Goal: Task Accomplishment & Management: Complete application form

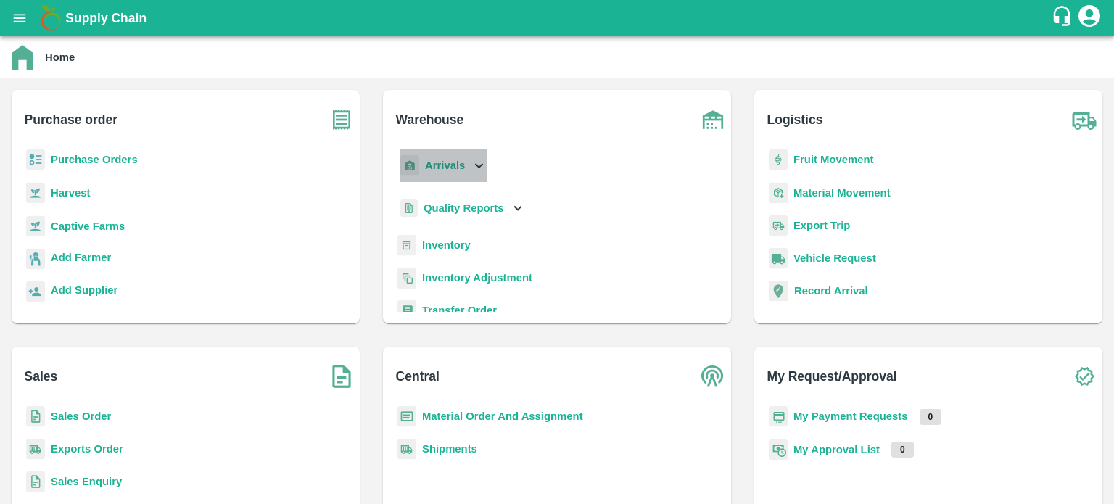
click at [483, 174] on div "Arrivals" at bounding box center [443, 165] width 90 height 33
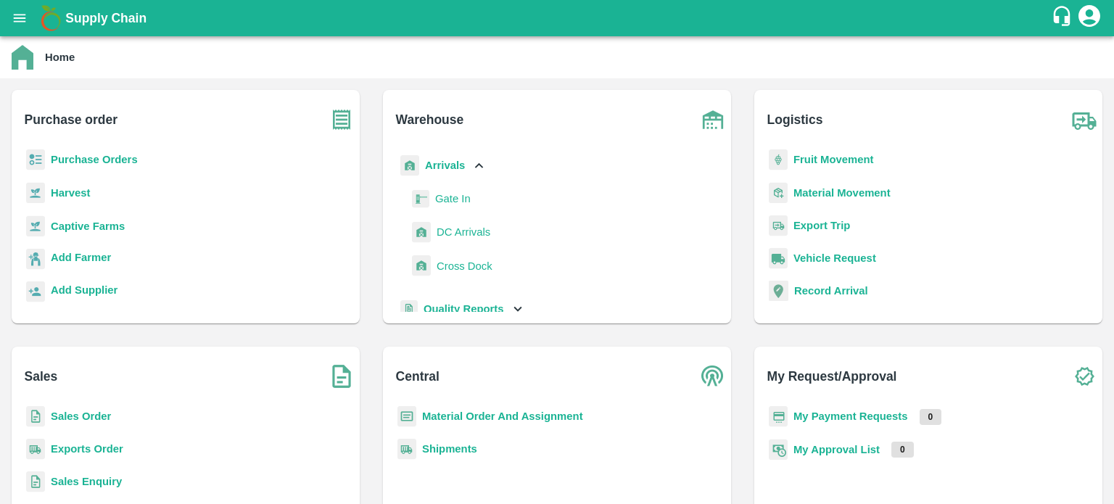
click at [464, 232] on span "DC Arrivals" at bounding box center [464, 232] width 54 height 16
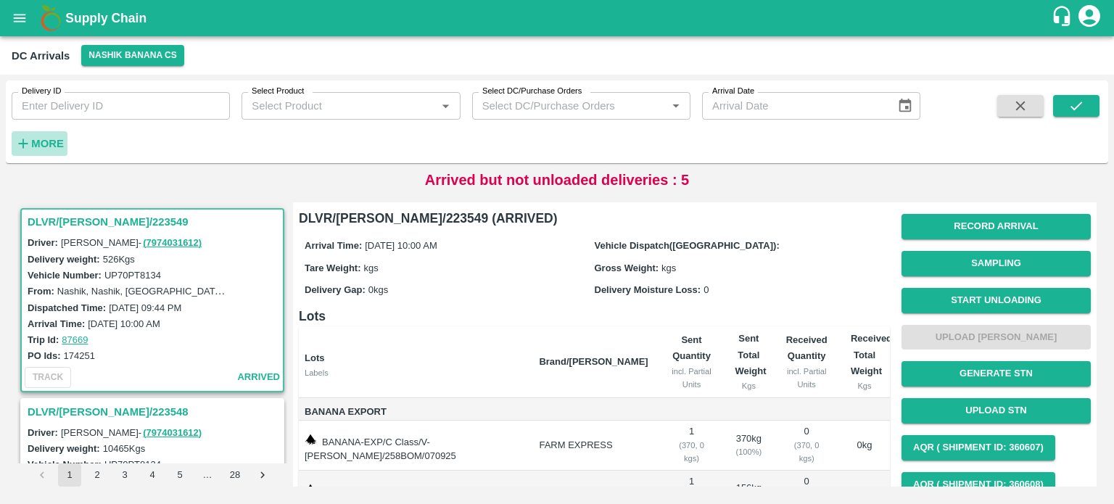
click at [46, 145] on strong "More" at bounding box center [47, 144] width 33 height 12
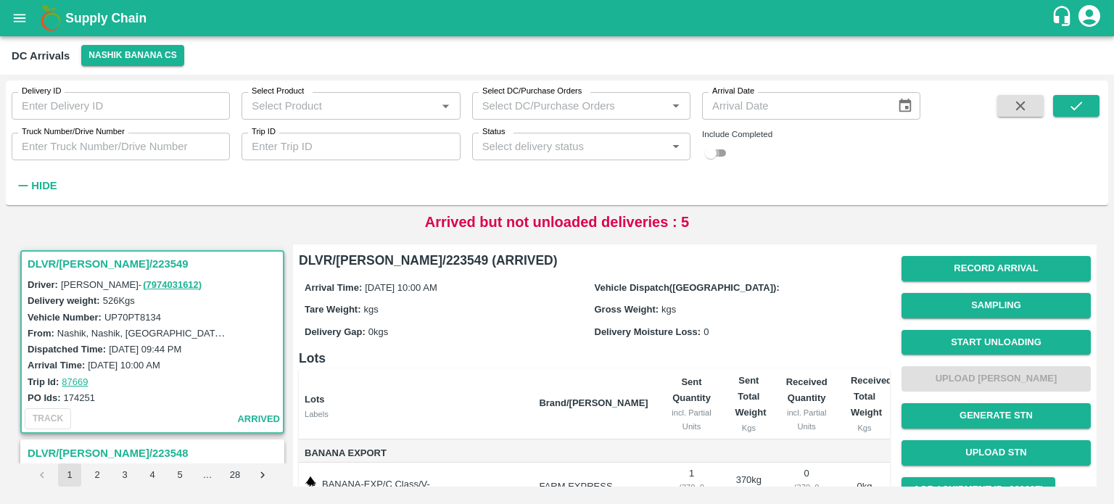
click at [720, 152] on input "checkbox" at bounding box center [711, 152] width 52 height 17
checkbox input "true"
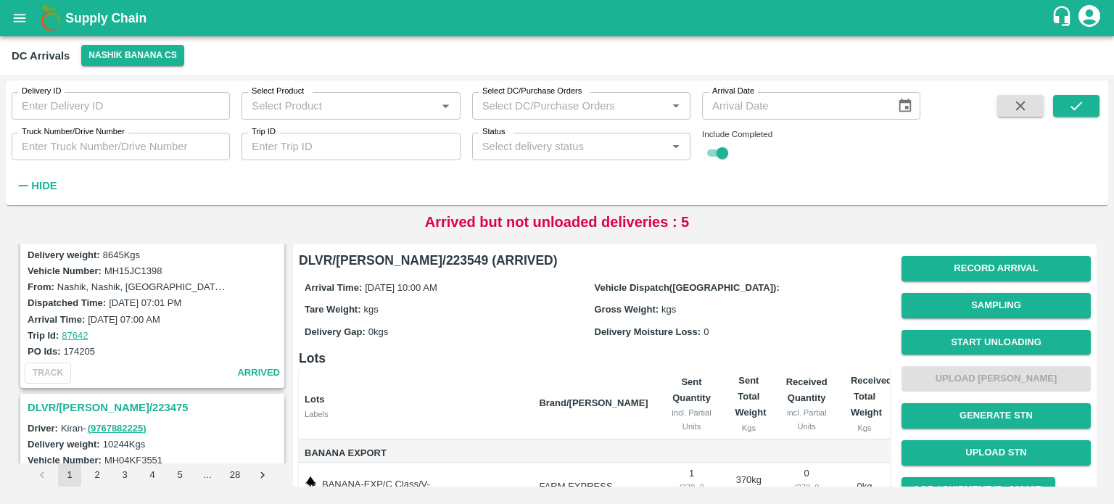
scroll to position [1126, 0]
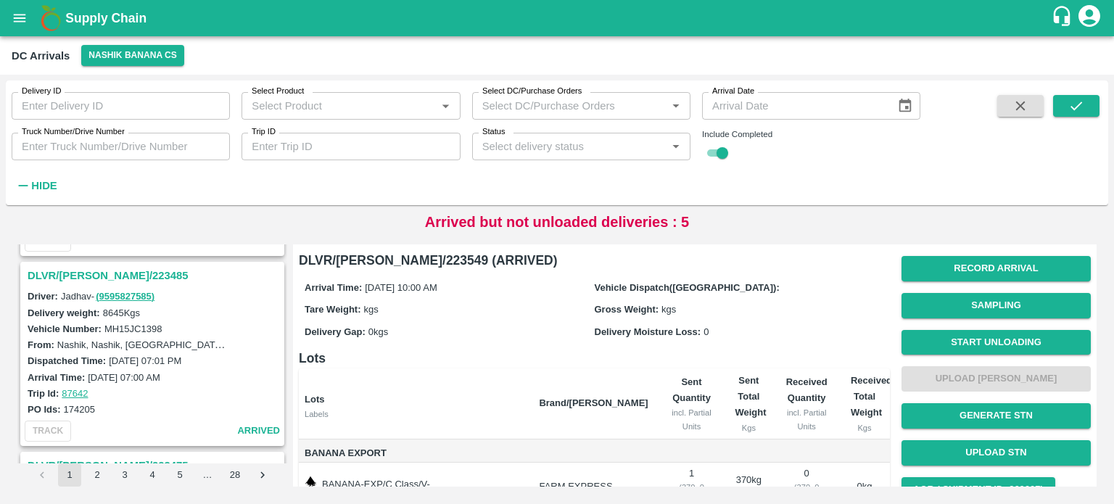
click at [93, 266] on h3 "DLVR/NASH/223485" at bounding box center [155, 275] width 254 height 19
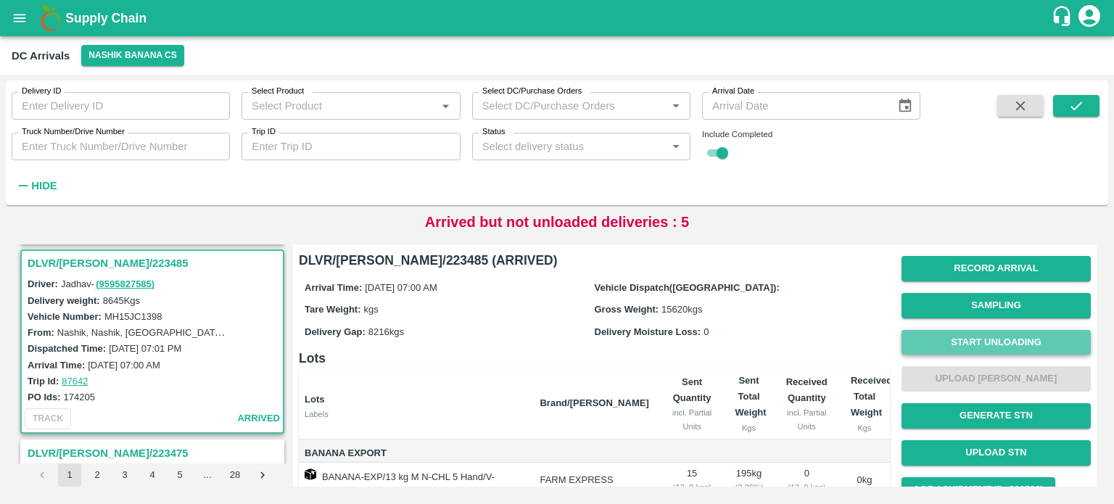
click at [976, 337] on button "Start Unloading" at bounding box center [996, 342] width 189 height 25
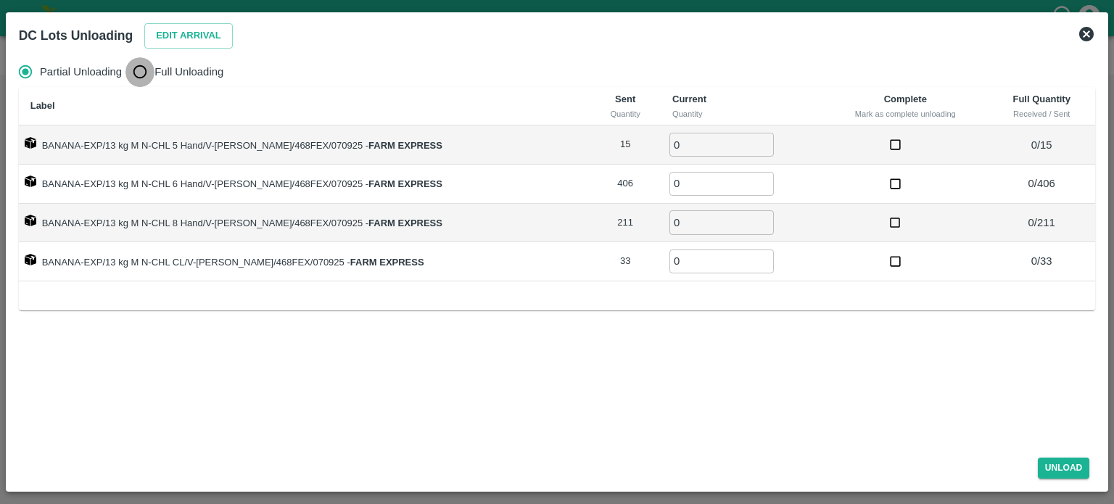
click at [138, 72] on input "Full Unloading" at bounding box center [140, 71] width 29 height 29
radio input "true"
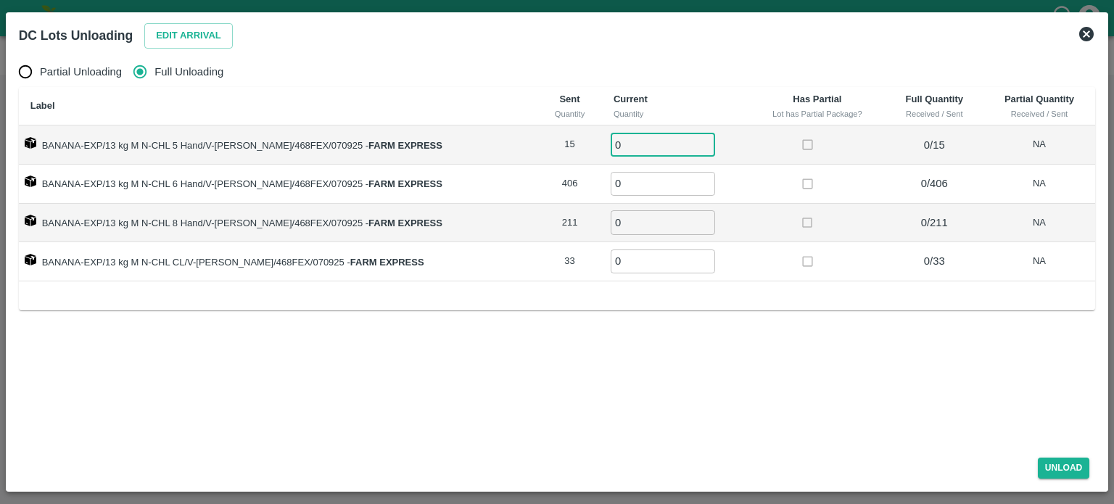
click at [622, 139] on input "0" at bounding box center [663, 145] width 104 height 24
type input "15"
type input "406"
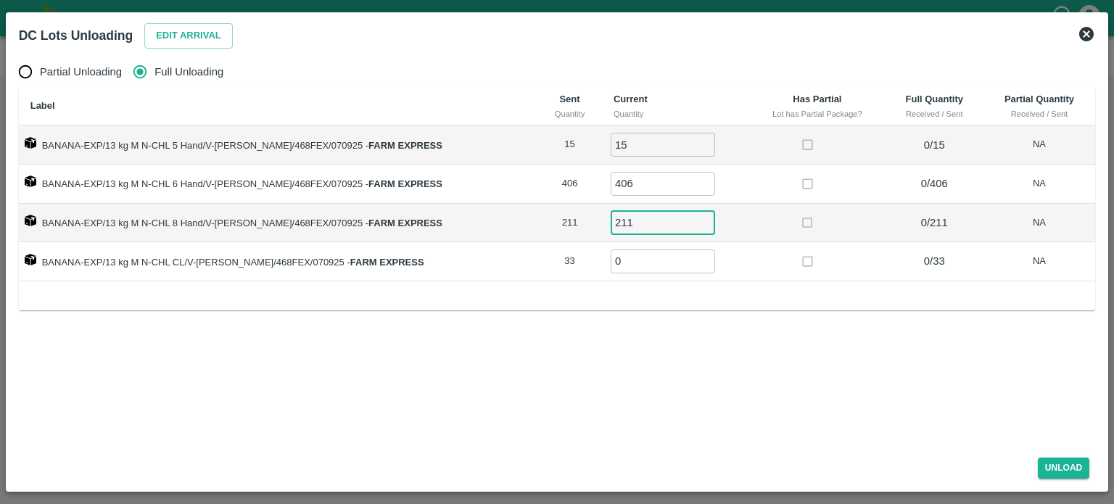
type input "211"
type input "33"
click at [1059, 464] on button "Unload" at bounding box center [1064, 468] width 52 height 21
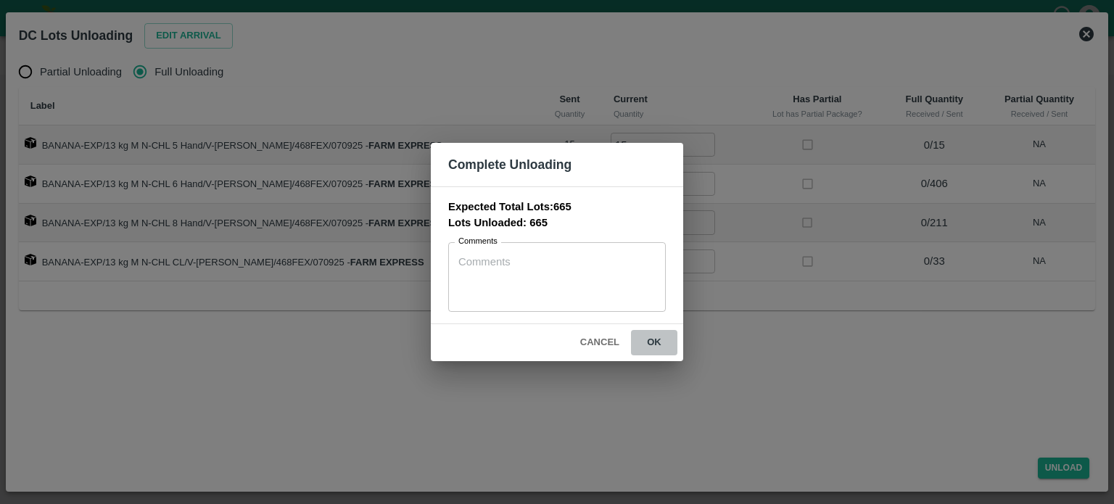
click at [653, 341] on button "ok" at bounding box center [654, 342] width 46 height 25
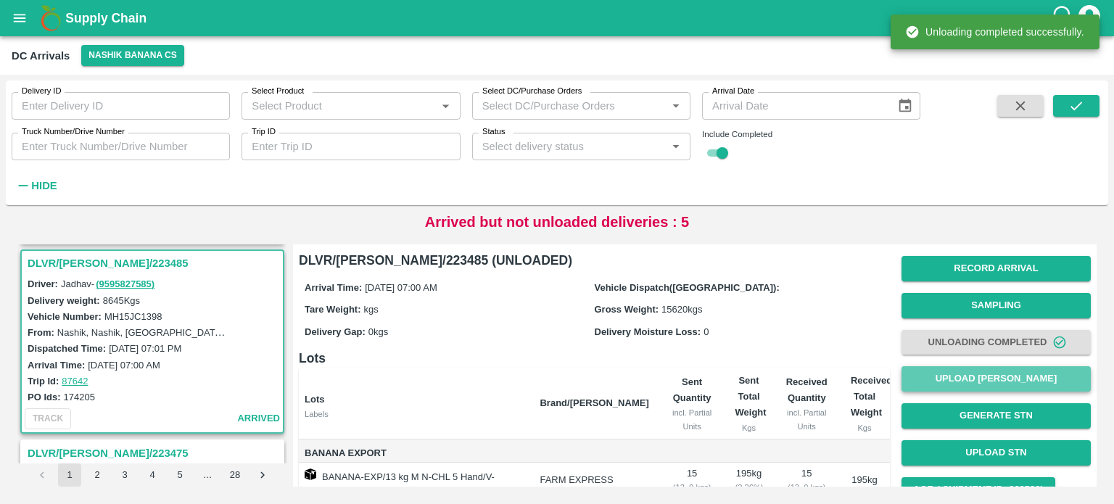
click at [969, 380] on button "Upload [PERSON_NAME]" at bounding box center [996, 378] width 189 height 25
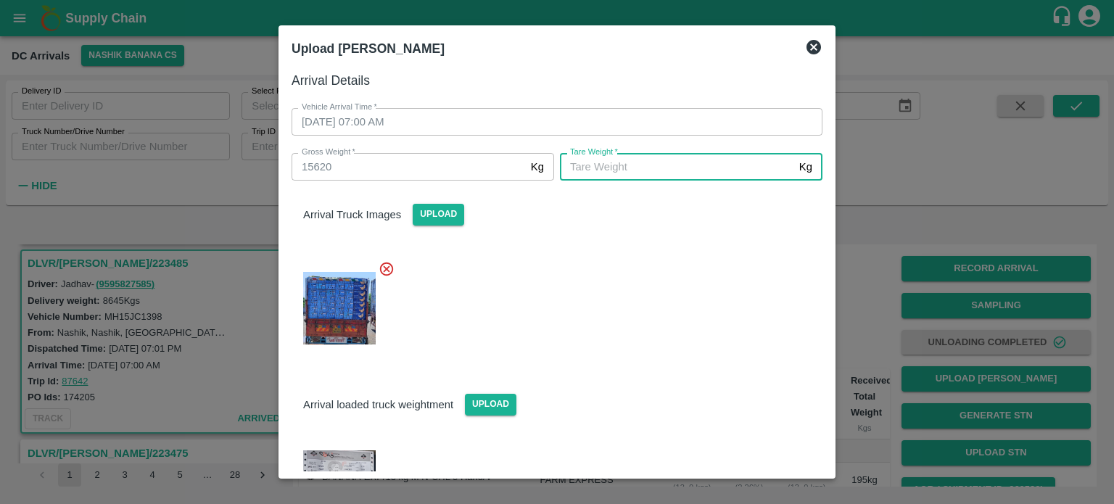
click at [627, 161] on input "[PERSON_NAME]   *" at bounding box center [677, 167] width 234 height 28
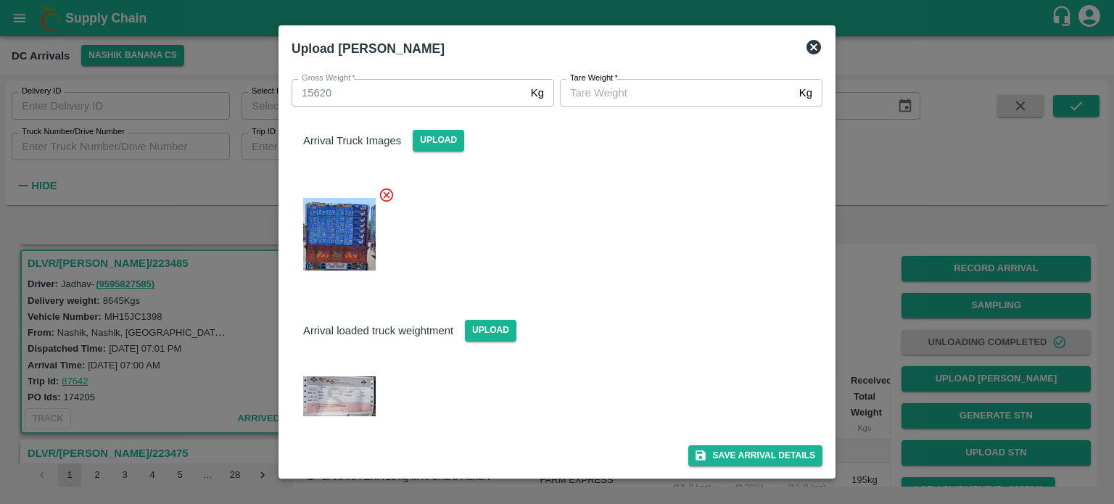
click at [353, 387] on img at bounding box center [339, 397] width 73 height 40
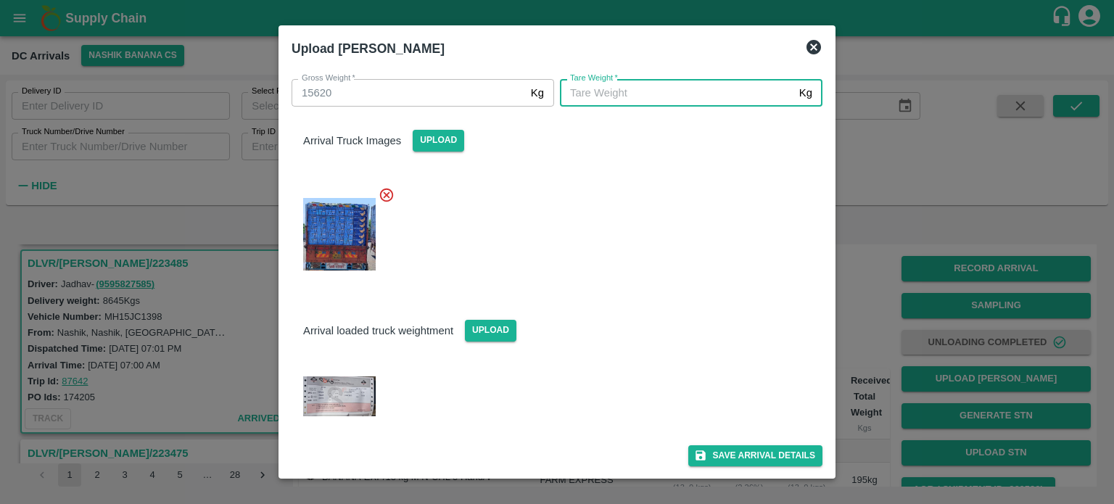
click at [660, 83] on input "[PERSON_NAME]   *" at bounding box center [677, 93] width 234 height 28
type input "6045"
click at [633, 369] on div at bounding box center [551, 392] width 543 height 78
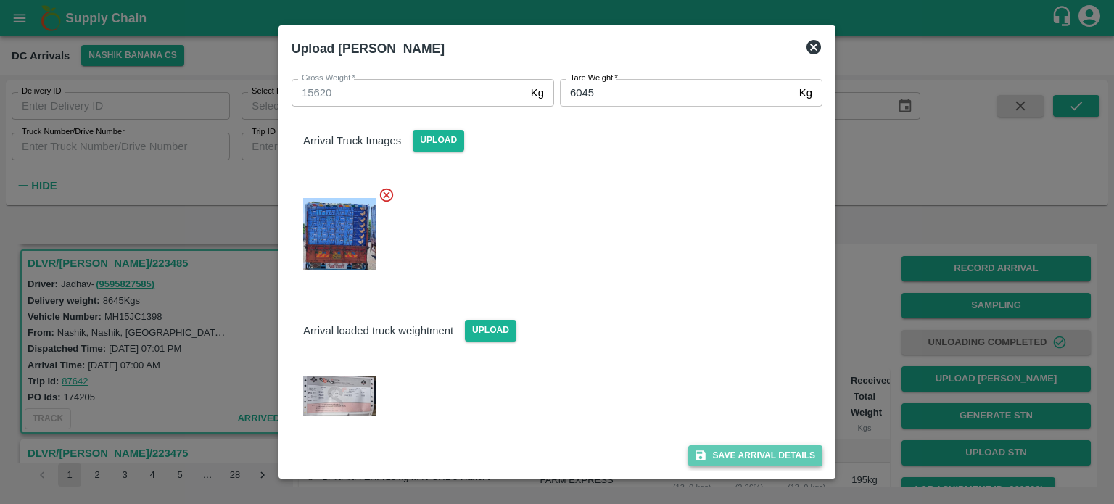
click at [740, 459] on button "Save Arrival Details" at bounding box center [756, 456] width 134 height 21
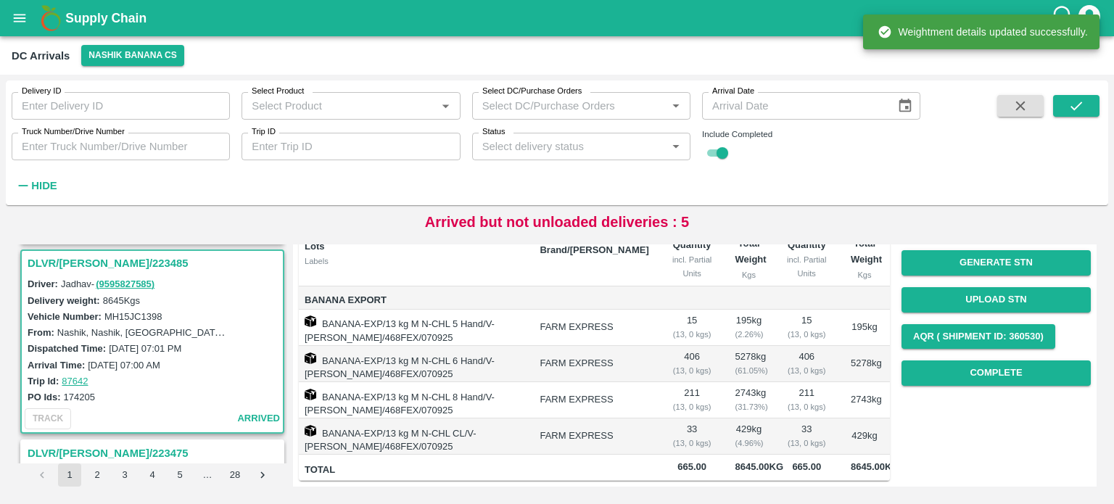
scroll to position [212, 0]
click at [988, 361] on button "Complete" at bounding box center [996, 373] width 189 height 25
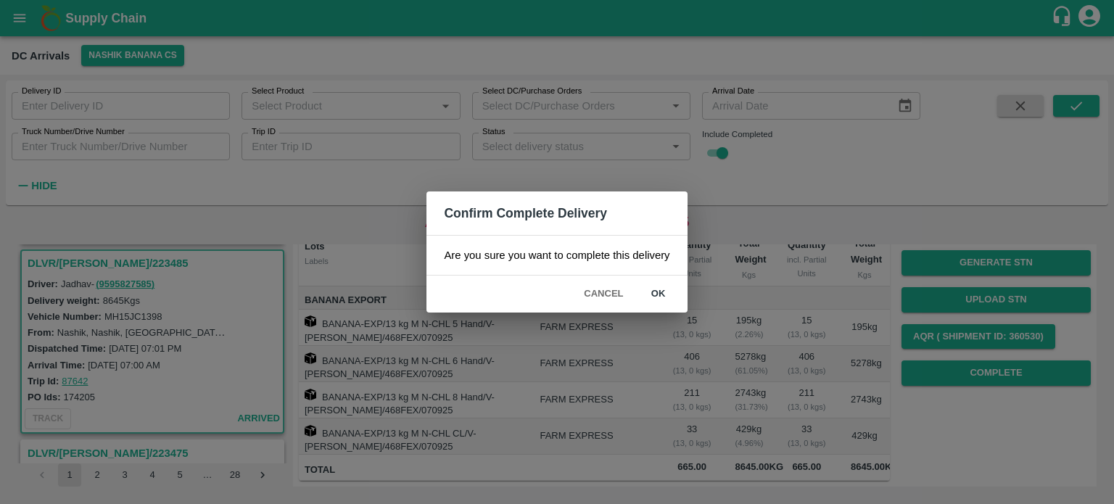
click at [656, 291] on button "ok" at bounding box center [659, 294] width 46 height 25
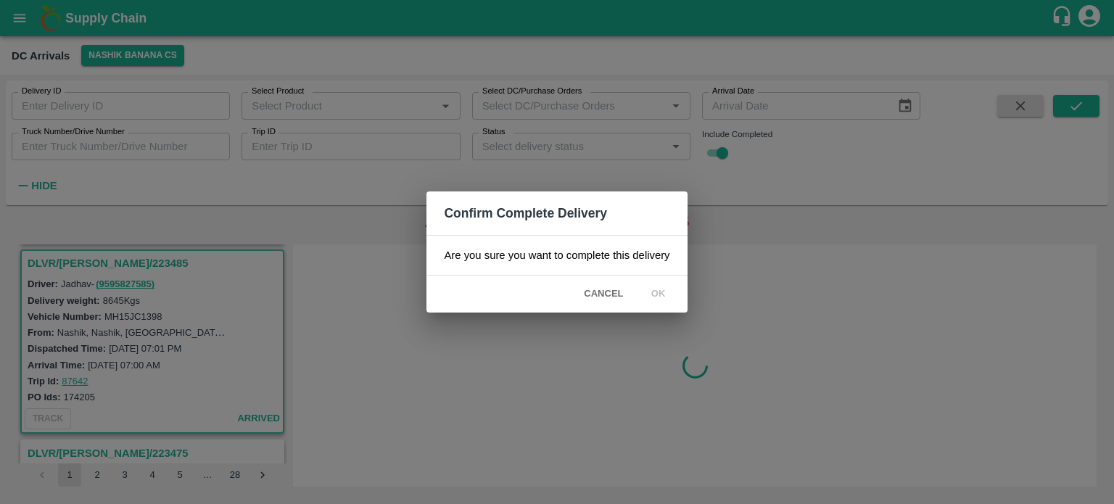
scroll to position [0, 0]
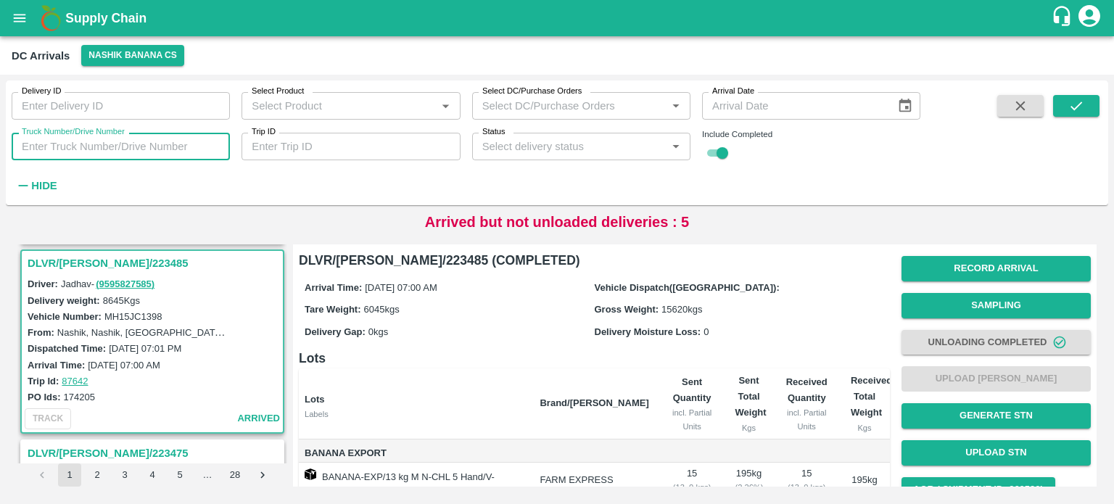
click at [57, 148] on input "Truck Number/Drive Number" at bounding box center [121, 147] width 218 height 28
type input "8134"
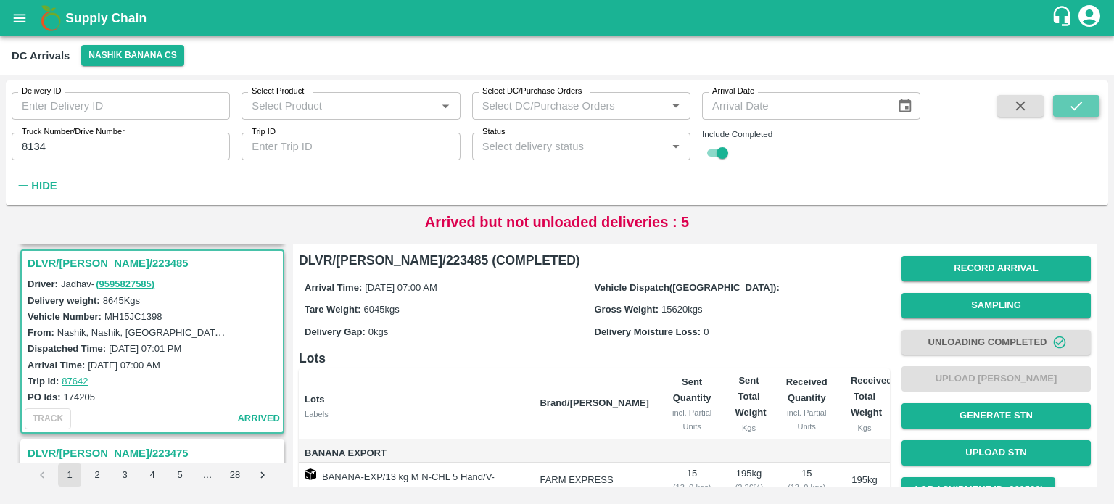
click at [1075, 103] on icon "submit" at bounding box center [1077, 106] width 16 height 16
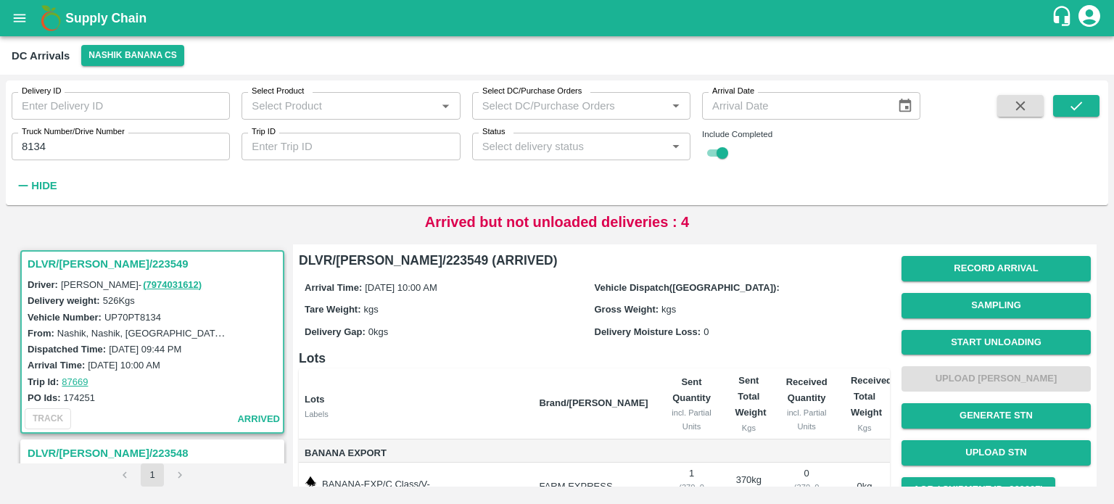
scroll to position [134, 0]
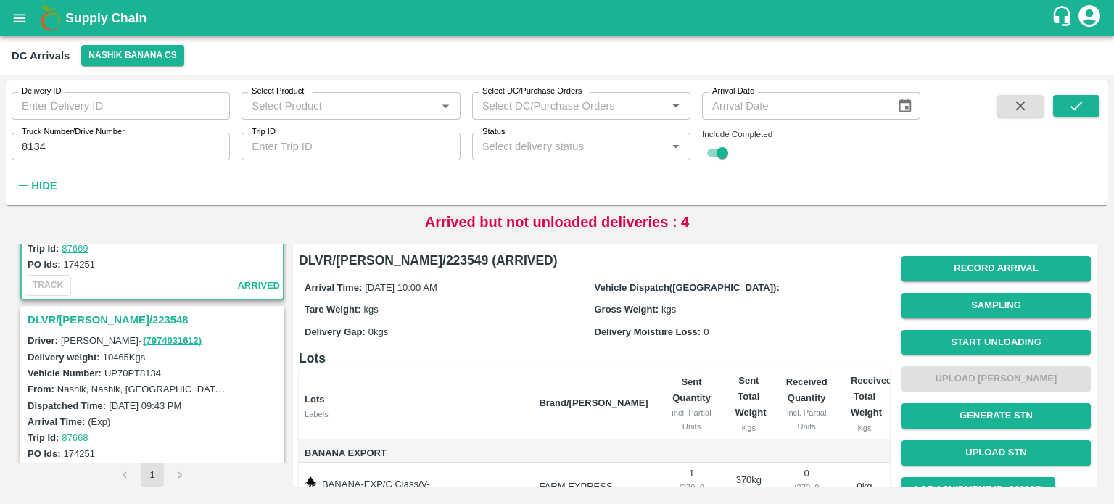
click at [112, 313] on h3 "DLVR/NASH/223548" at bounding box center [155, 320] width 254 height 19
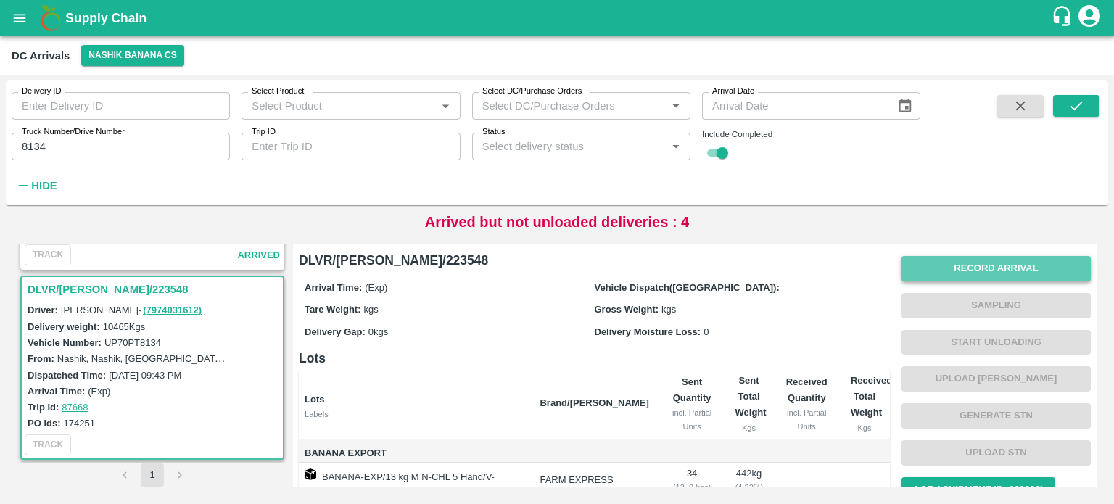
click at [969, 274] on button "Record Arrival" at bounding box center [996, 268] width 189 height 25
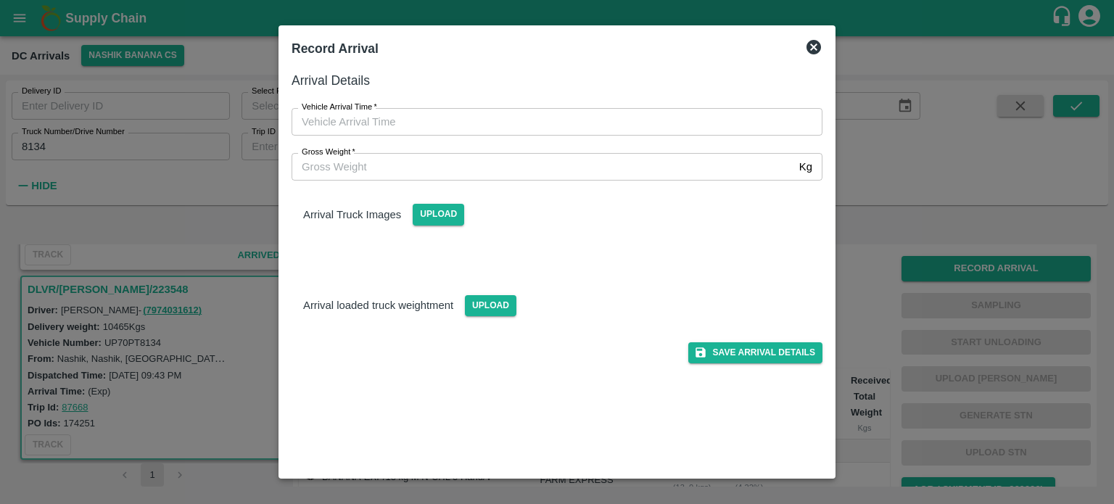
type input "DD/MM/YYYY hh:mm aa"
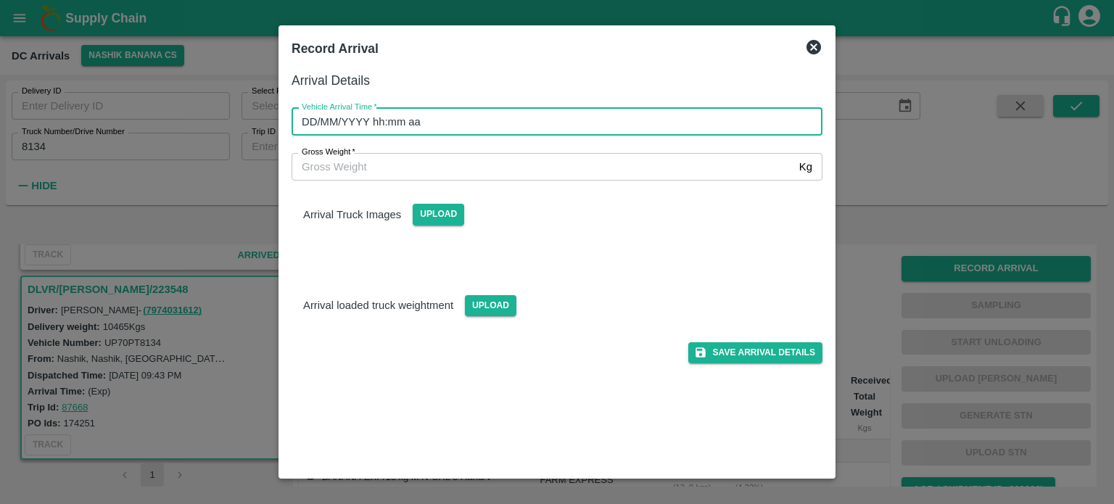
click at [377, 121] on input "DD/MM/YYYY hh:mm aa" at bounding box center [552, 122] width 521 height 28
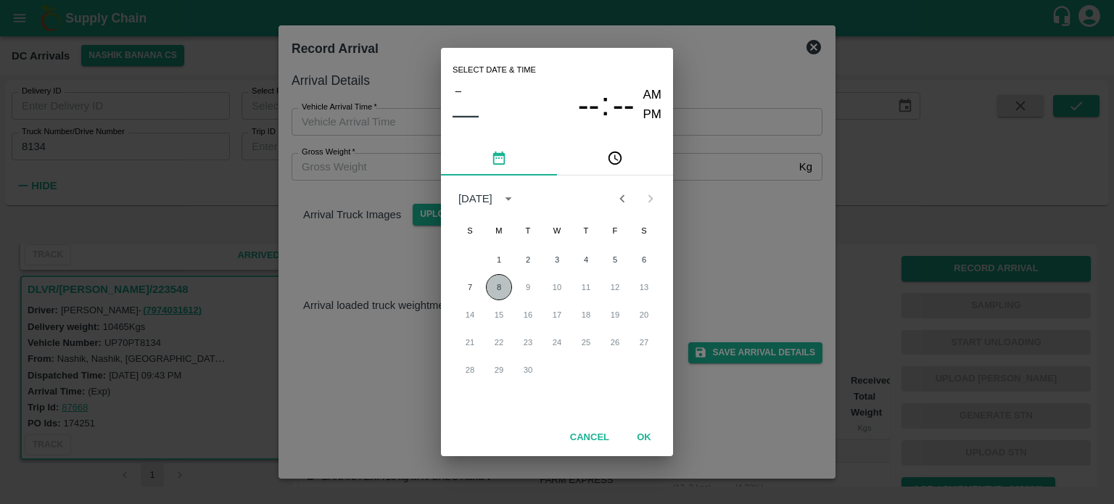
click at [494, 291] on button "8" at bounding box center [499, 287] width 26 height 26
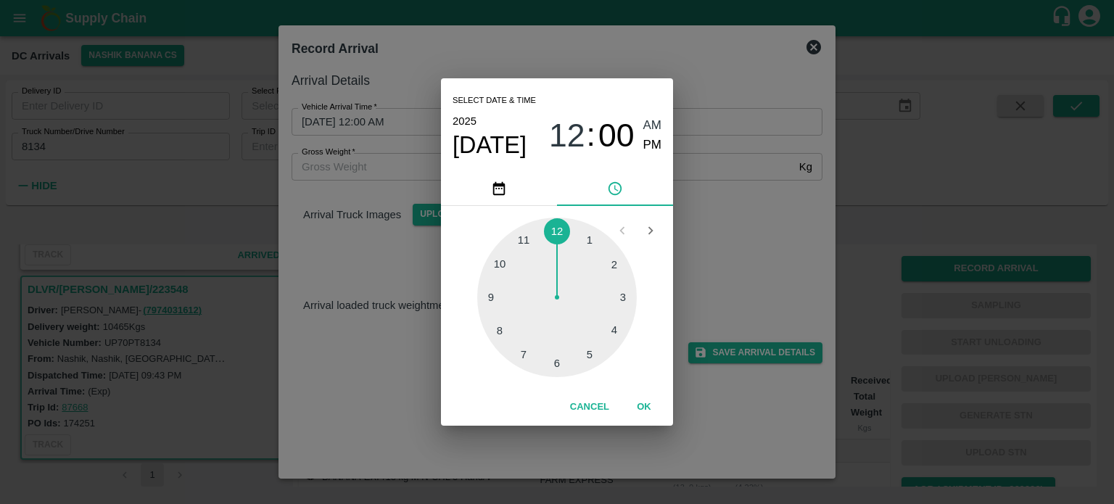
click at [490, 337] on div at bounding box center [557, 298] width 160 height 160
click at [555, 362] on div at bounding box center [557, 298] width 160 height 160
type input "08/09/2025 08:30 AM"
click at [768, 229] on div "Select date & time 2025 Sep 8 08 : 30 AM PM 05 10 15 20 25 30 35 40 45 50 55 00…" at bounding box center [557, 252] width 1114 height 504
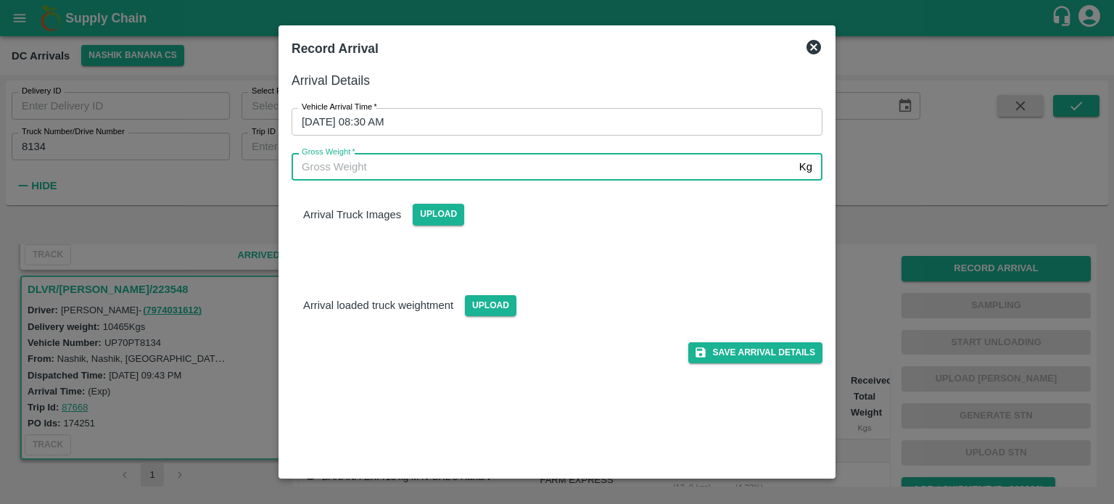
click at [350, 171] on input "Gross Weight   *" at bounding box center [543, 167] width 502 height 28
type input "17745"
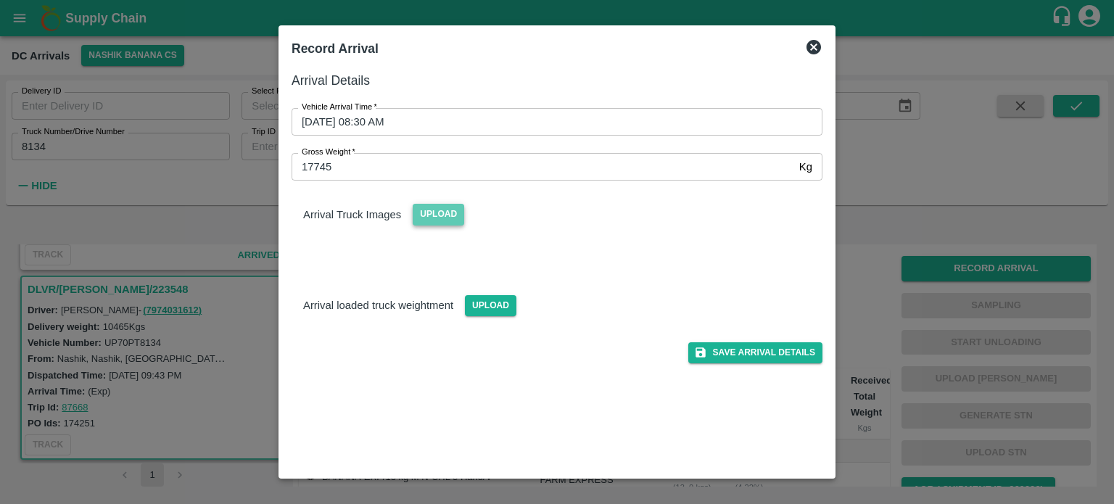
click at [430, 220] on span "Upload" at bounding box center [439, 214] width 52 height 21
click at [0, 0] on input "Upload" at bounding box center [0, 0] width 0 height 0
click at [491, 311] on span "Upload" at bounding box center [491, 305] width 52 height 21
click at [0, 0] on input "Upload" at bounding box center [0, 0] width 0 height 0
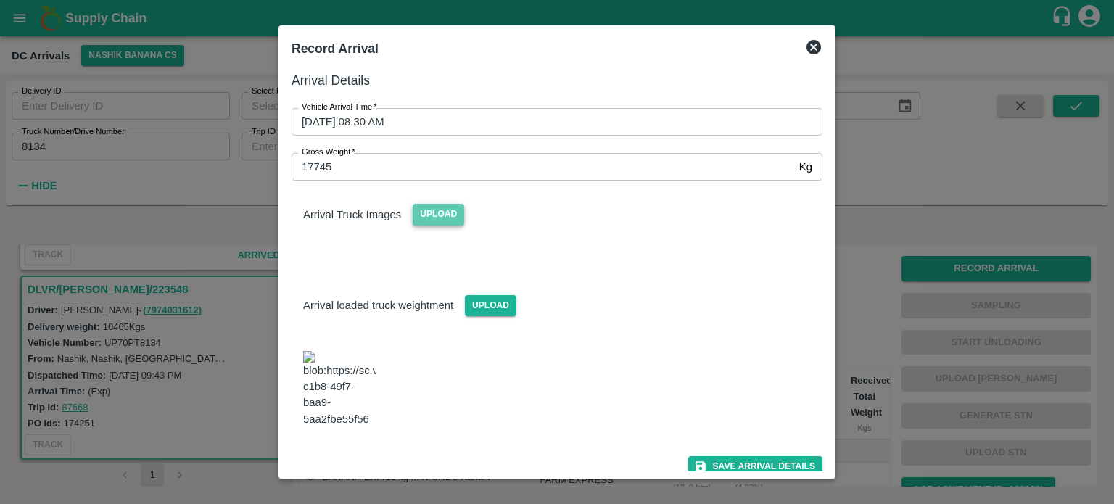
click at [431, 206] on span "Upload" at bounding box center [439, 214] width 52 height 21
click at [0, 0] on input "Upload" at bounding box center [0, 0] width 0 height 0
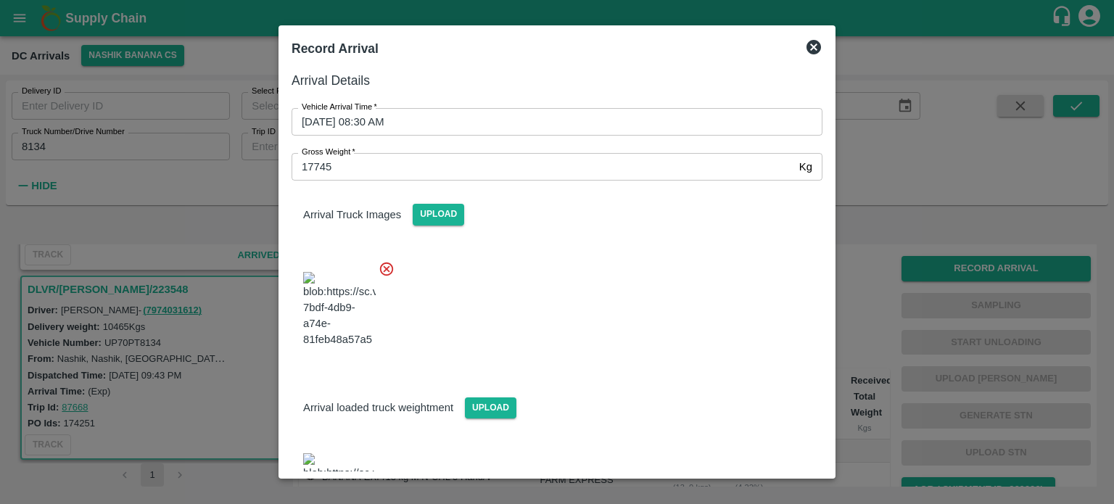
scroll to position [115, 0]
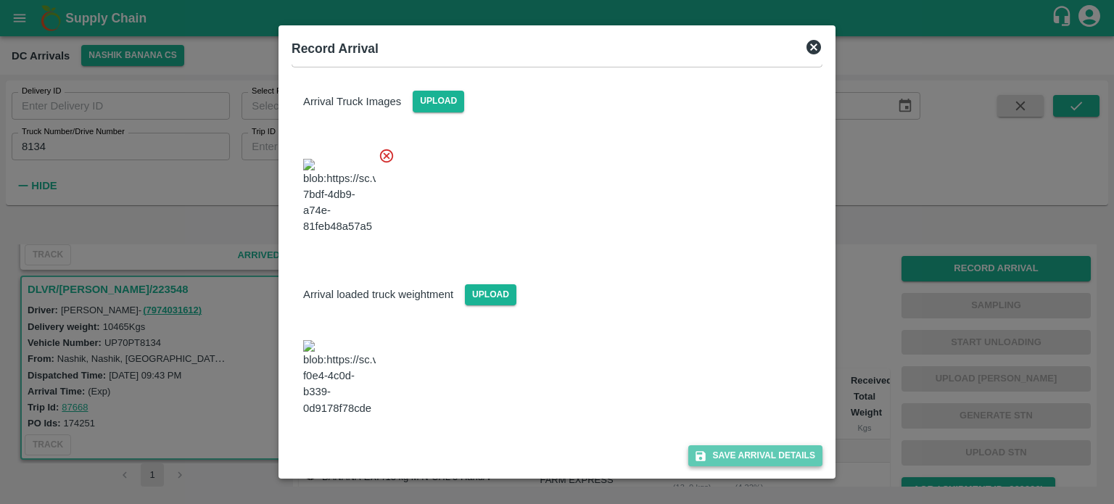
click at [731, 452] on button "Save Arrival Details" at bounding box center [756, 456] width 134 height 21
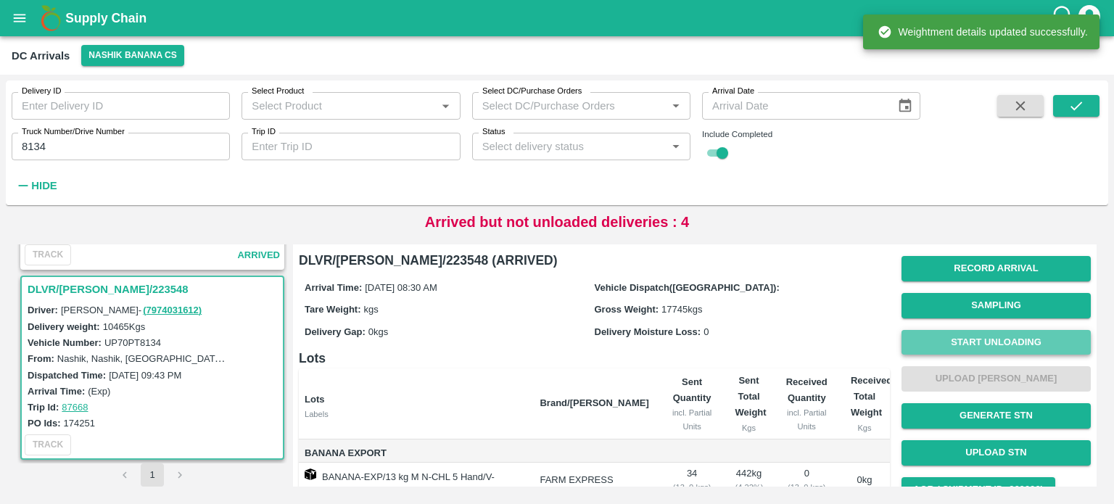
click at [995, 337] on button "Start Unloading" at bounding box center [996, 342] width 189 height 25
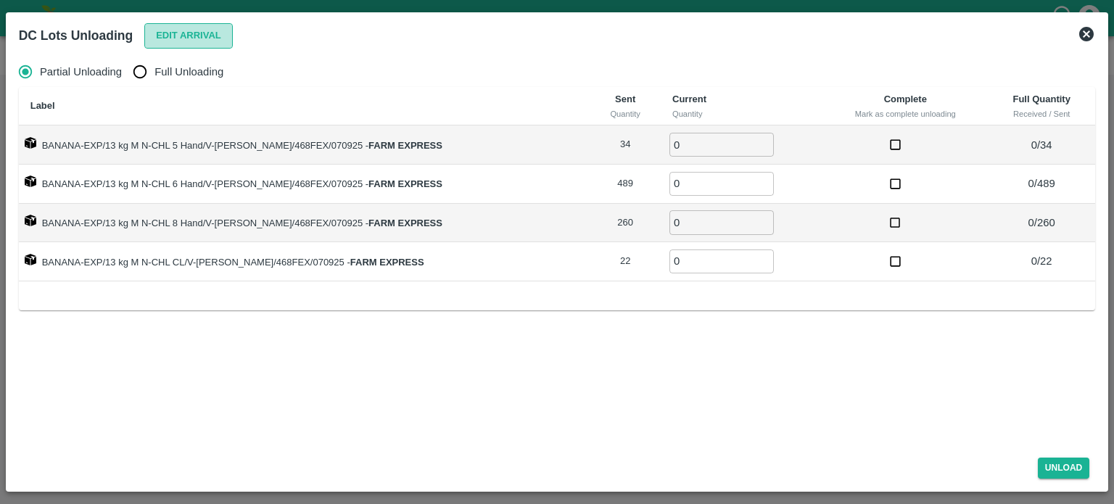
click at [176, 38] on button "Edit Arrival" at bounding box center [188, 35] width 89 height 25
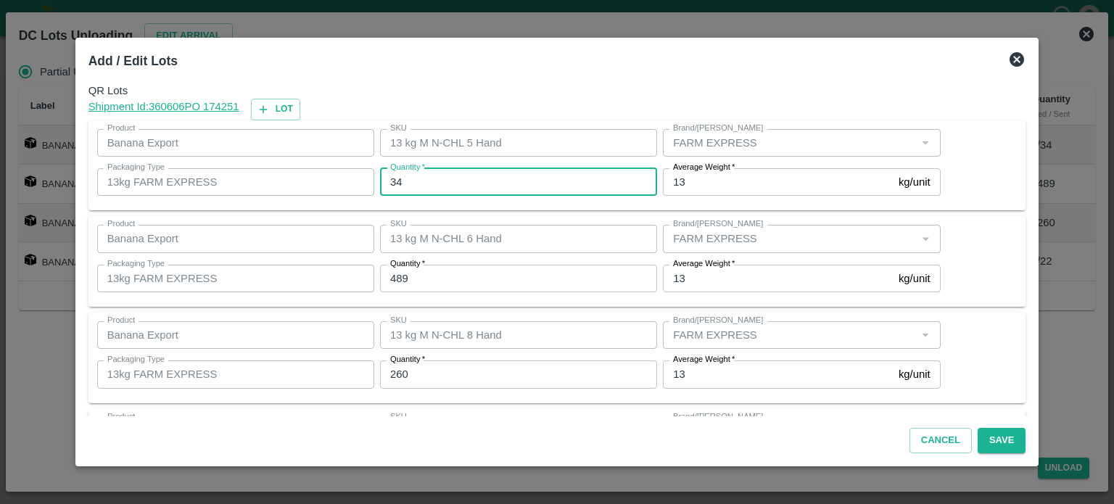
click at [395, 175] on input "34" at bounding box center [518, 182] width 277 height 28
type input "31"
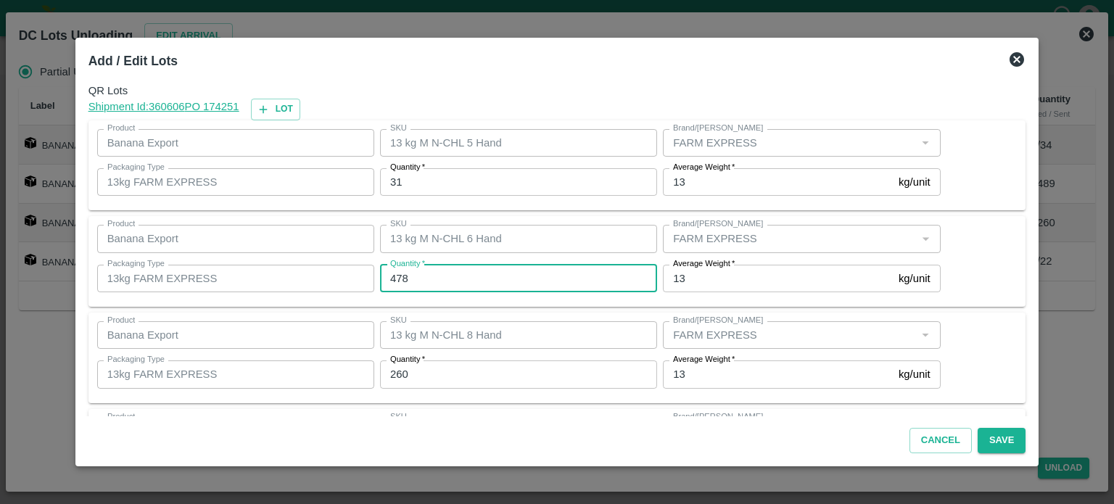
type input "478"
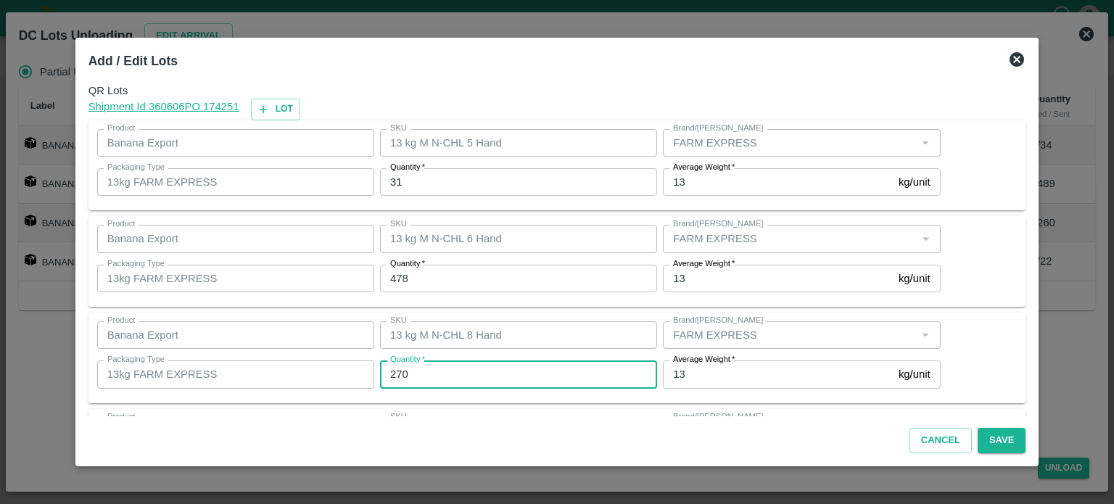
type input "270"
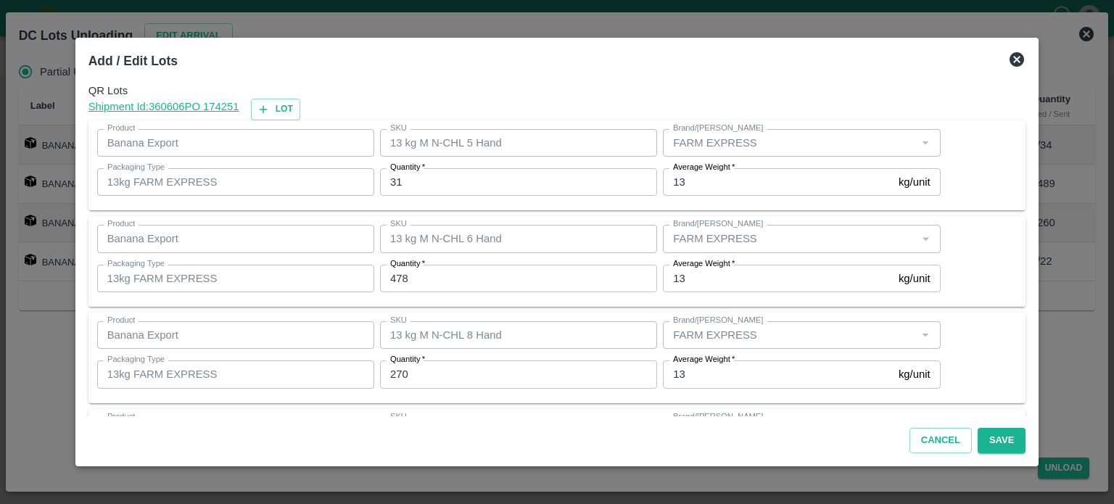
scroll to position [94, 0]
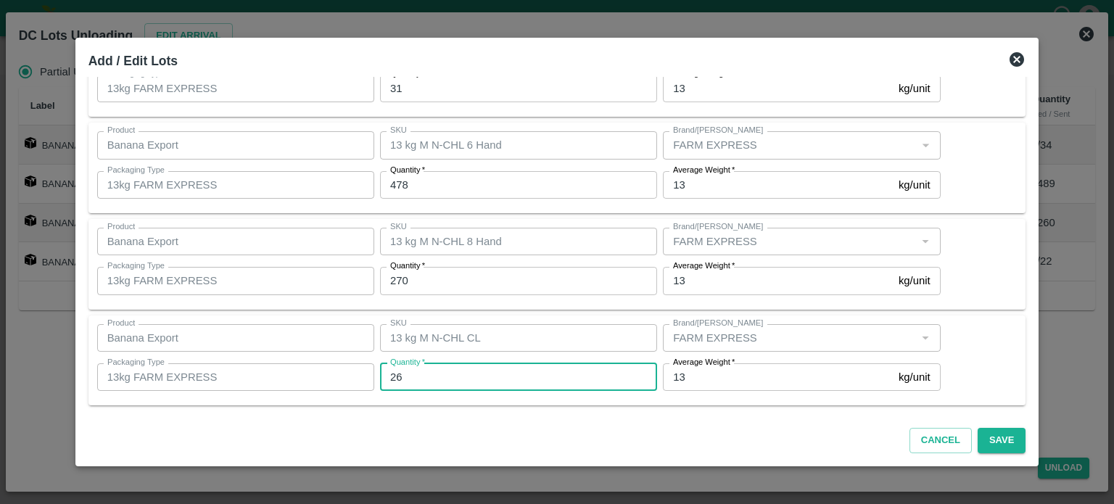
type input "26"
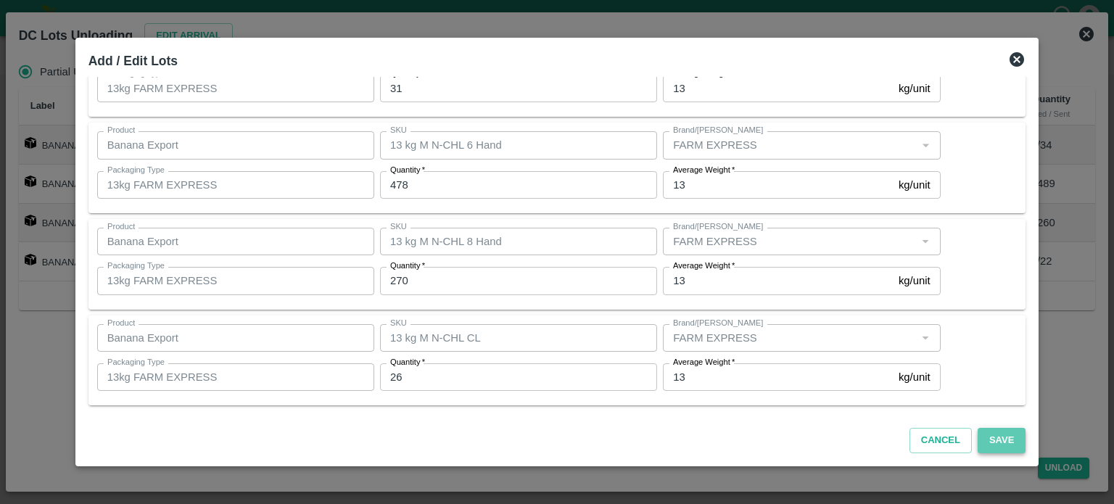
click at [983, 435] on button "Save" at bounding box center [1002, 440] width 48 height 25
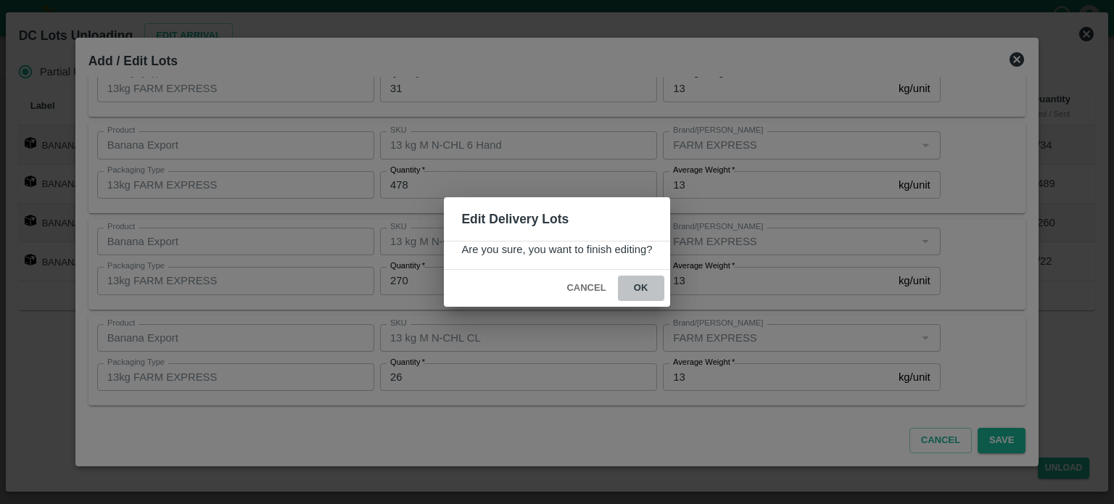
click at [640, 285] on button "ok" at bounding box center [641, 288] width 46 height 25
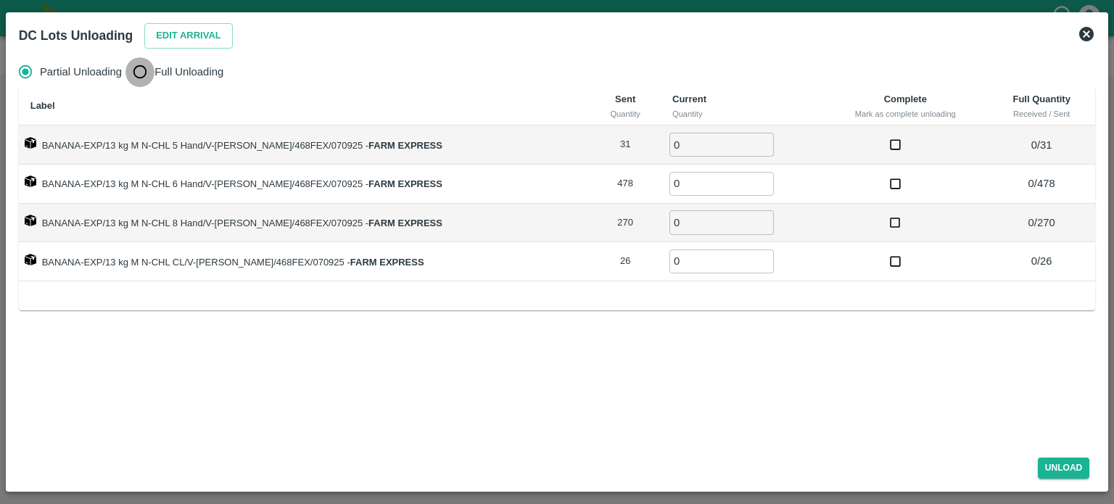
click at [140, 76] on input "Full Unloading" at bounding box center [140, 71] width 29 height 29
radio input "true"
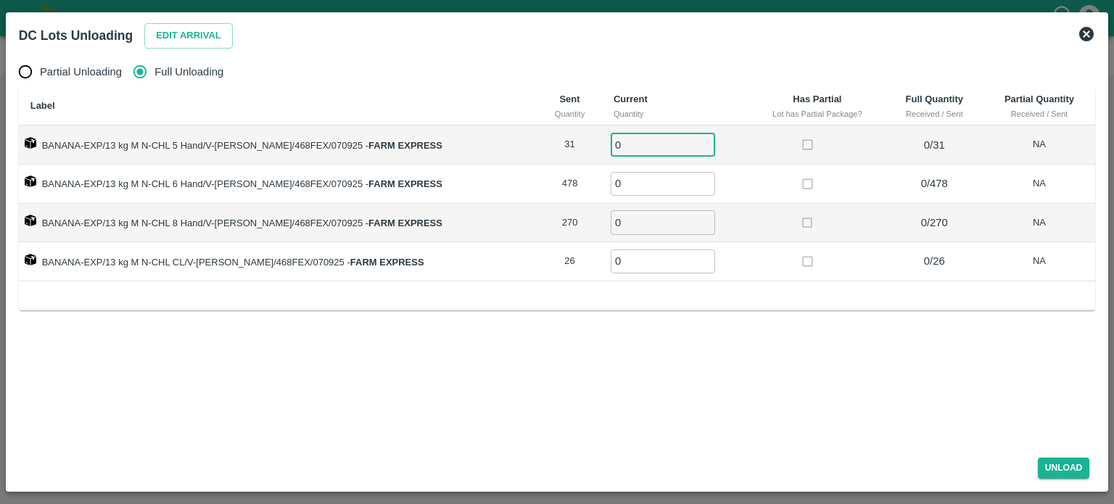
click at [612, 141] on input "0" at bounding box center [663, 145] width 104 height 24
type input "31"
type input "478"
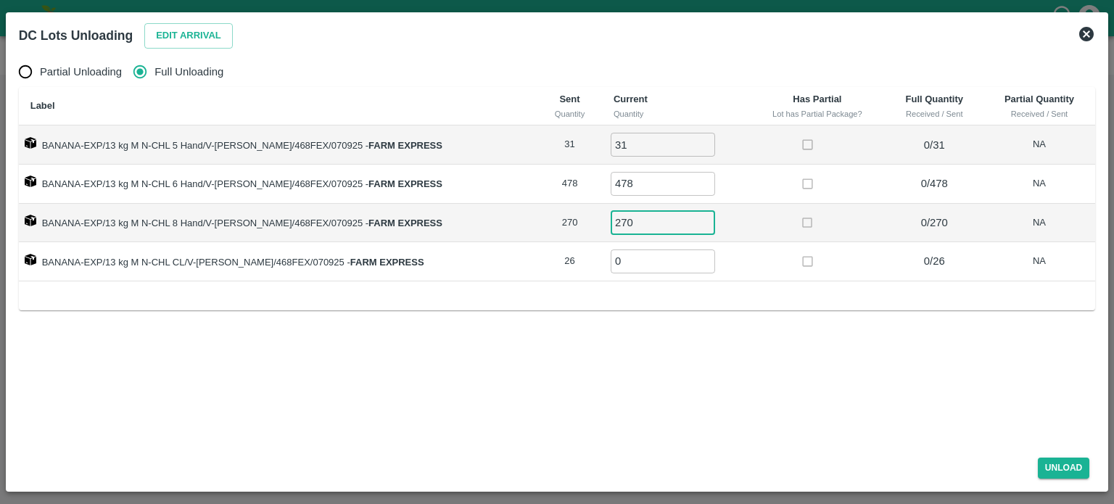
type input "270"
type input "26"
click at [1064, 469] on button "Unload" at bounding box center [1064, 468] width 52 height 21
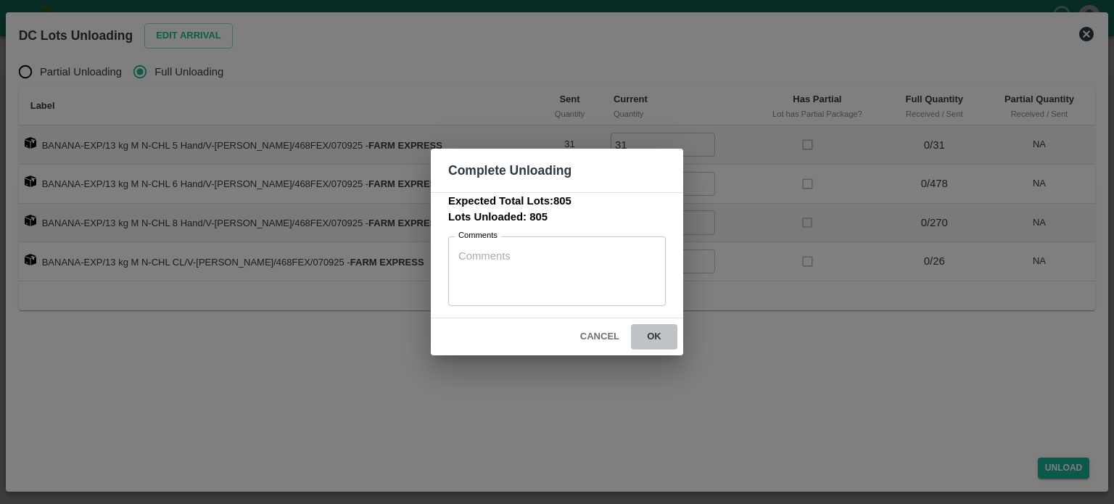
click at [650, 333] on button "ok" at bounding box center [654, 336] width 46 height 25
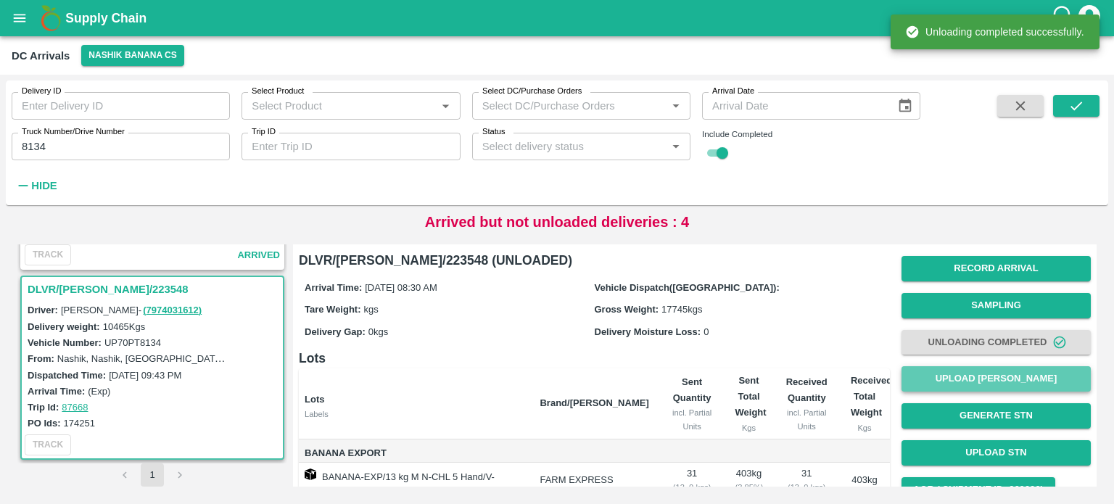
click at [998, 377] on button "Upload [PERSON_NAME]" at bounding box center [996, 378] width 189 height 25
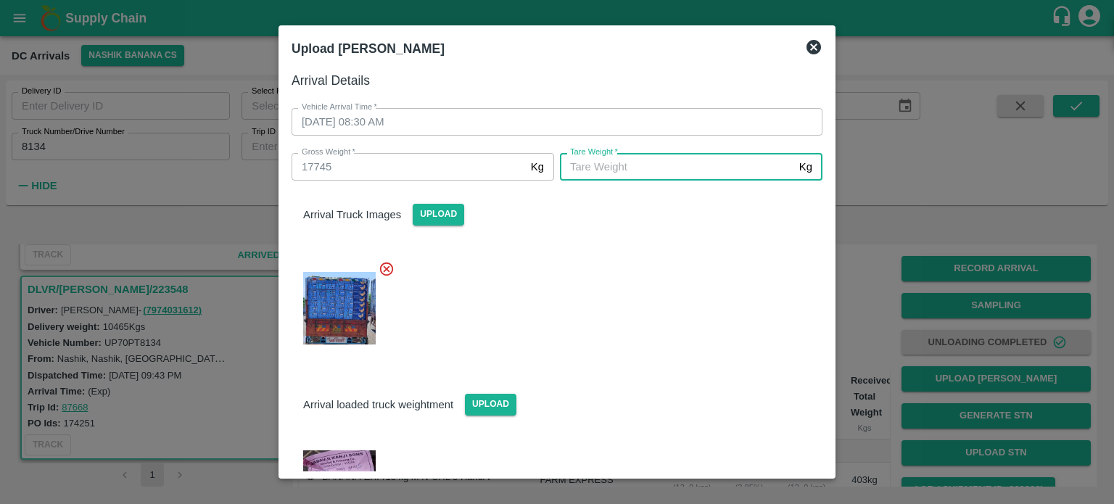
click at [606, 159] on input "[PERSON_NAME]   *" at bounding box center [677, 167] width 234 height 28
type input "6290"
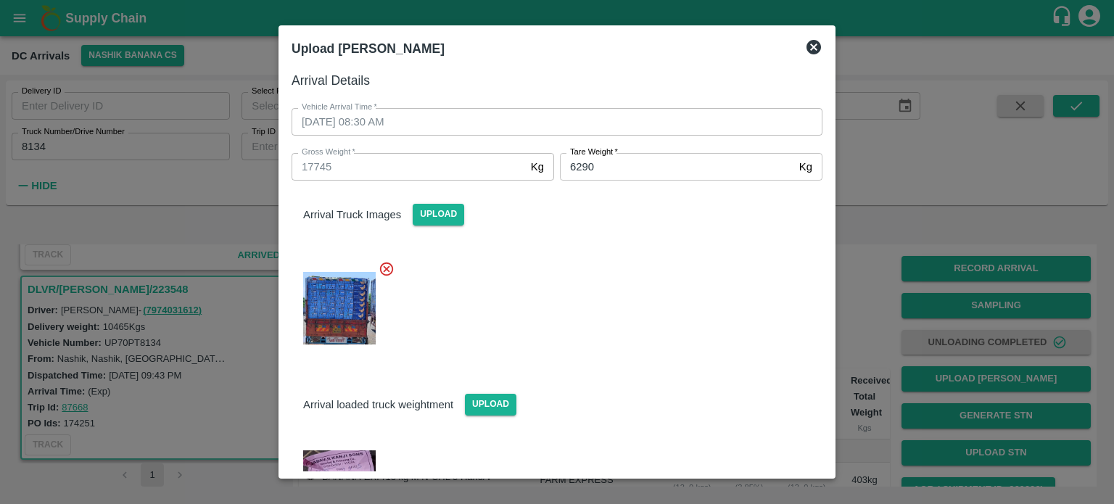
click at [650, 369] on div "Arrival loaded truck weightment Upload" at bounding box center [551, 452] width 543 height 186
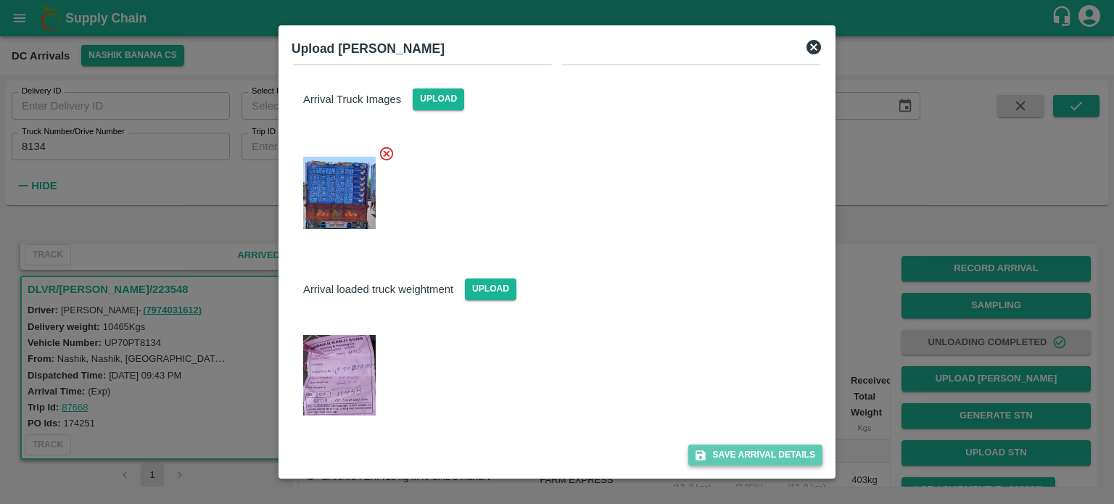
click at [752, 454] on button "Save Arrival Details" at bounding box center [756, 455] width 134 height 21
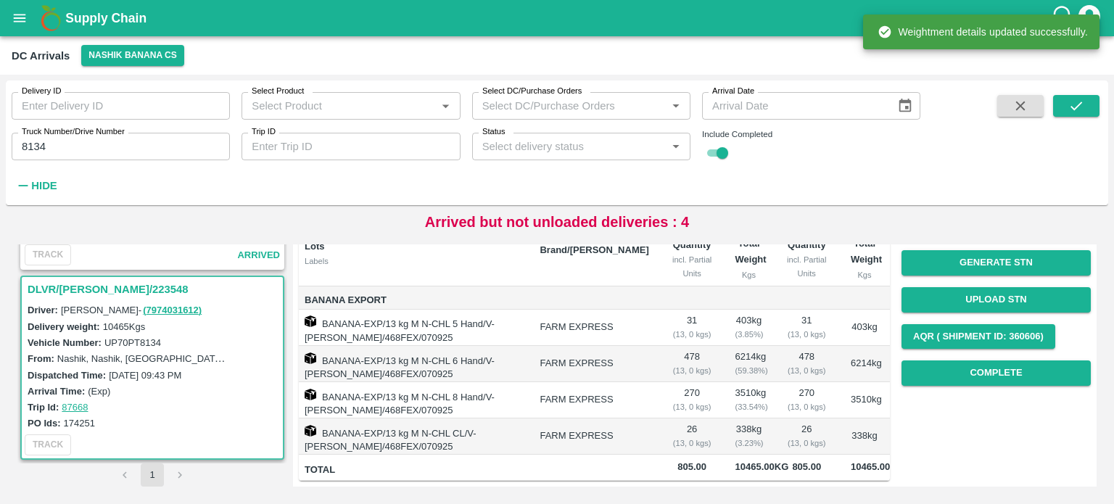
scroll to position [181, 0]
click at [986, 361] on button "Complete" at bounding box center [996, 373] width 189 height 25
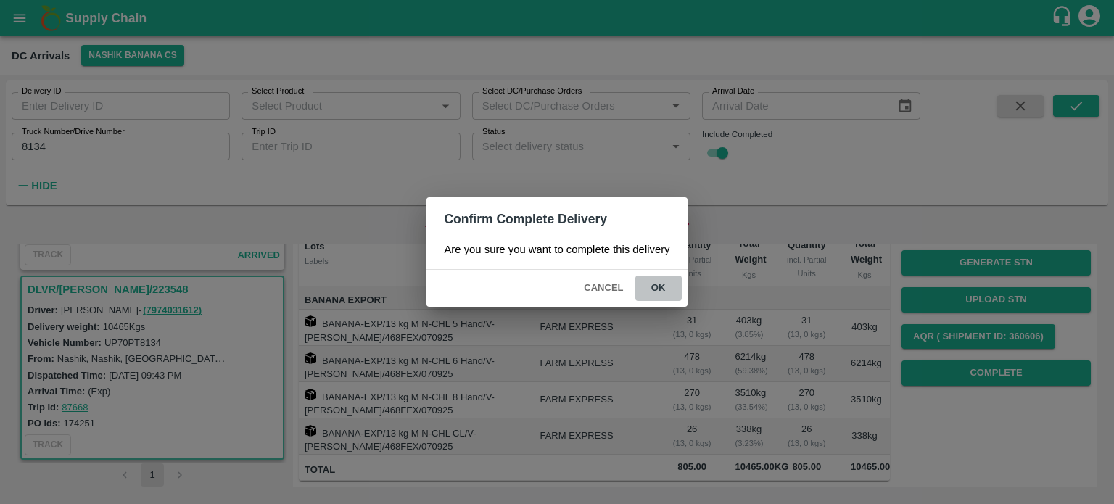
click at [654, 283] on button "ok" at bounding box center [659, 288] width 46 height 25
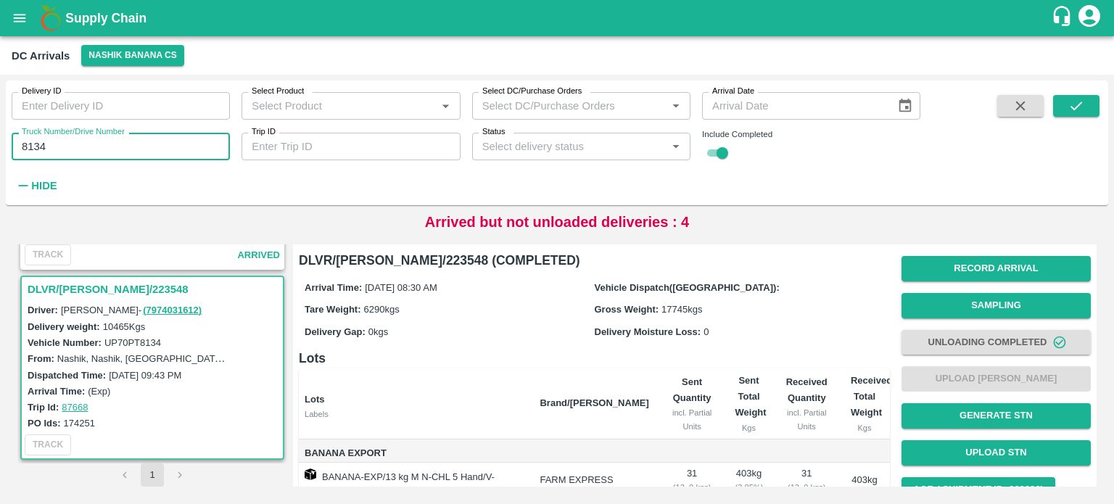
click at [33, 146] on input "8134" at bounding box center [121, 147] width 218 height 28
type input "7532"
click at [1073, 101] on icon "submit" at bounding box center [1077, 106] width 16 height 16
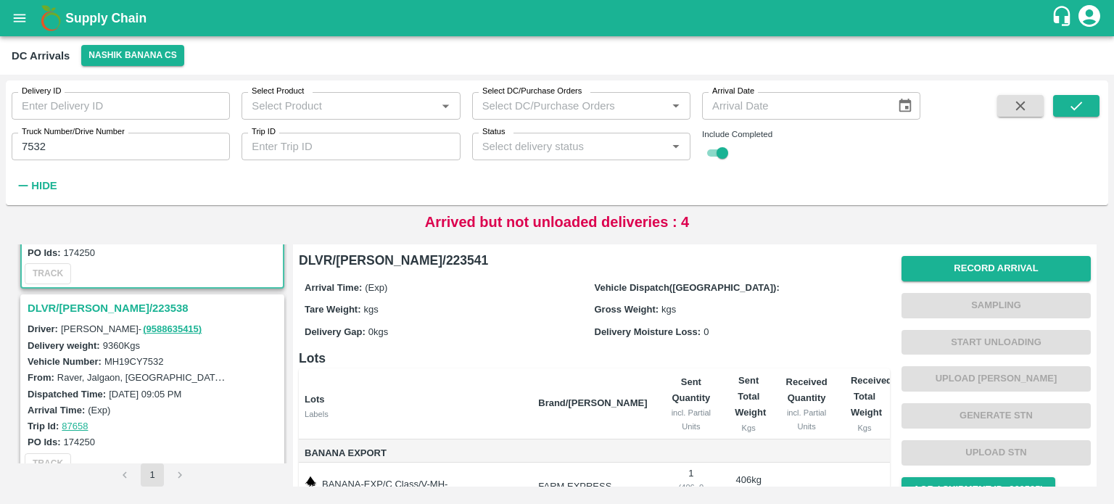
scroll to position [147, 0]
click at [73, 299] on h3 "DLVR/NASH/223538" at bounding box center [155, 306] width 254 height 19
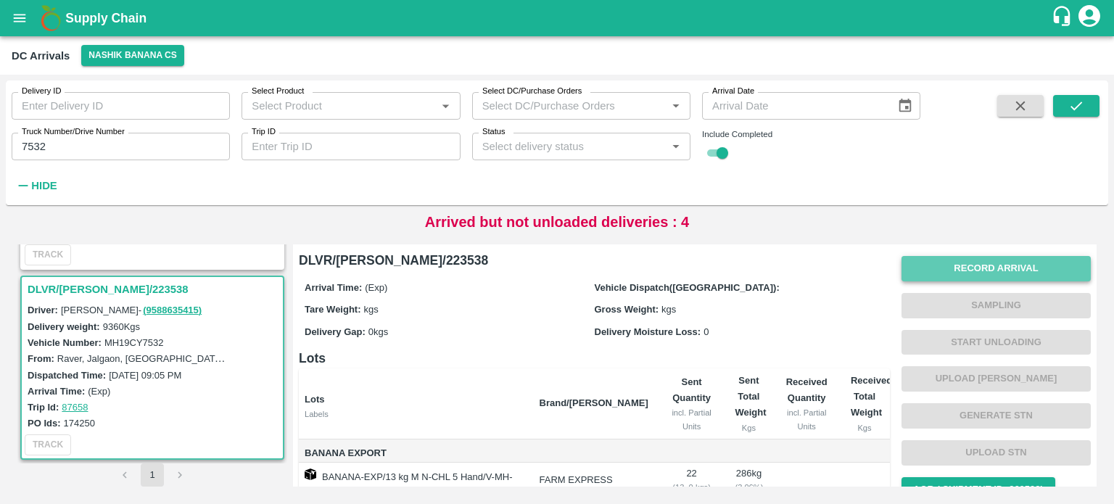
click at [969, 271] on button "Record Arrival" at bounding box center [996, 268] width 189 height 25
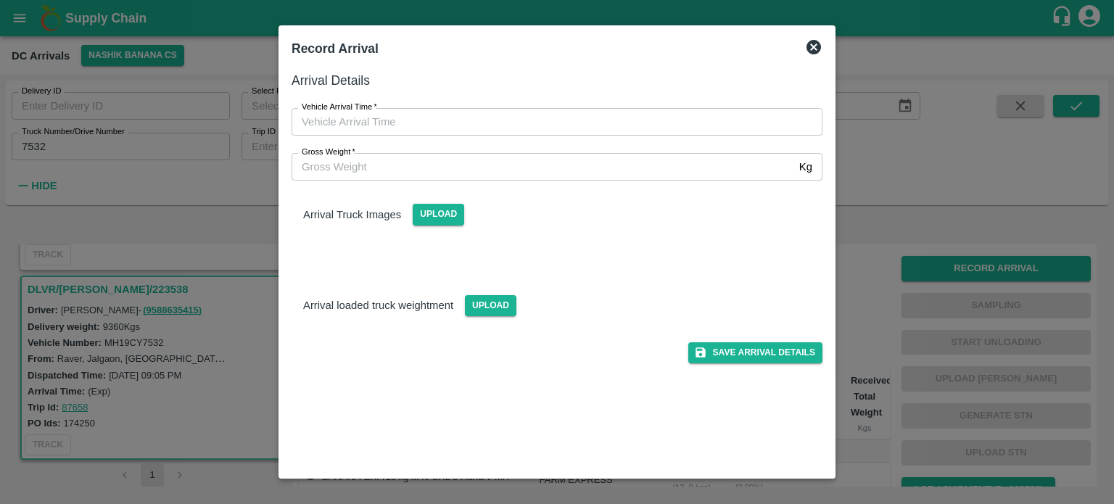
type input "DD/MM/YYYY hh:mm aa"
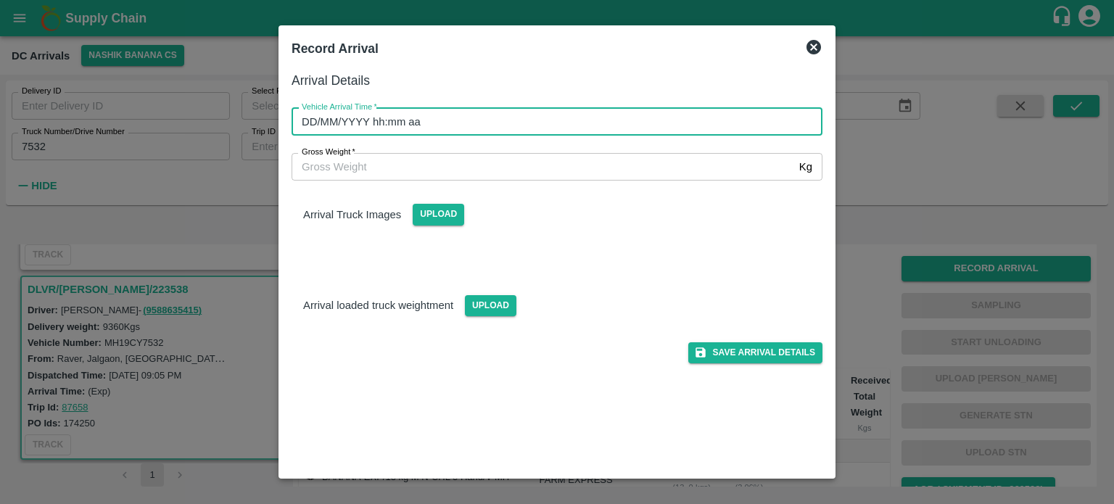
click at [455, 128] on input "DD/MM/YYYY hh:mm aa" at bounding box center [552, 122] width 521 height 28
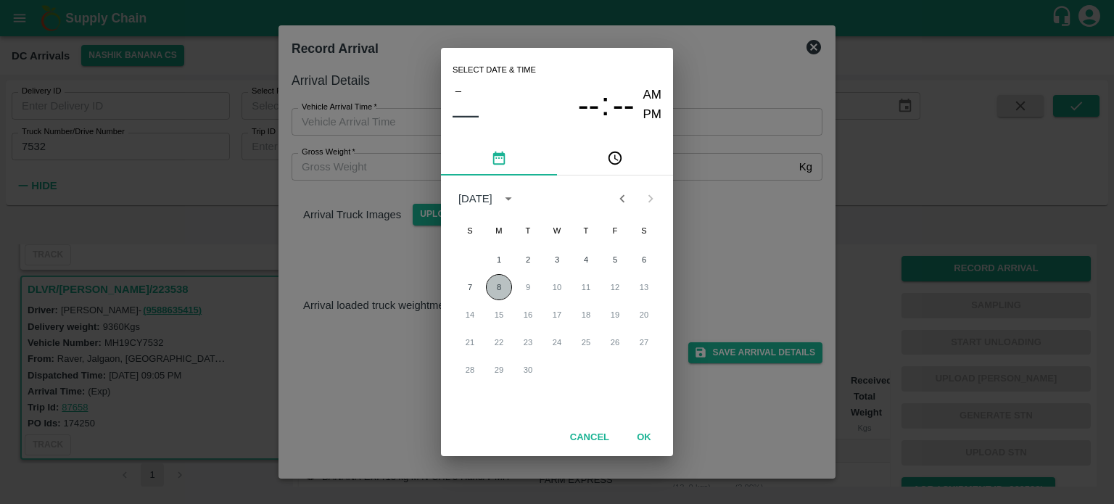
click at [495, 289] on button "8" at bounding box center [499, 287] width 26 height 26
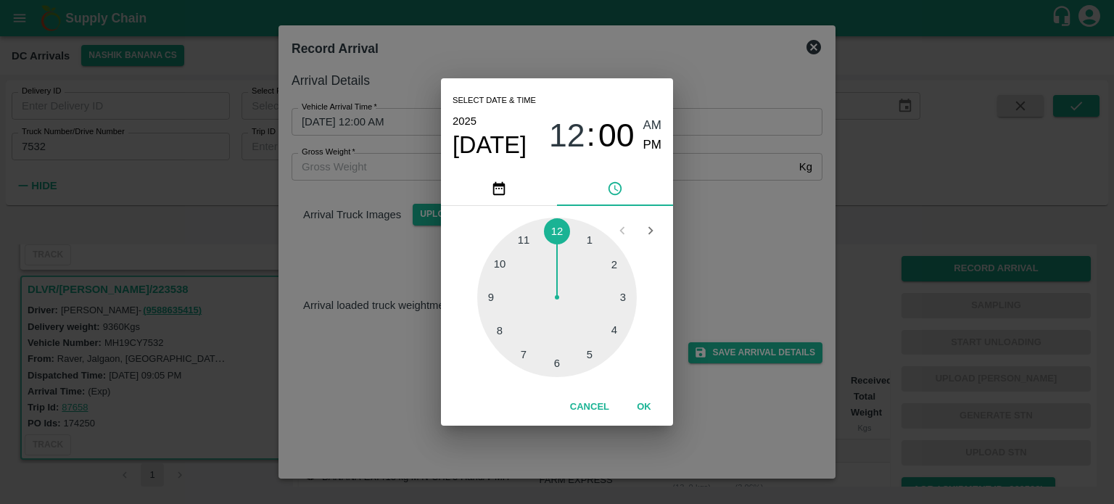
click at [502, 266] on div at bounding box center [557, 298] width 160 height 160
type input "08/09/2025 10:00 AM"
click at [741, 235] on div "Select date & time 2025 Sep 8 10 : 00 AM PM 05 10 15 20 25 30 35 40 45 50 55 00…" at bounding box center [557, 252] width 1114 height 504
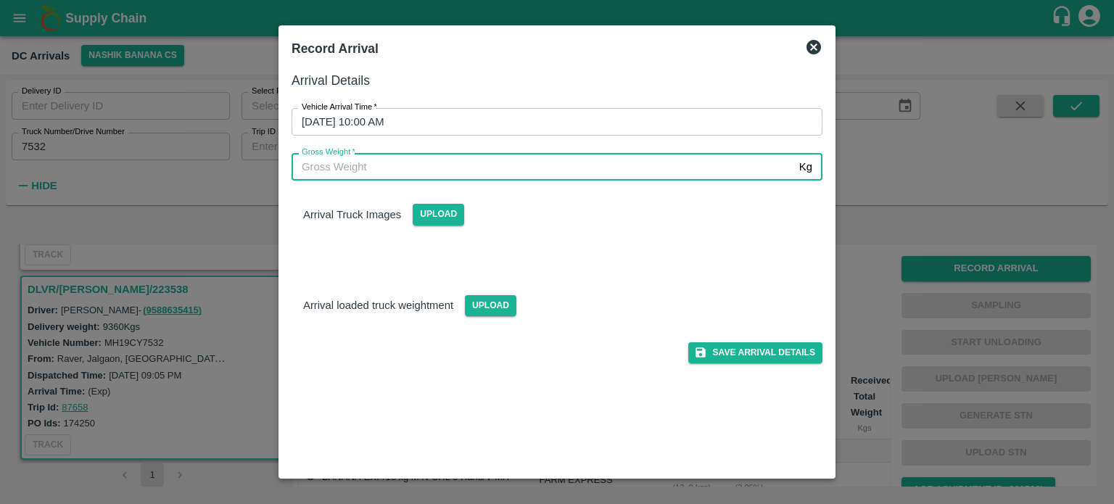
click at [342, 178] on input "Gross Weight   *" at bounding box center [543, 167] width 502 height 28
type input "16235"
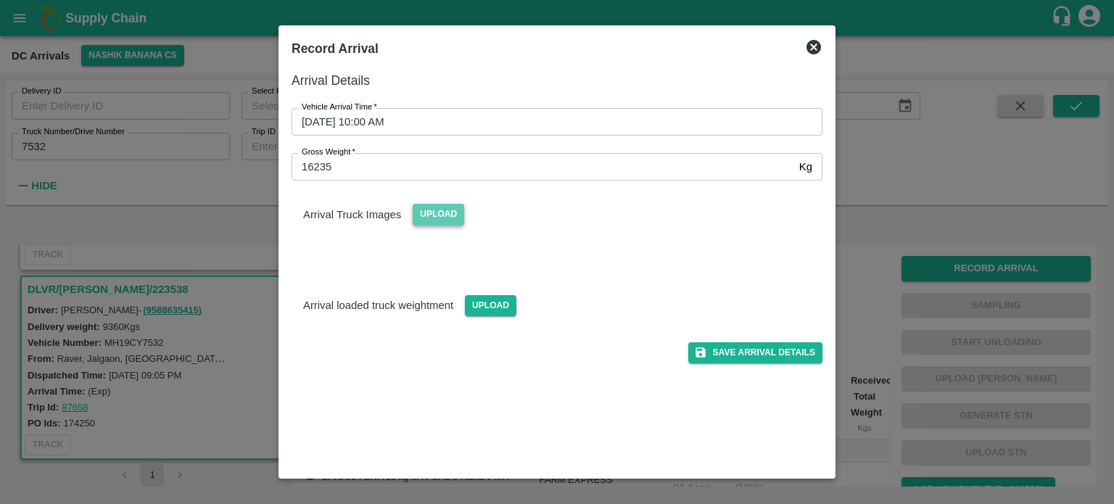
click at [432, 220] on span "Upload" at bounding box center [439, 214] width 52 height 21
click at [0, 0] on input "Upload" at bounding box center [0, 0] width 0 height 0
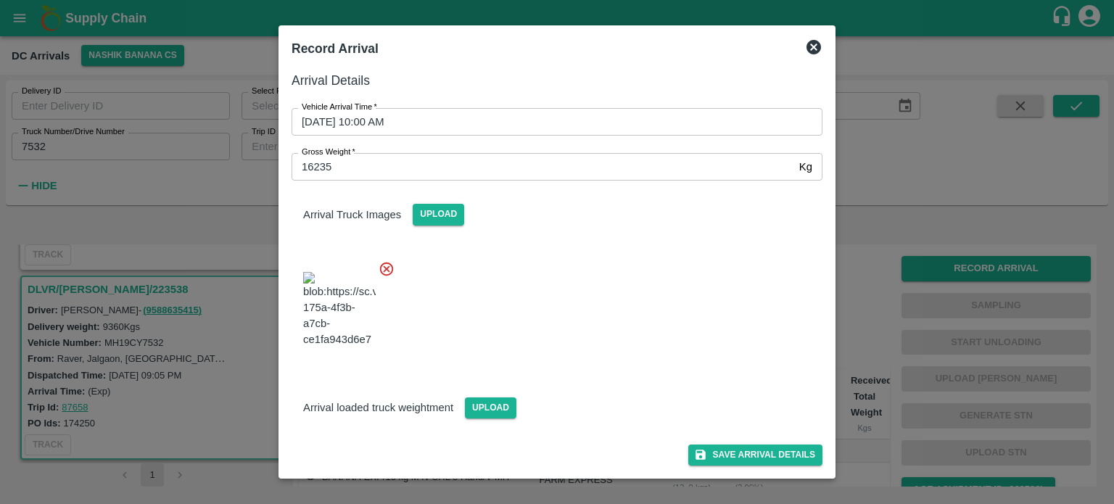
scroll to position [84, 0]
click at [485, 406] on span "Upload" at bounding box center [491, 408] width 52 height 21
click at [0, 0] on input "Upload" at bounding box center [0, 0] width 0 height 0
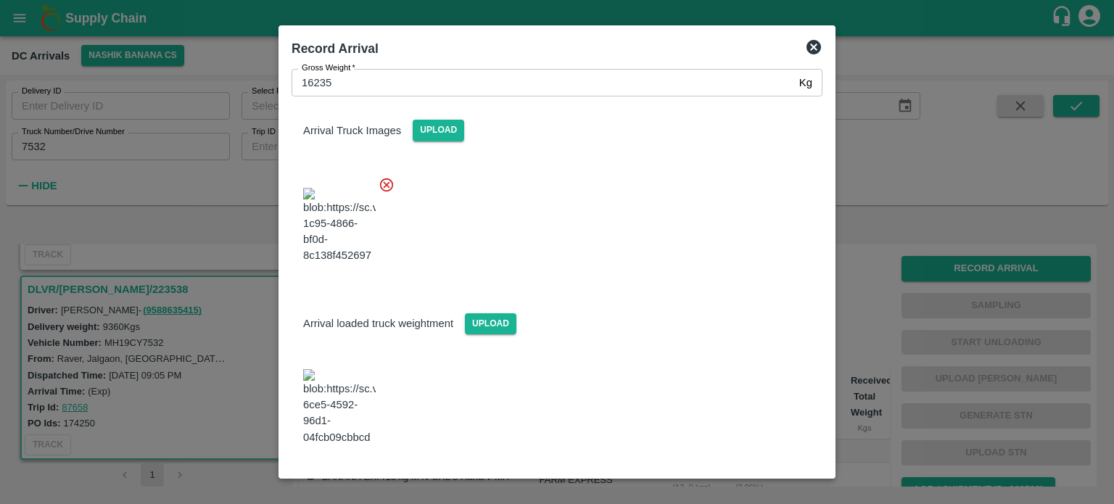
scroll to position [148, 0]
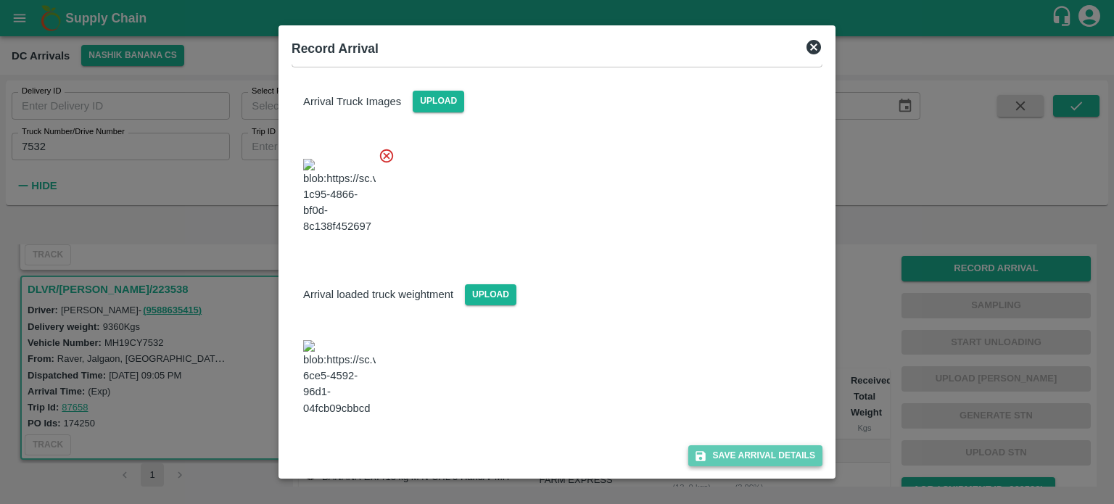
click at [746, 449] on button "Save Arrival Details" at bounding box center [756, 456] width 134 height 21
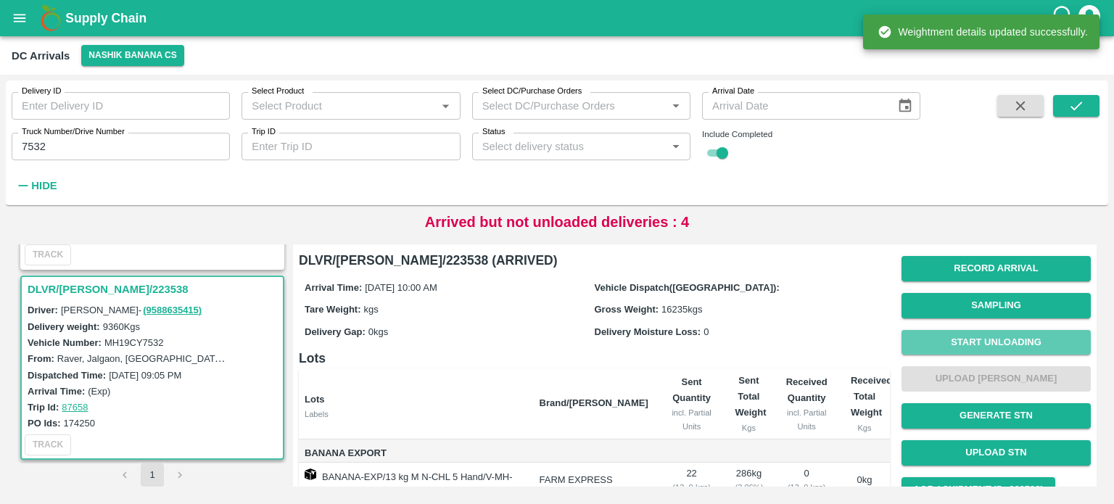
click at [978, 342] on button "Start Unloading" at bounding box center [996, 342] width 189 height 25
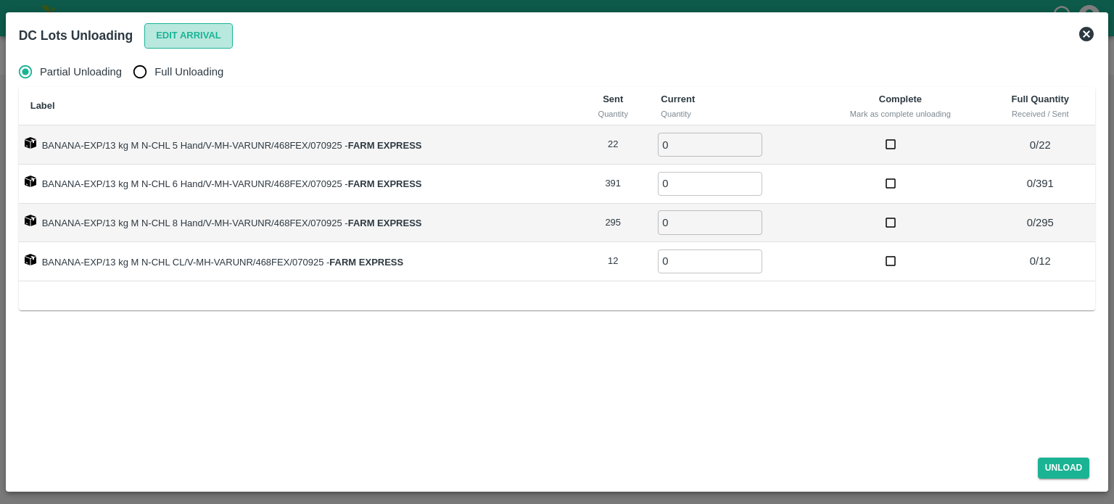
click at [168, 43] on button "Edit Arrival" at bounding box center [188, 35] width 89 height 25
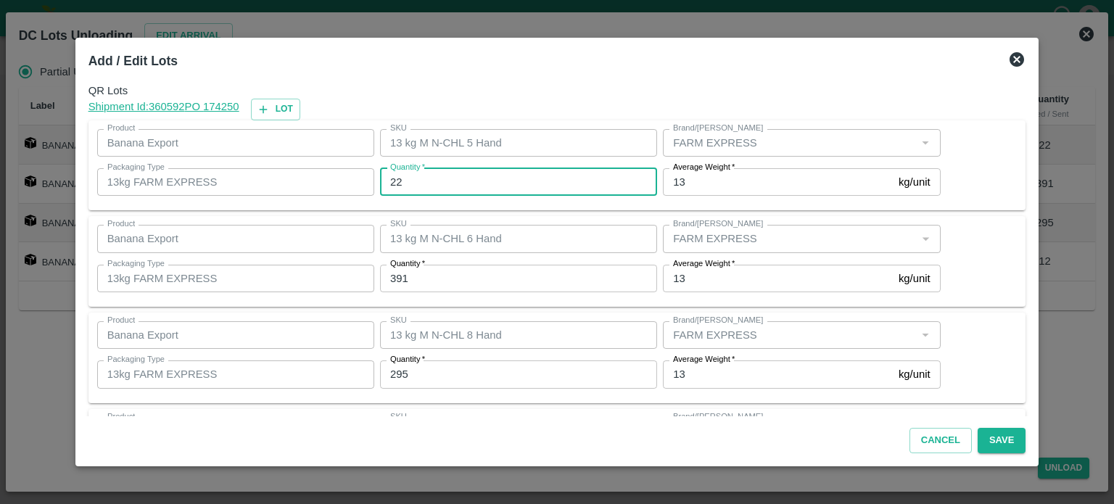
click at [403, 176] on input "22" at bounding box center [518, 182] width 277 height 28
type input "24"
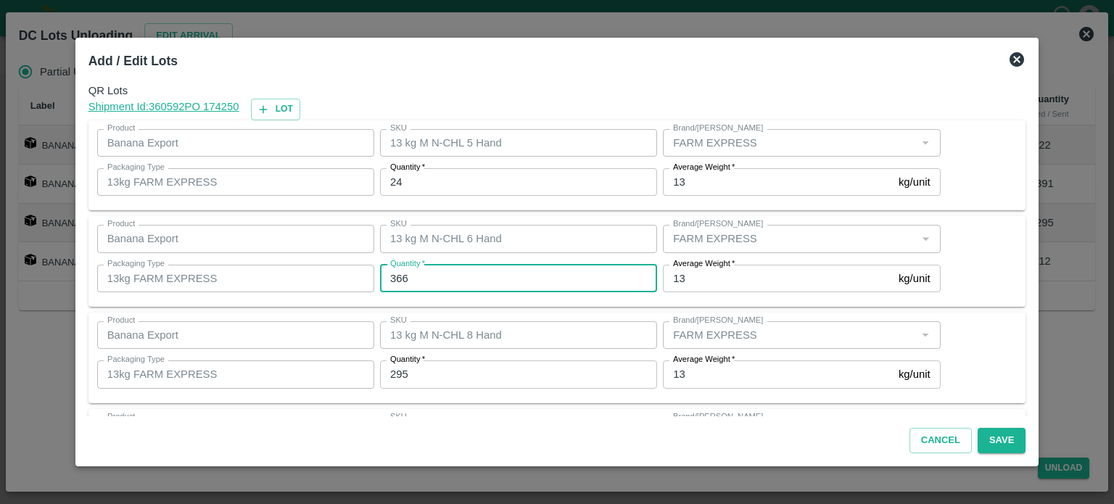
type input "366"
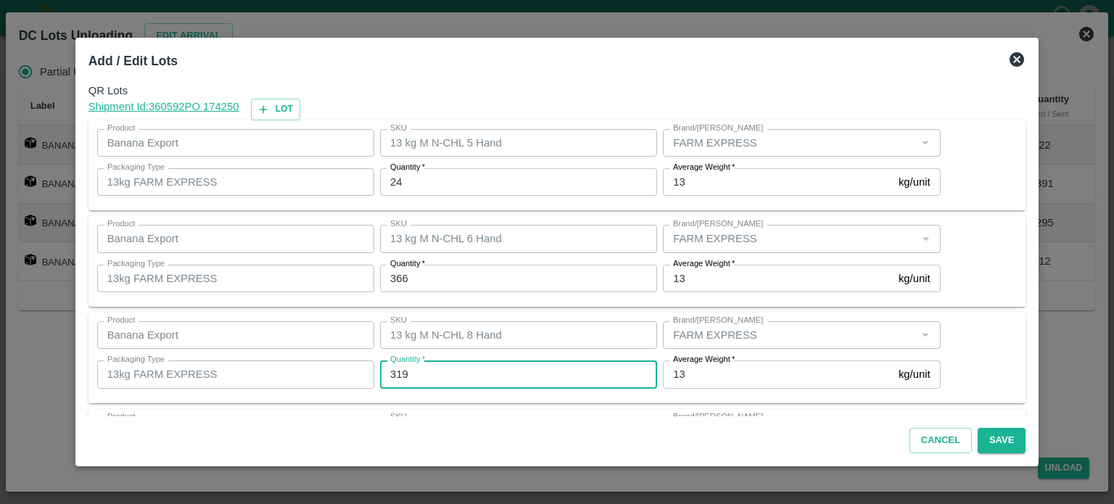
type input "319"
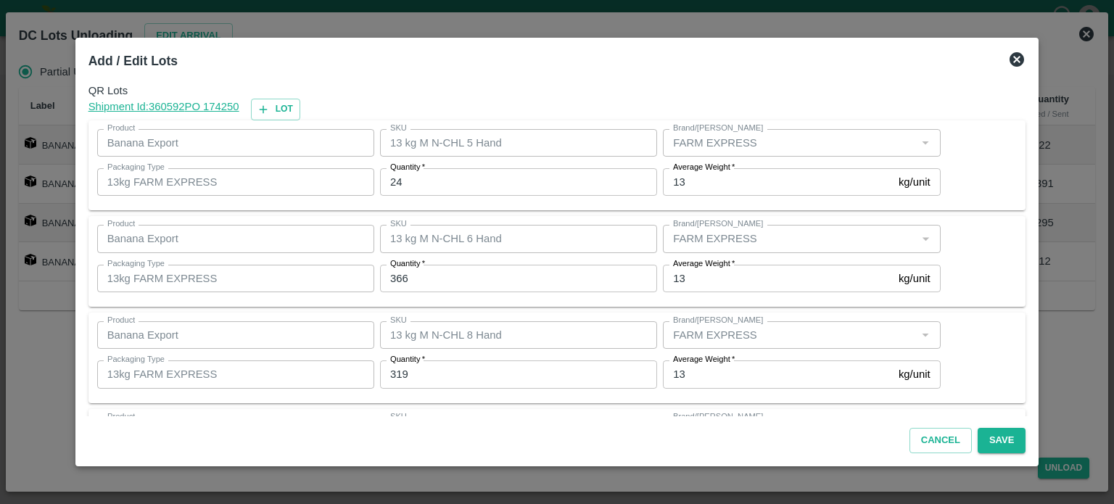
scroll to position [94, 0]
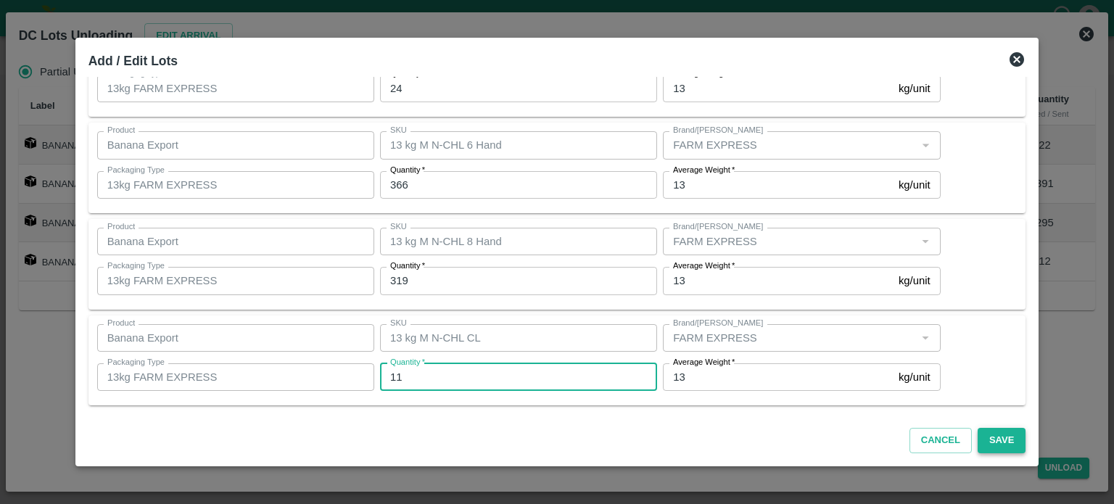
type input "11"
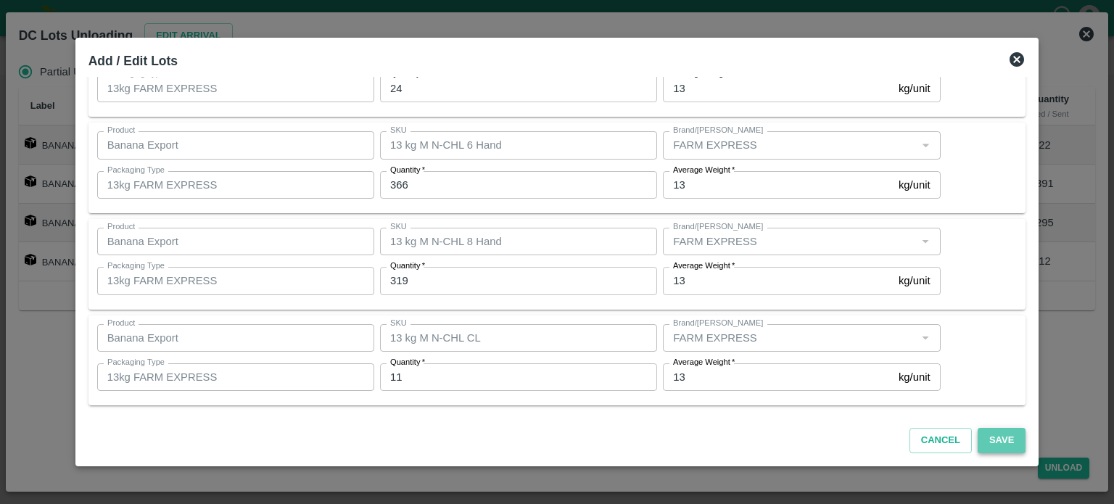
click at [980, 435] on button "Save" at bounding box center [1002, 440] width 48 height 25
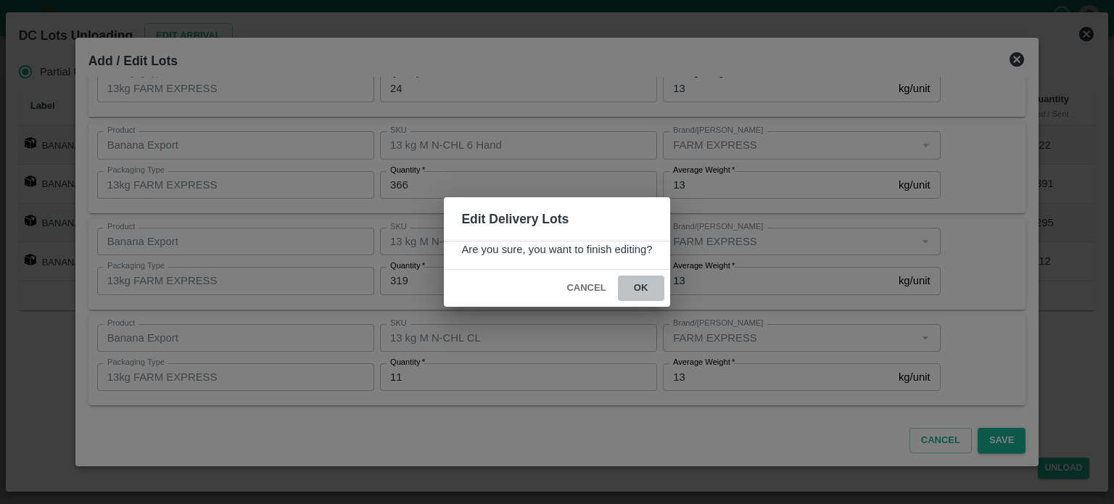
click at [636, 290] on button "ok" at bounding box center [641, 288] width 46 height 25
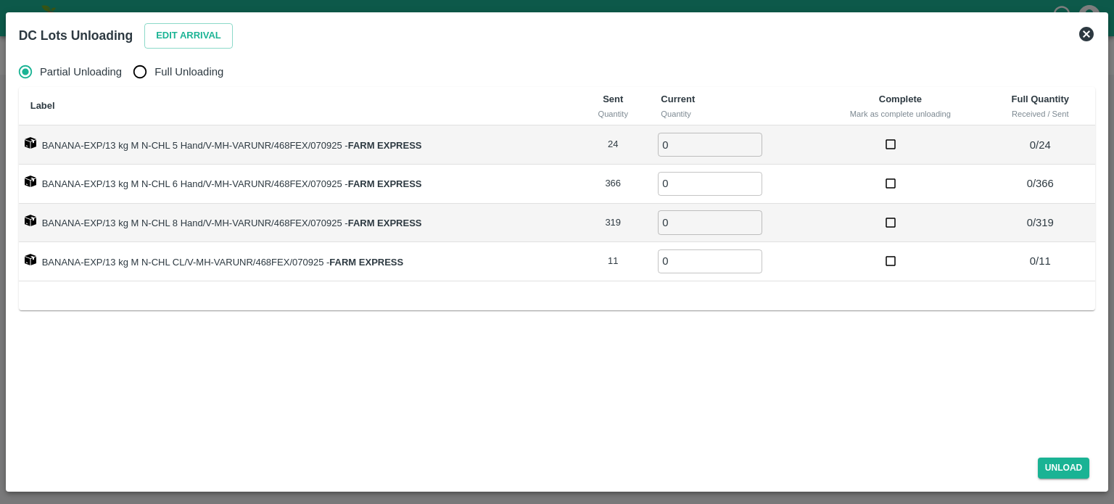
click at [141, 83] on input "Full Unloading" at bounding box center [140, 71] width 29 height 29
radio input "true"
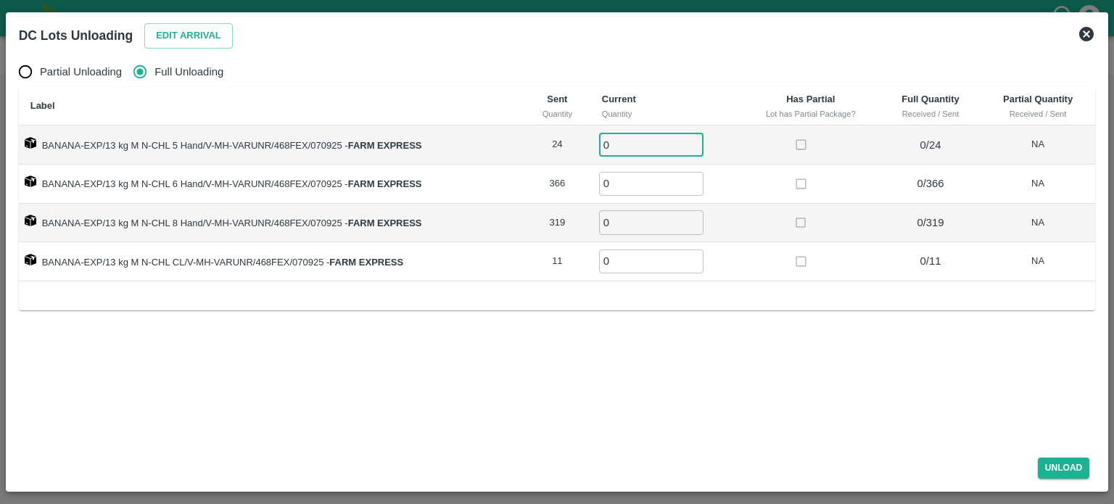
click at [618, 144] on input "0" at bounding box center [651, 145] width 104 height 24
type input "24"
type input "366"
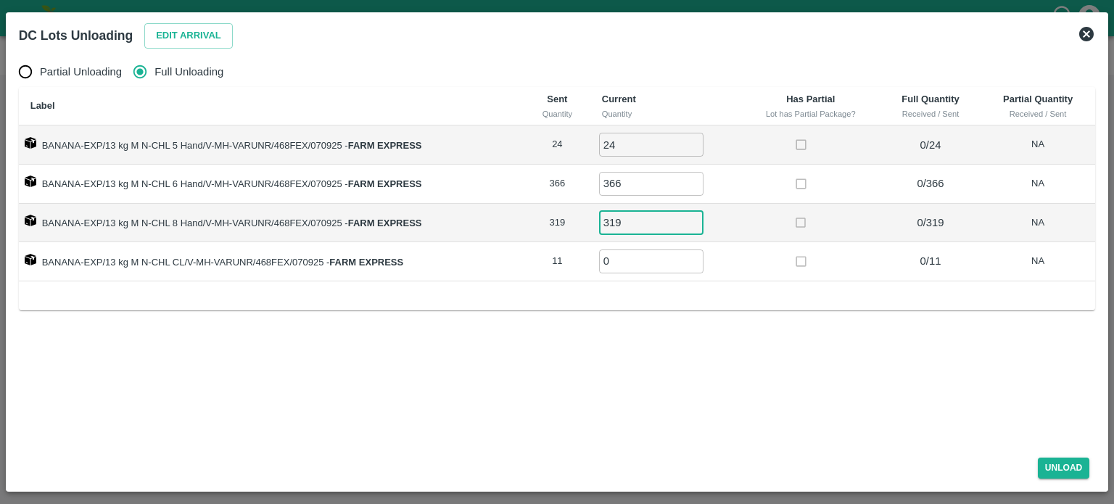
type input "319"
type input "11"
click at [1061, 467] on button "Unload" at bounding box center [1064, 468] width 52 height 21
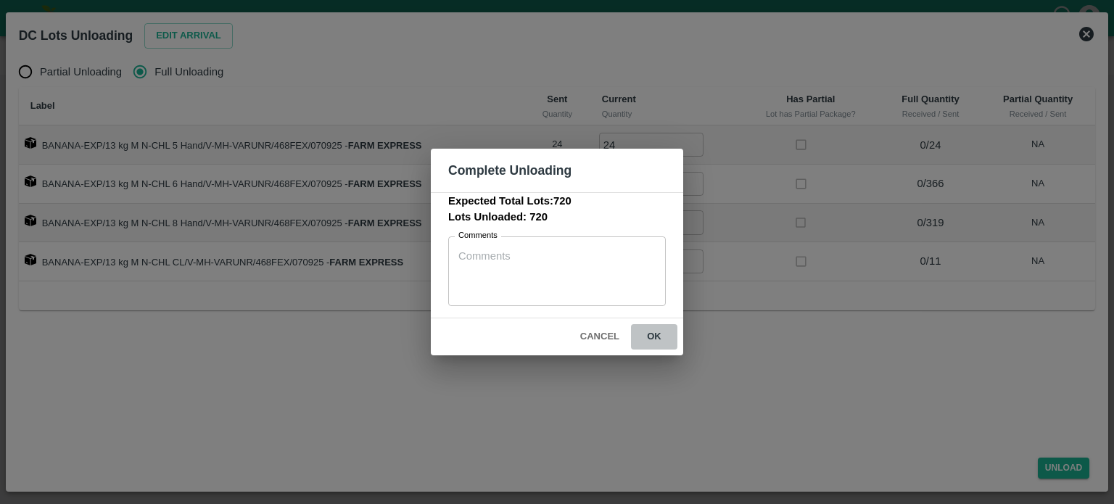
click at [653, 337] on button "ok" at bounding box center [654, 336] width 46 height 25
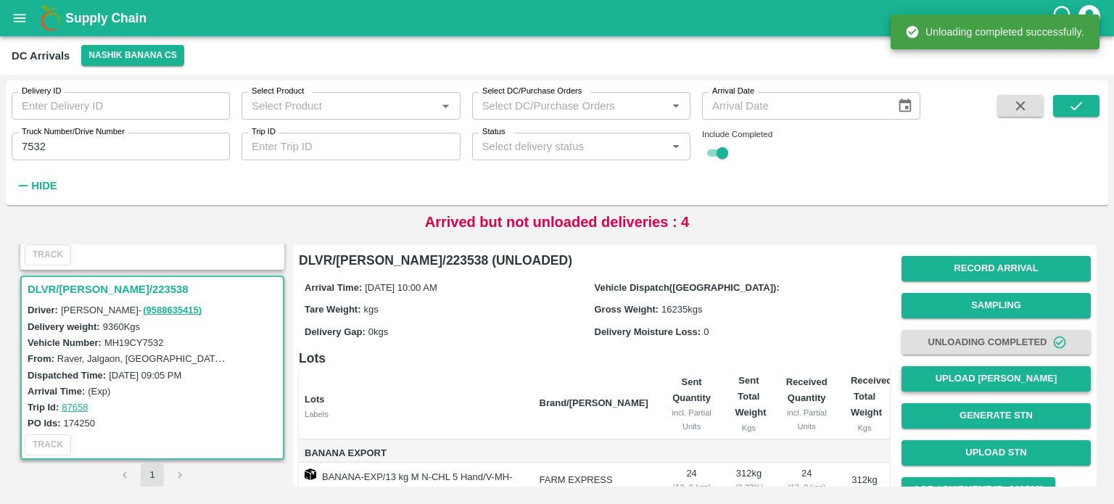
click at [985, 382] on button "Upload [PERSON_NAME]" at bounding box center [996, 378] width 189 height 25
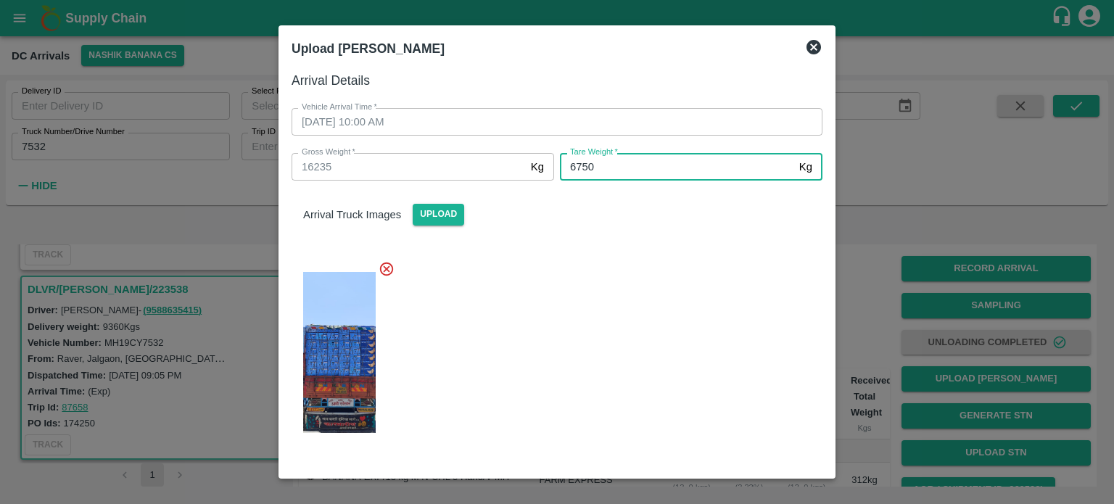
type input "6750"
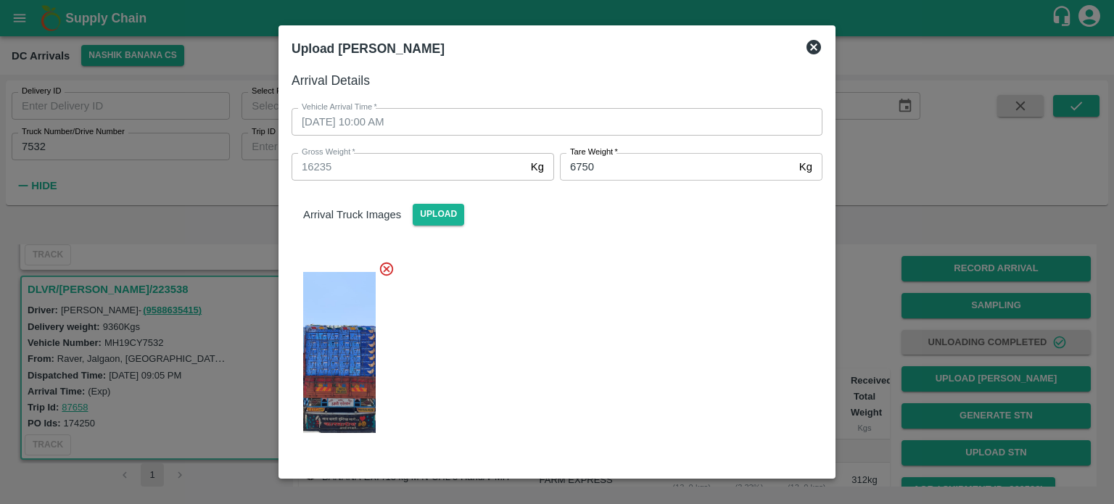
click at [657, 338] on div at bounding box center [551, 348] width 543 height 199
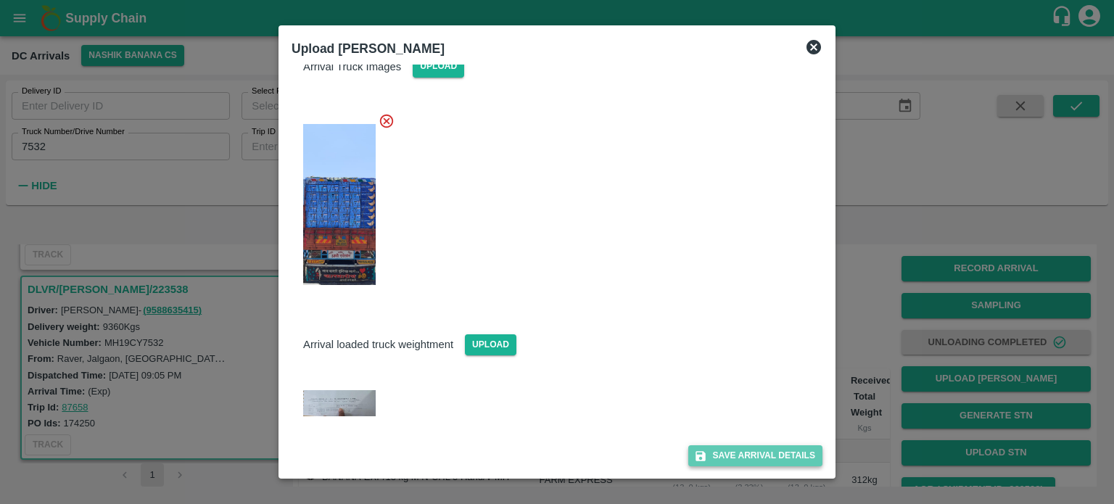
click at [746, 448] on button "Save Arrival Details" at bounding box center [756, 456] width 134 height 21
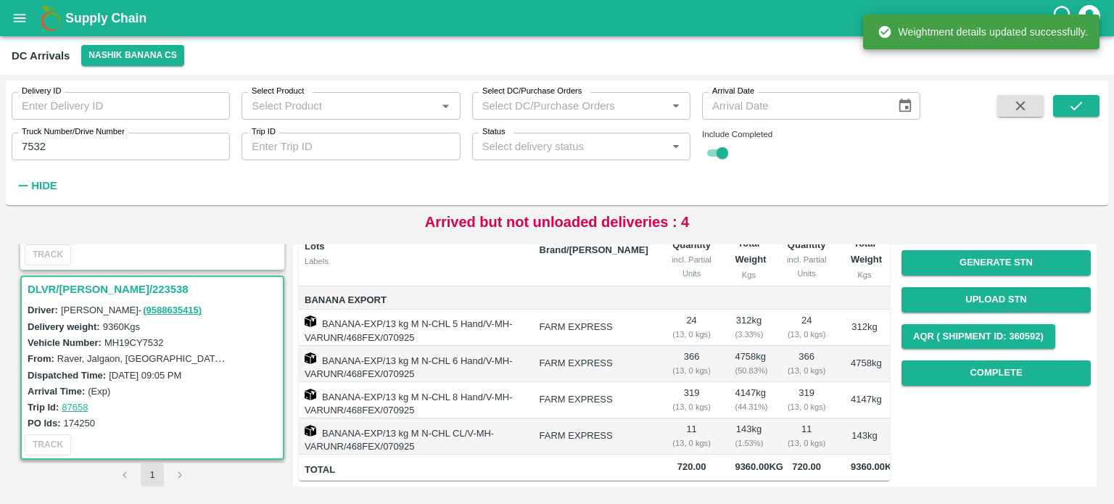
scroll to position [160, 0]
click at [985, 380] on div "Record Arrival Sampling Unloading Completed Upload Tare Weight Generate STN Upl…" at bounding box center [996, 244] width 189 height 295
click at [987, 363] on button "Complete" at bounding box center [996, 373] width 189 height 25
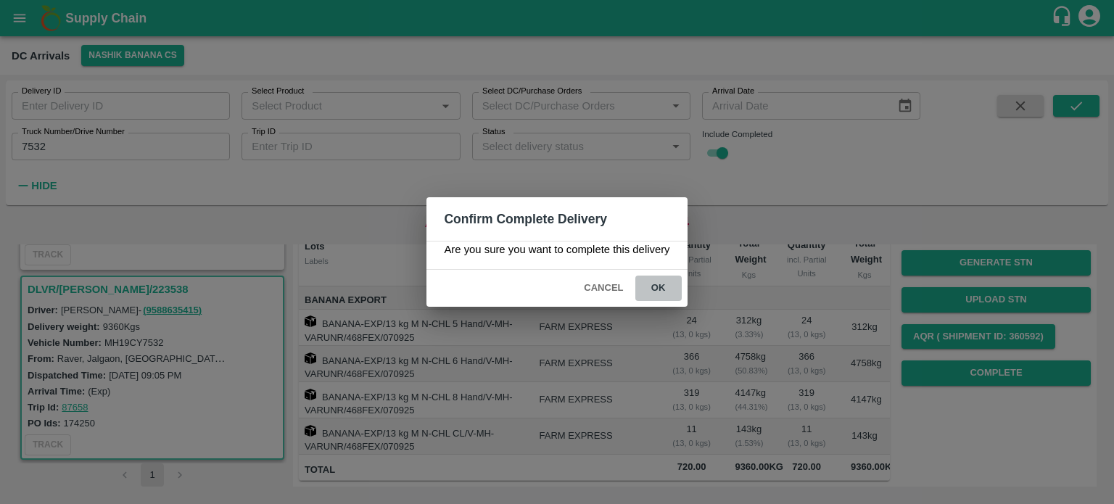
click at [650, 284] on button "ok" at bounding box center [659, 288] width 46 height 25
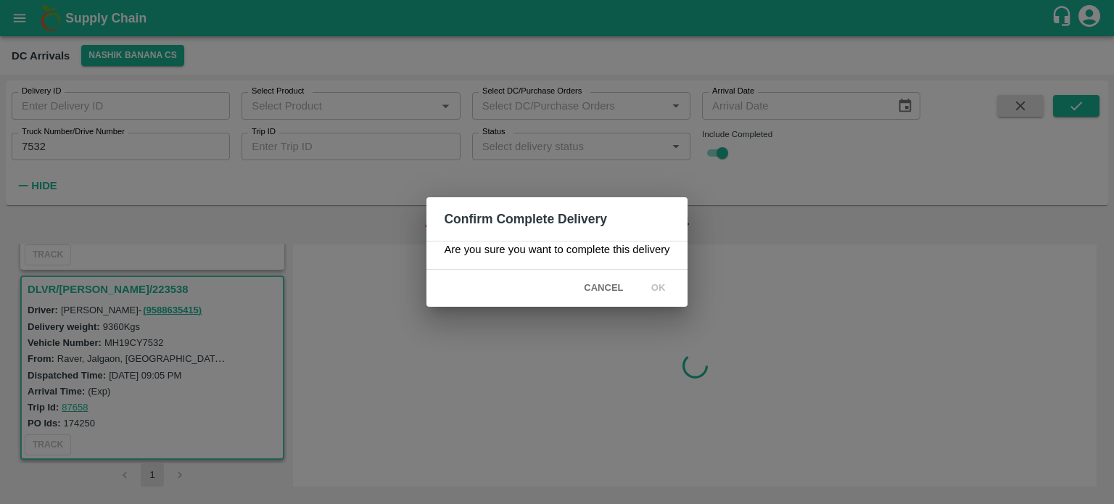
scroll to position [0, 0]
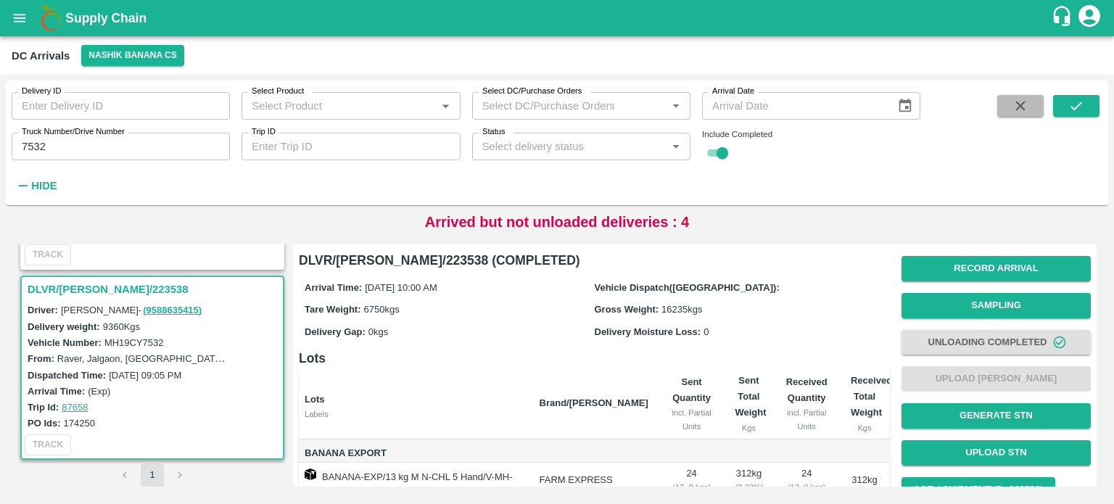
click at [1013, 110] on icon "button" at bounding box center [1021, 106] width 16 height 16
checkbox input "false"
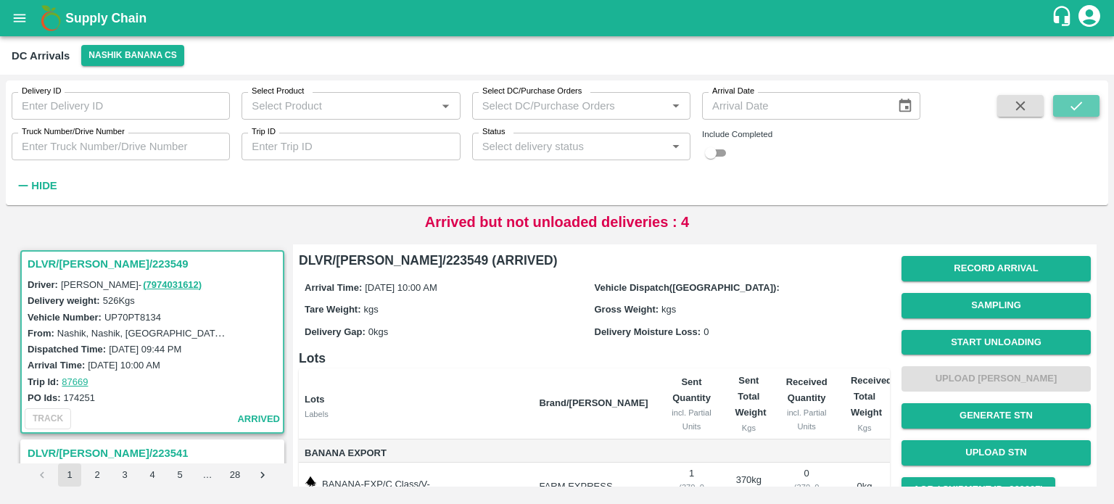
click at [1076, 104] on icon "submit" at bounding box center [1077, 106] width 16 height 16
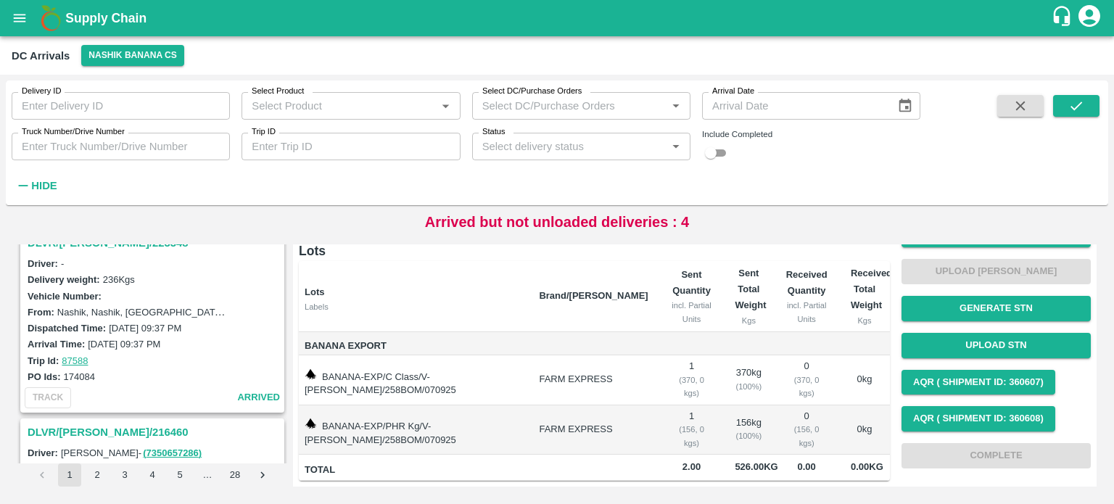
scroll to position [847, 0]
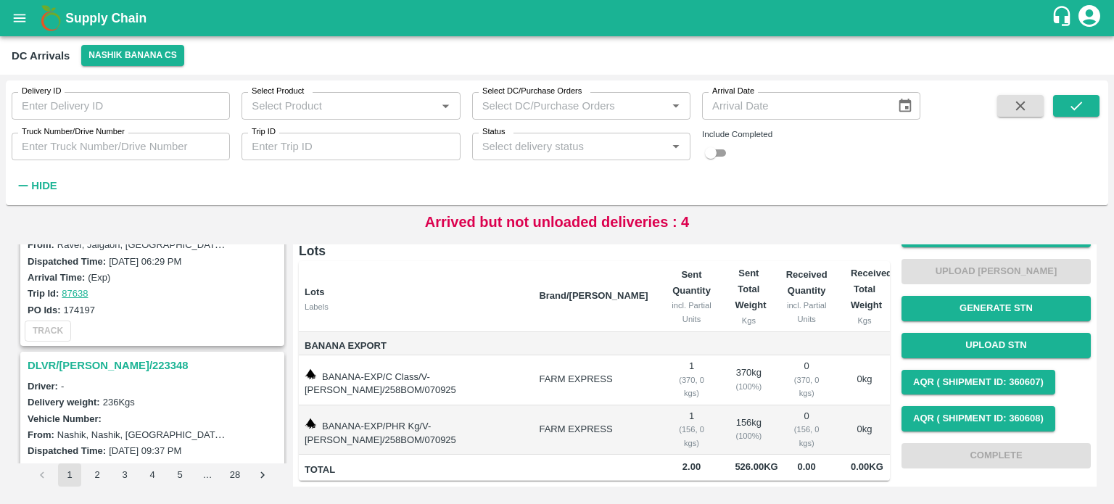
click at [113, 356] on h3 "DLVR/NASH/223348" at bounding box center [155, 365] width 254 height 19
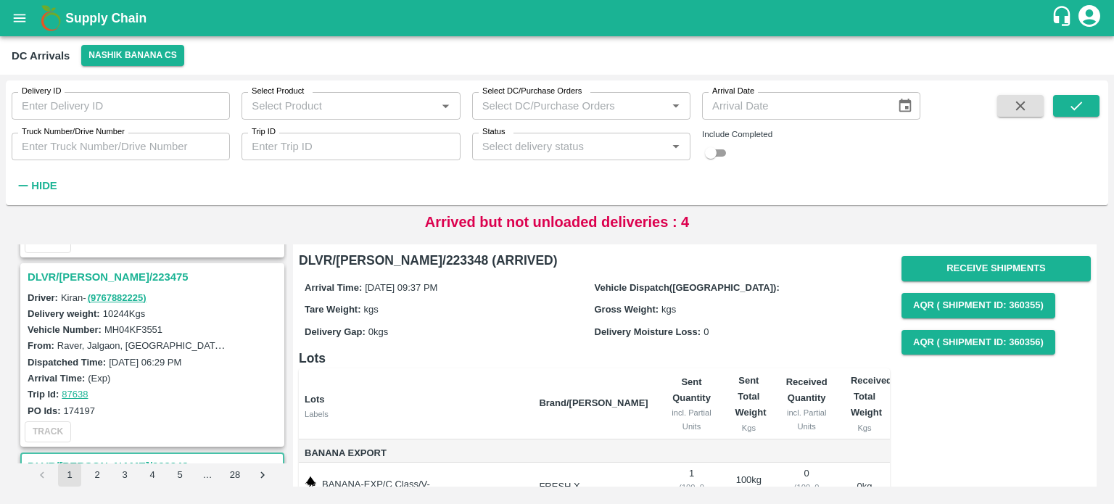
scroll to position [740, 0]
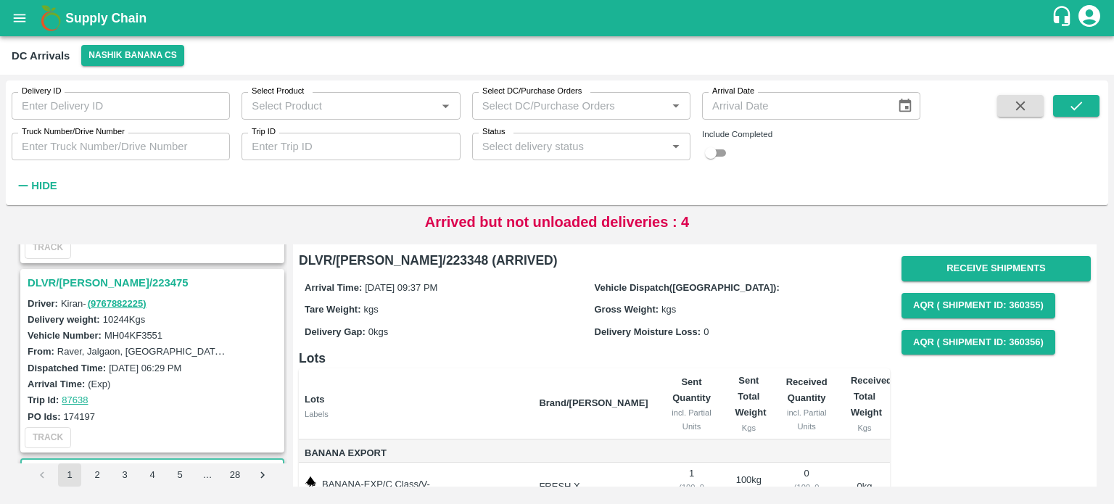
click at [91, 277] on h3 "DLVR/NASH/223475" at bounding box center [155, 283] width 254 height 19
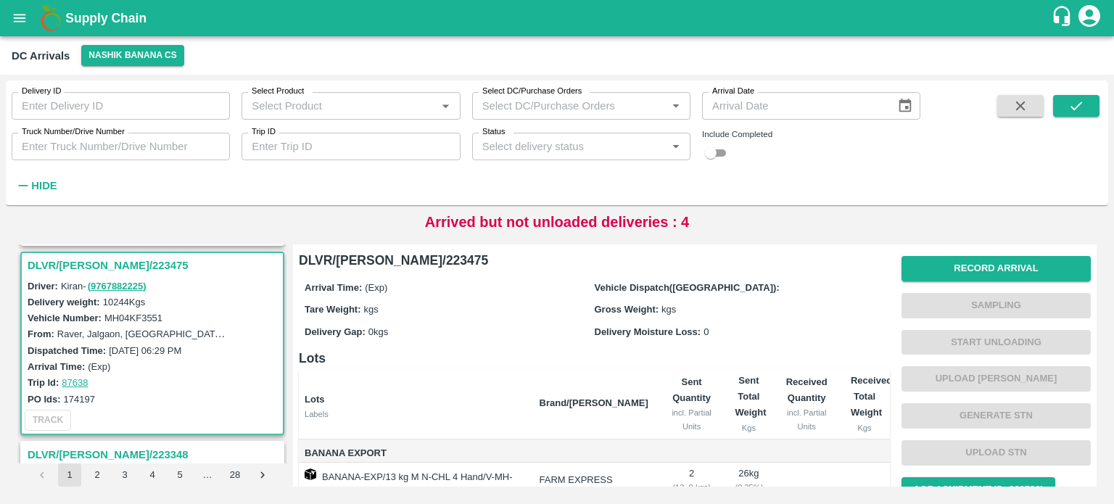
scroll to position [264, 0]
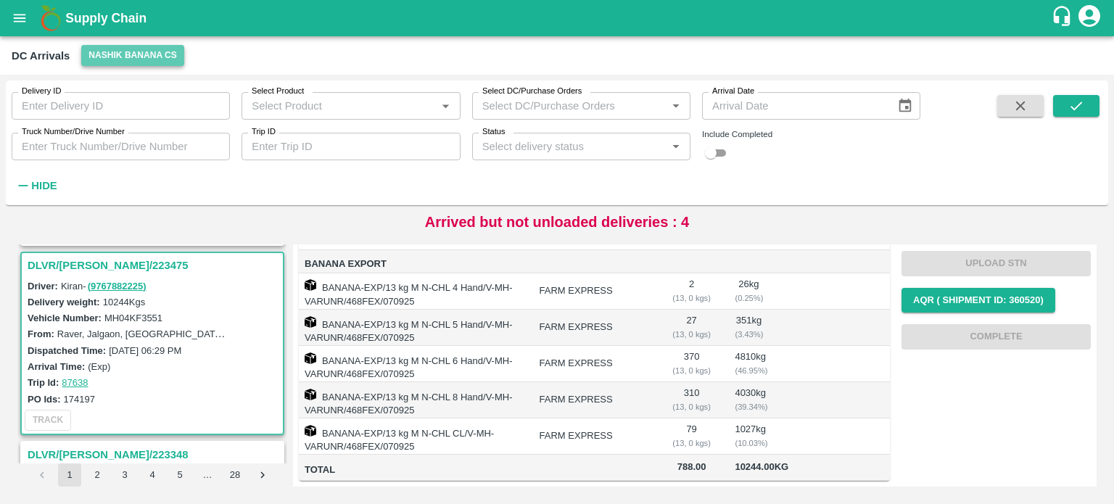
click at [117, 54] on button "Nashik Banana CS" at bounding box center [132, 55] width 103 height 21
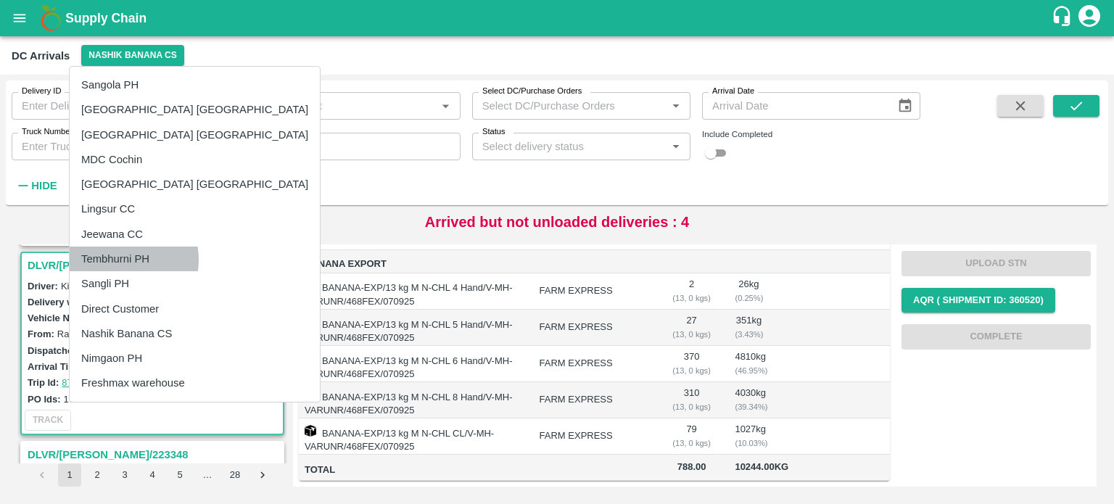
click at [122, 260] on li "Tembhurni PH" at bounding box center [195, 259] width 250 height 25
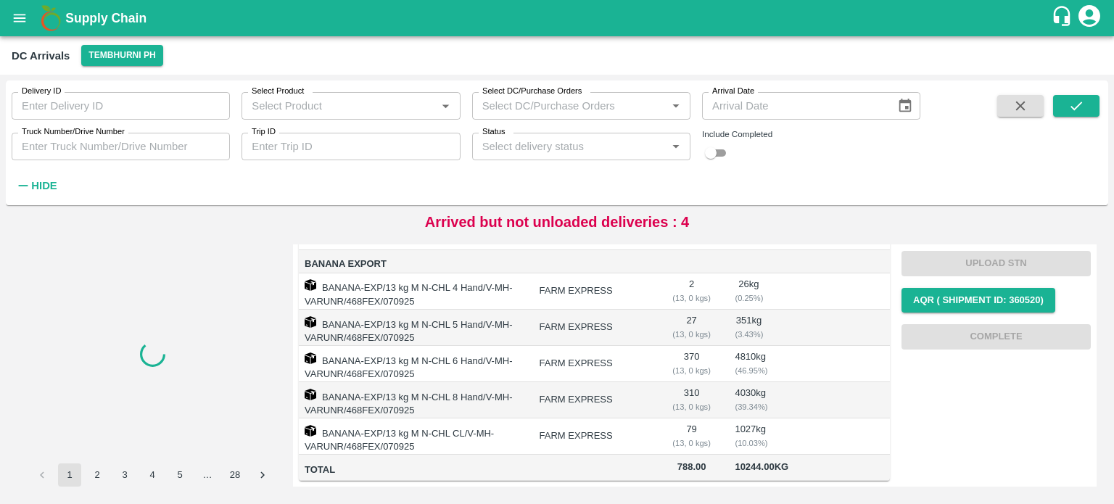
scroll to position [0, 0]
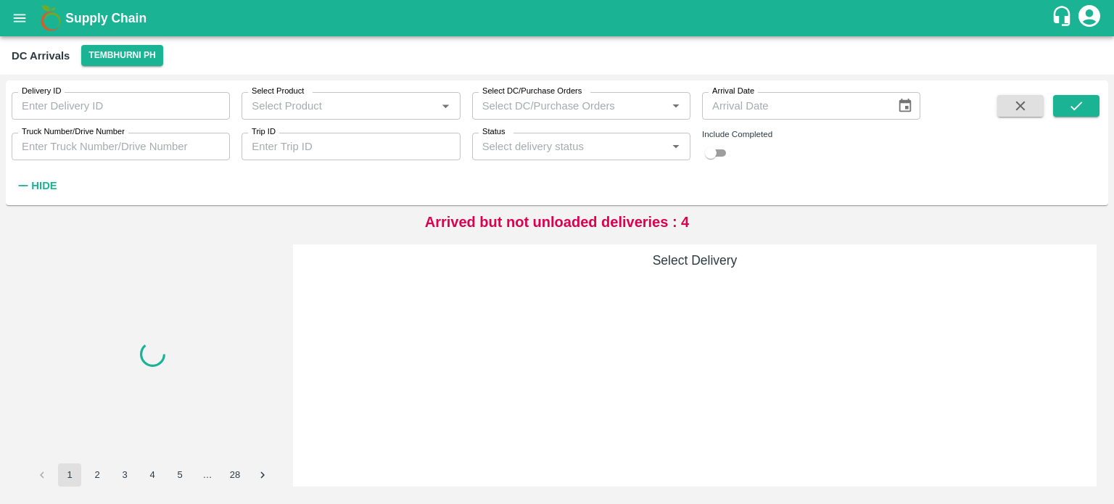
click at [227, 289] on div at bounding box center [152, 354] width 264 height 219
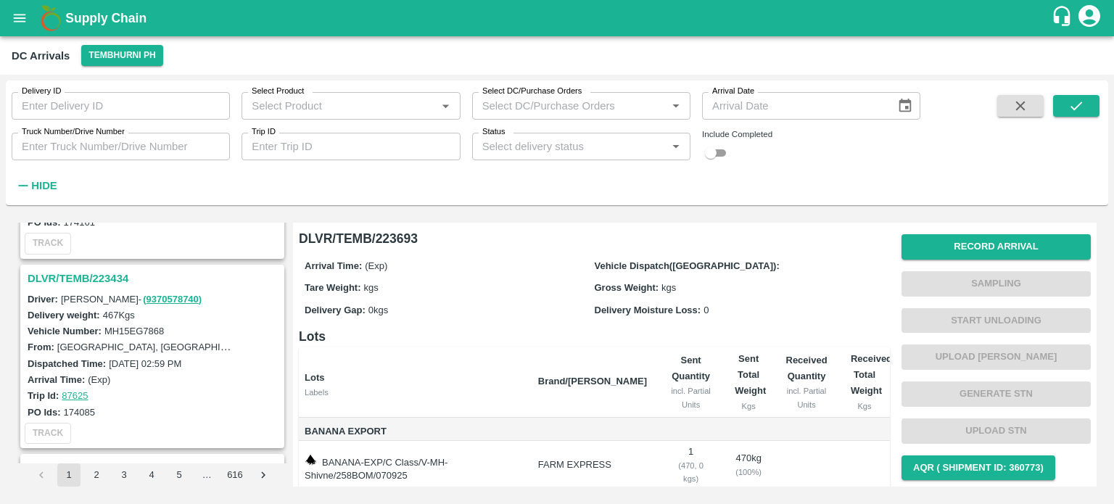
scroll to position [3727, 0]
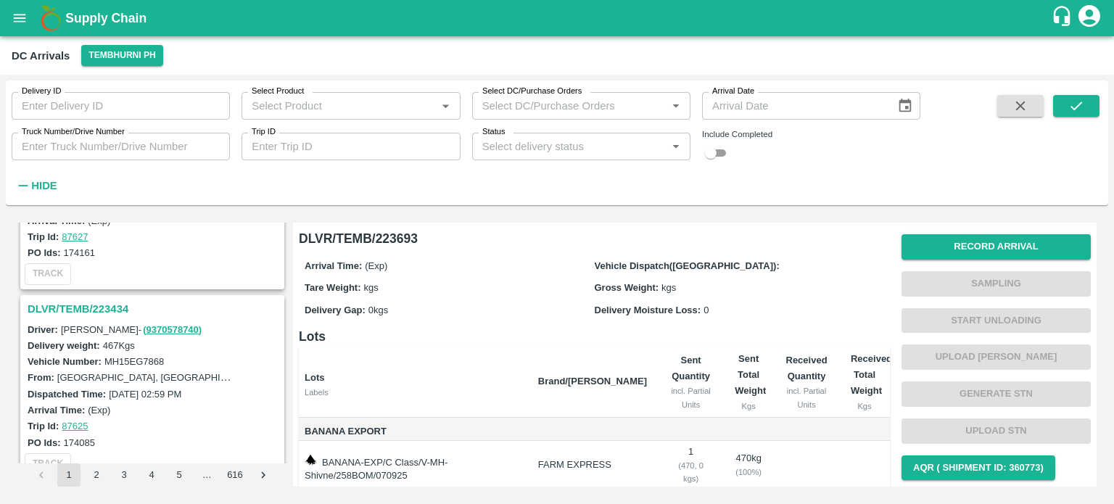
click at [99, 300] on h3 "DLVR/TEMB/223434" at bounding box center [155, 309] width 254 height 19
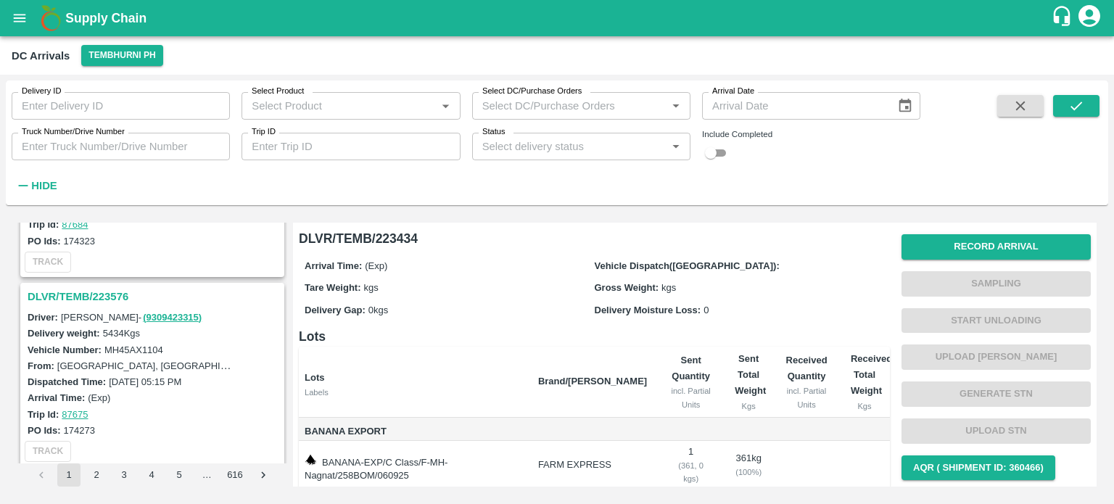
scroll to position [893, 0]
click at [94, 284] on div "DLVR/TEMB/223576 Driver: Kailas Patil - ( 9309423315 ) Delivery weight: 5434 Kg…" at bounding box center [152, 376] width 264 height 184
click at [99, 292] on h3 "DLVR/TEMB/223576" at bounding box center [155, 297] width 254 height 19
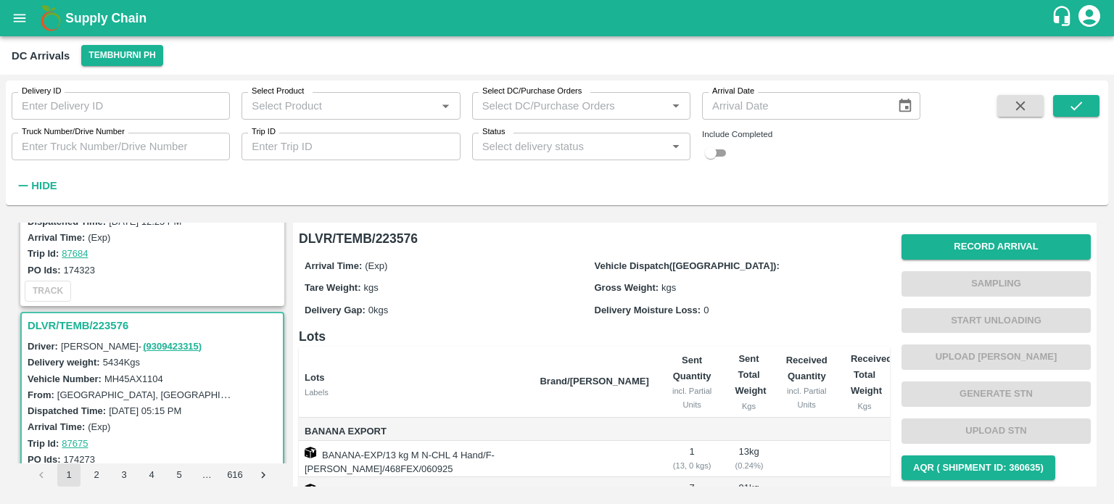
scroll to position [916, 0]
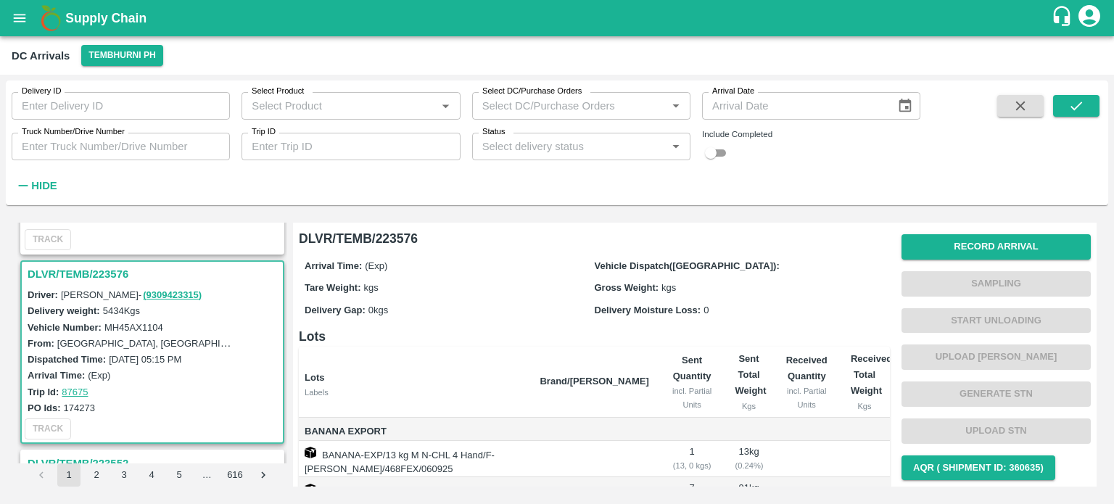
click at [131, 322] on label "MH45AX1104" at bounding box center [133, 327] width 59 height 11
copy label "MH45AX1104"
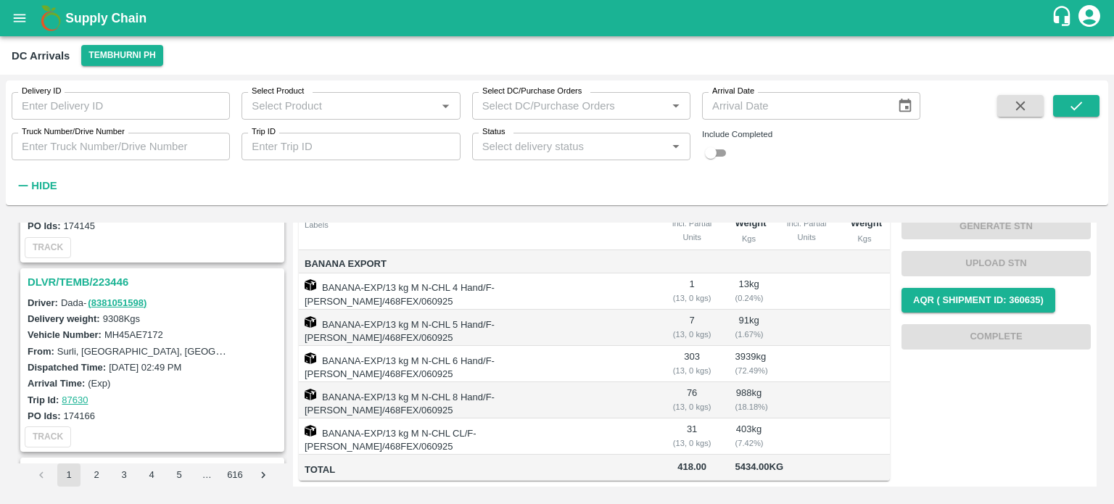
scroll to position [3346, 0]
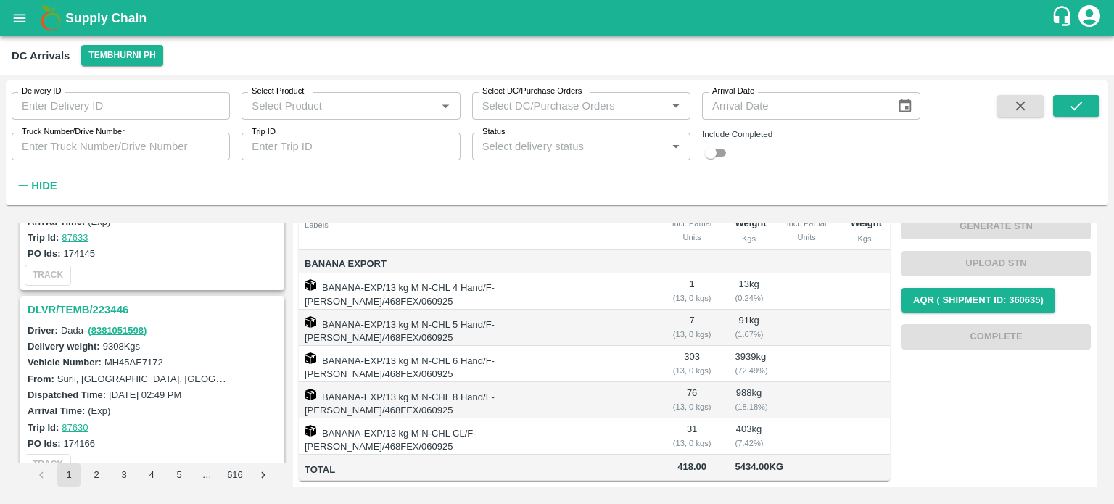
click at [97, 300] on h3 "DLVR/TEMB/223446" at bounding box center [155, 309] width 254 height 19
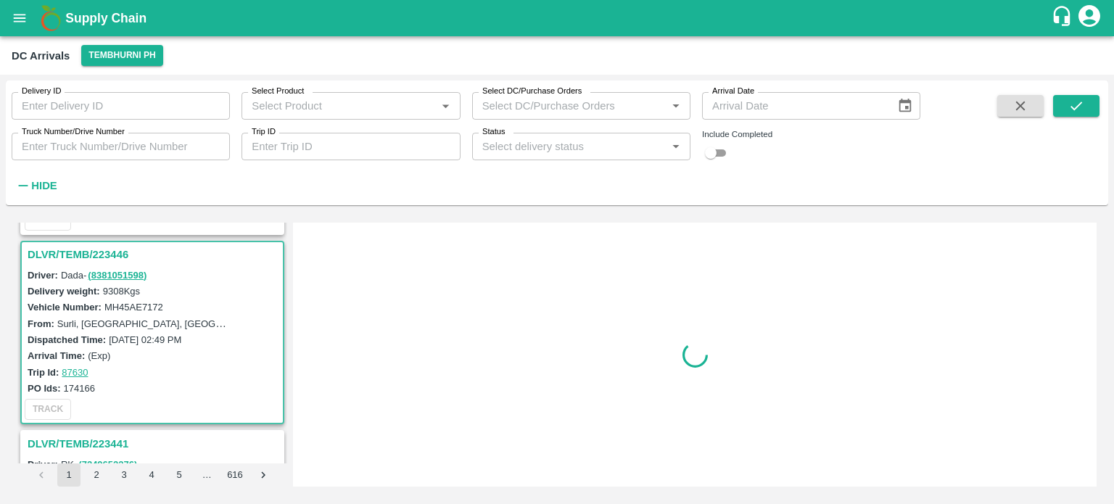
scroll to position [3404, 0]
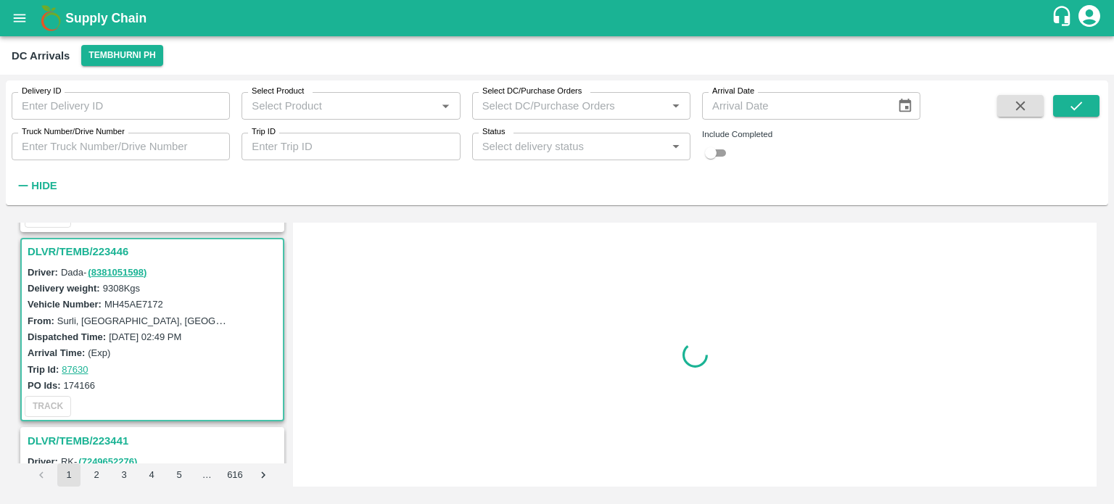
click at [122, 299] on label "MH45AE7172" at bounding box center [133, 304] width 59 height 11
copy label "MH45AE7172"
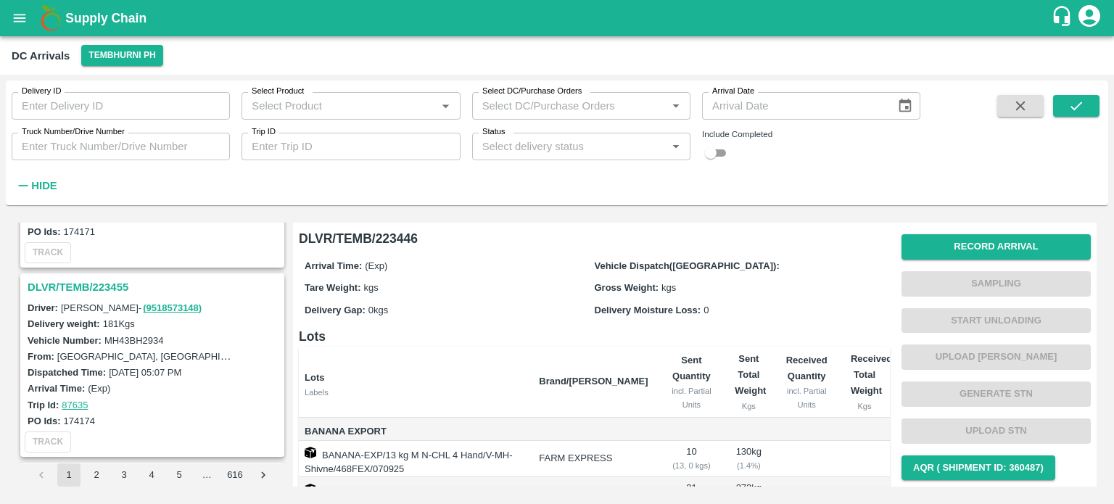
scroll to position [2972, 0]
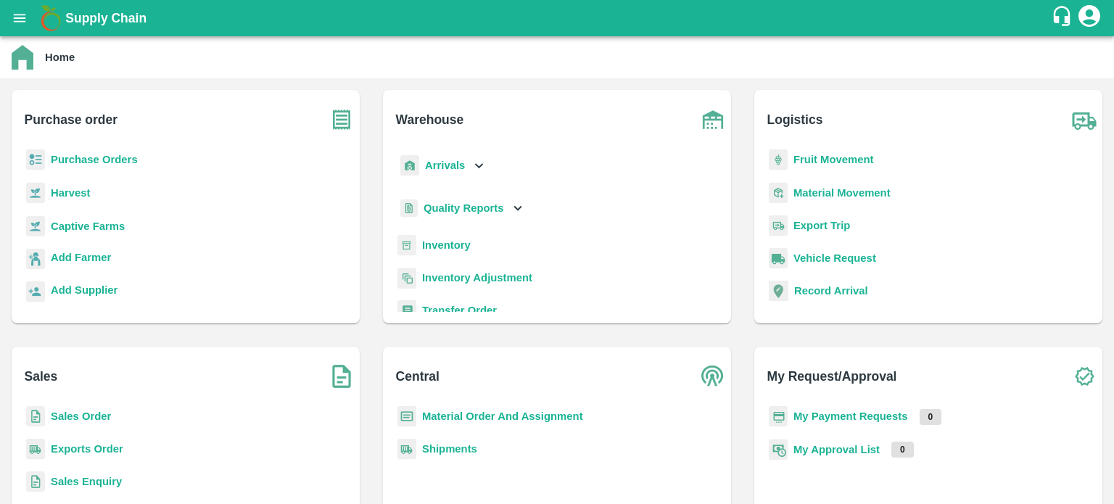
click at [471, 171] on icon at bounding box center [479, 165] width 16 height 16
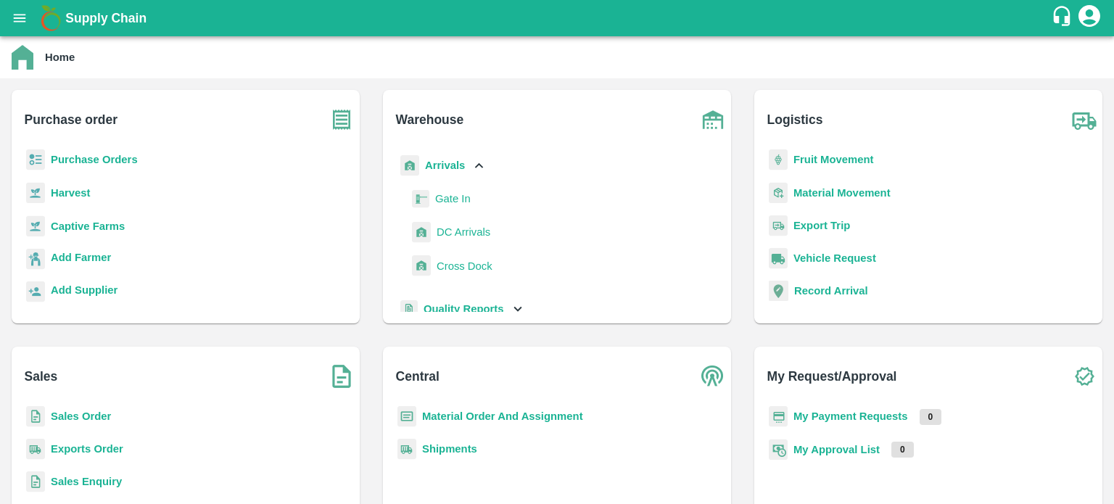
click at [471, 235] on span "DC Arrivals" at bounding box center [464, 232] width 54 height 16
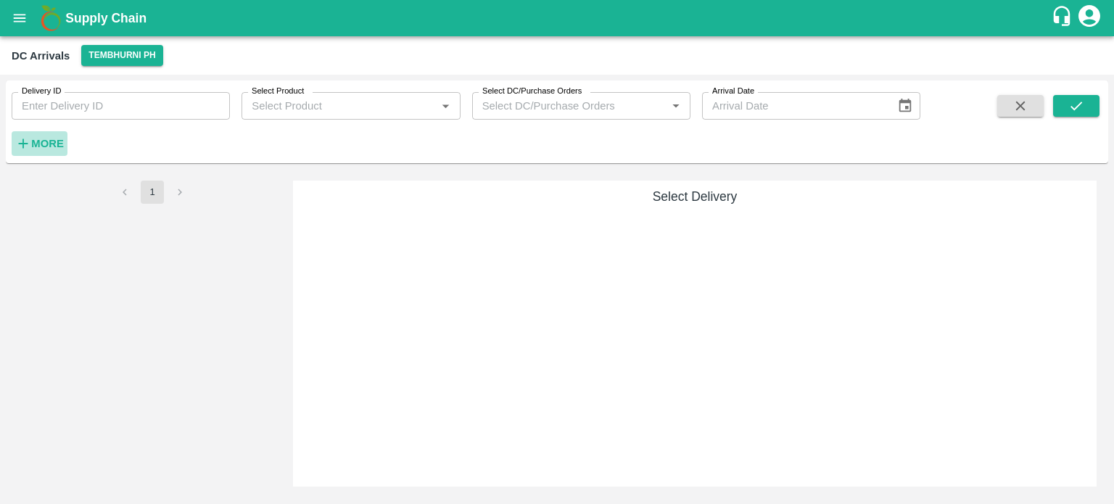
click at [45, 145] on strong "More" at bounding box center [47, 144] width 33 height 12
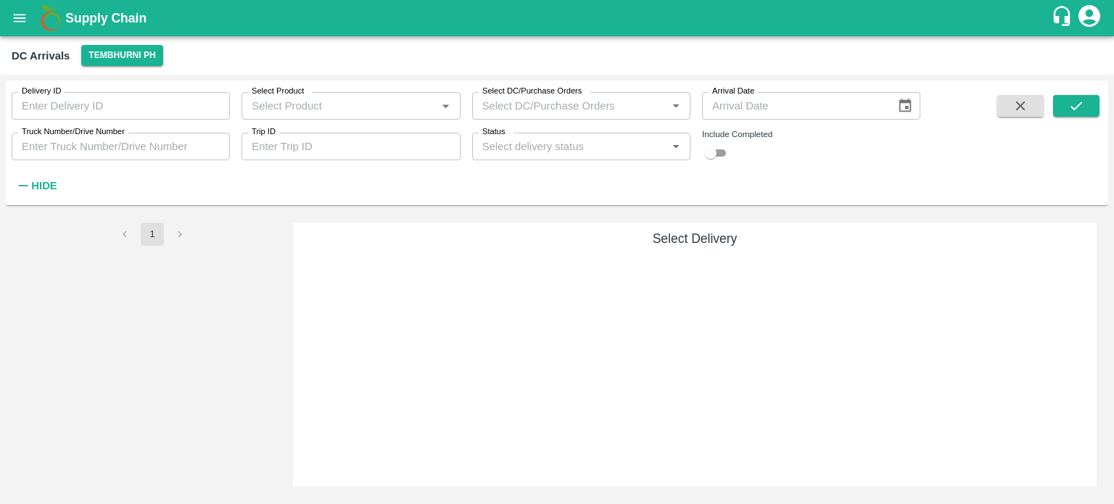
click at [104, 139] on input "Truck Number/Drive Number" at bounding box center [121, 147] width 218 height 28
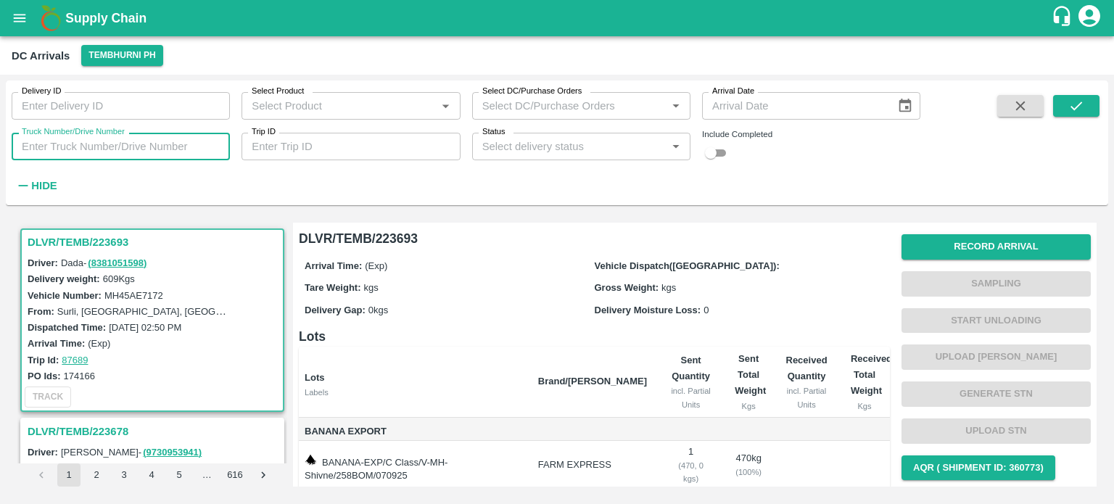
paste input "MH45AX1104"
type input "MH45AX1104"
click at [716, 153] on input "checkbox" at bounding box center [711, 152] width 52 height 17
checkbox input "true"
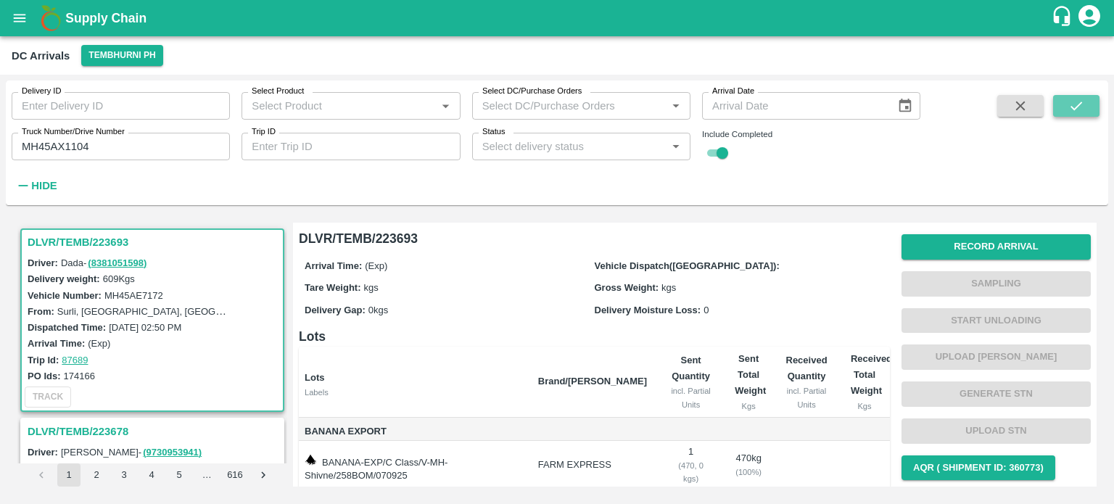
click at [1070, 113] on icon "submit" at bounding box center [1077, 106] width 16 height 16
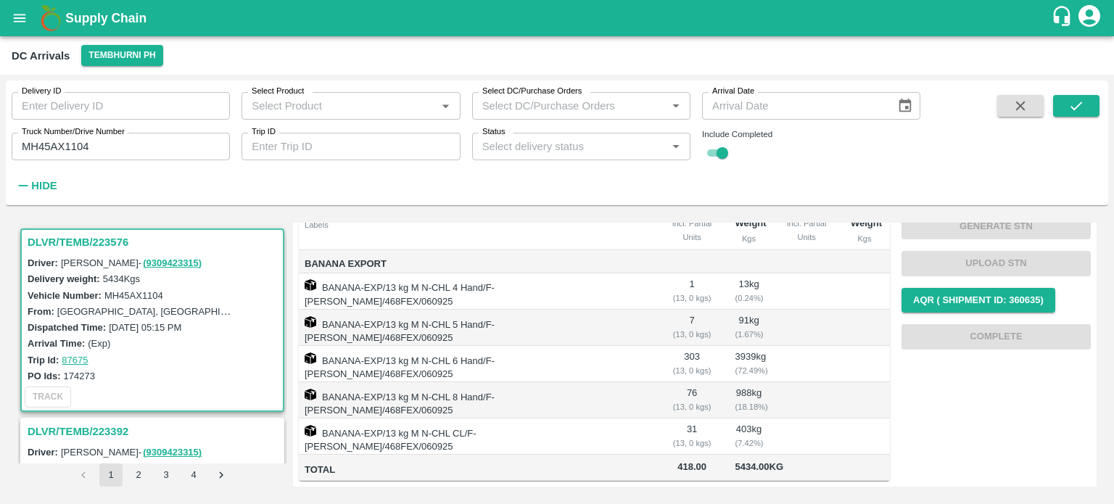
click at [44, 143] on input "MH45AX1104" at bounding box center [121, 147] width 218 height 28
paste input "text"
type input "MH45AE7172"
click at [1070, 104] on icon "submit" at bounding box center [1077, 106] width 16 height 16
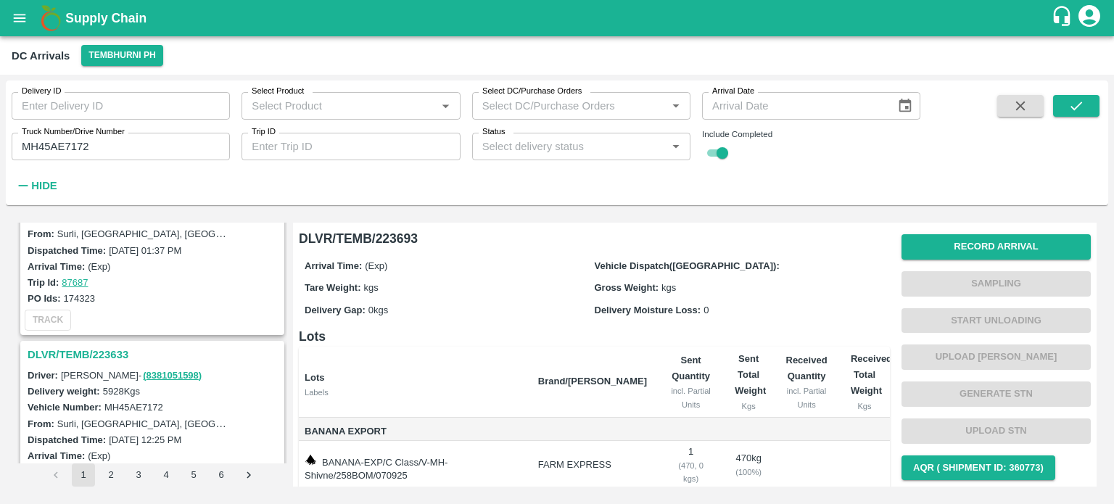
scroll to position [296, 0]
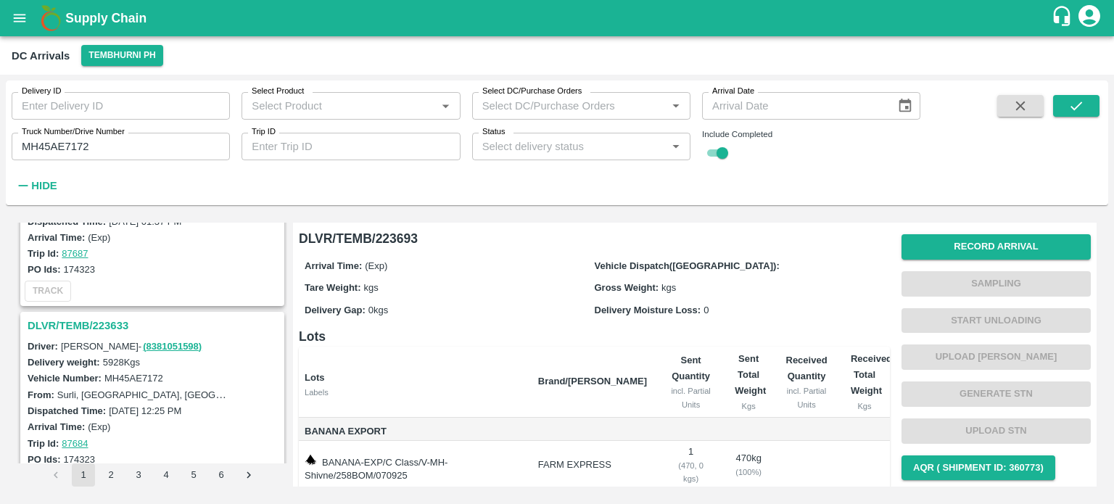
click at [84, 319] on h3 "DLVR/TEMB/223633" at bounding box center [155, 325] width 254 height 19
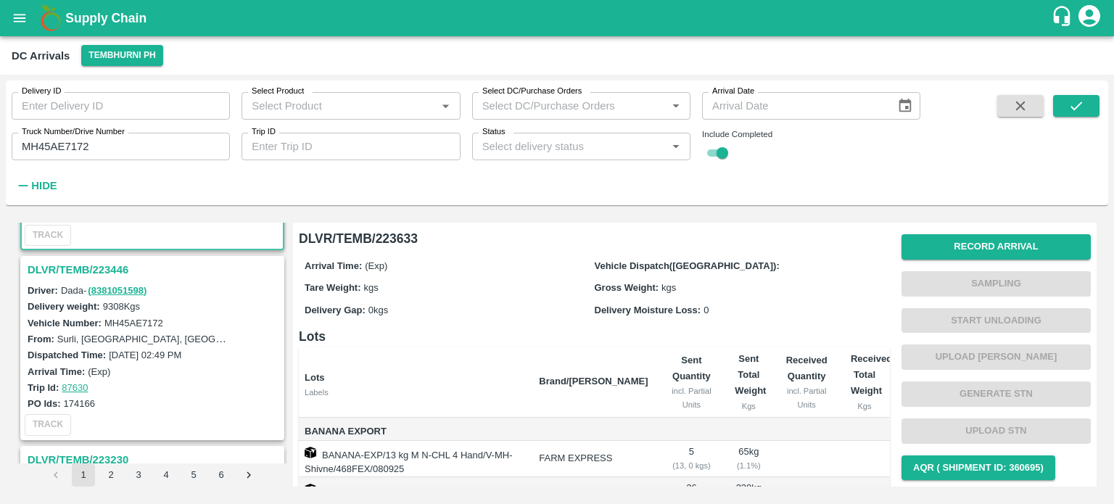
scroll to position [242, 0]
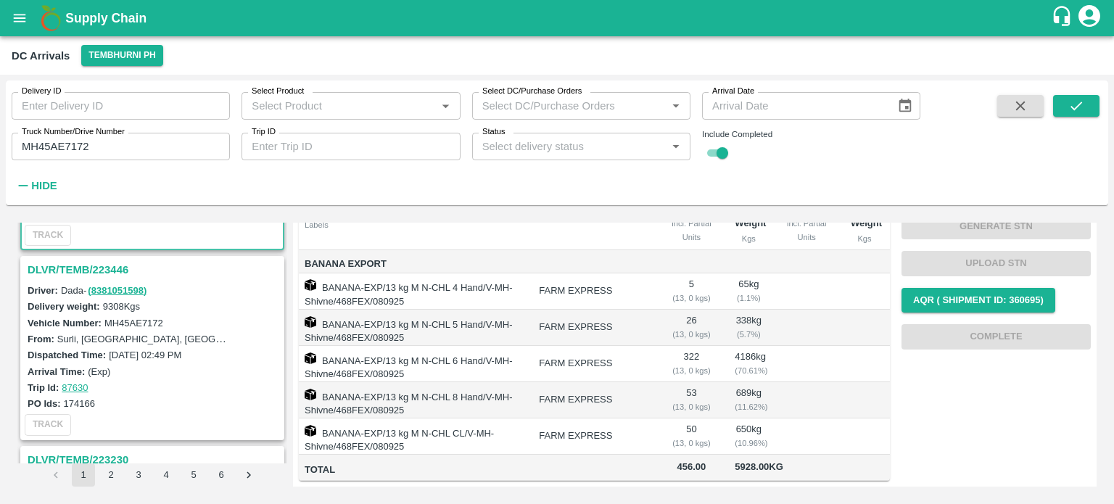
click at [113, 260] on h3 "DLVR/TEMB/223446" at bounding box center [155, 269] width 254 height 19
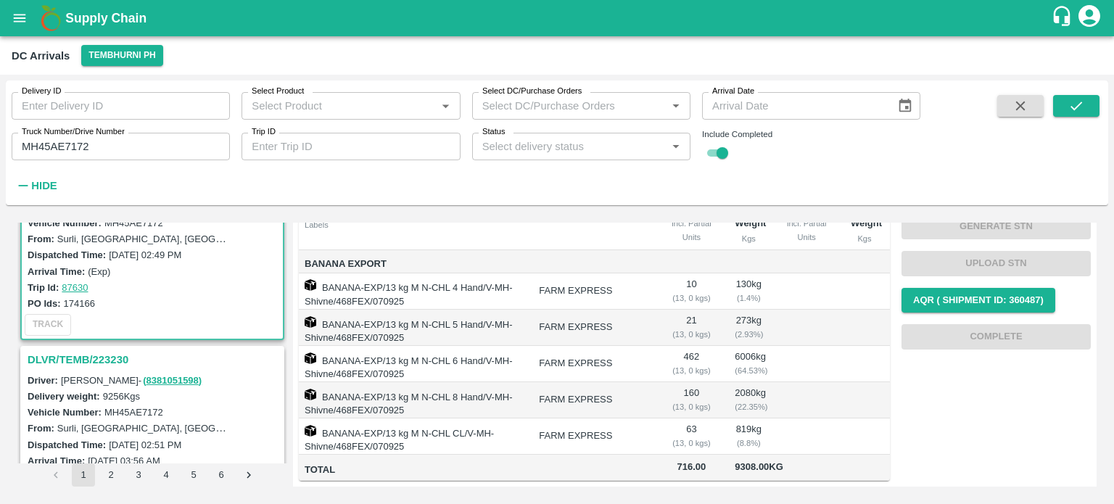
scroll to position [642, 0]
click at [107, 353] on h3 "DLVR/TEMB/223230" at bounding box center [155, 359] width 254 height 19
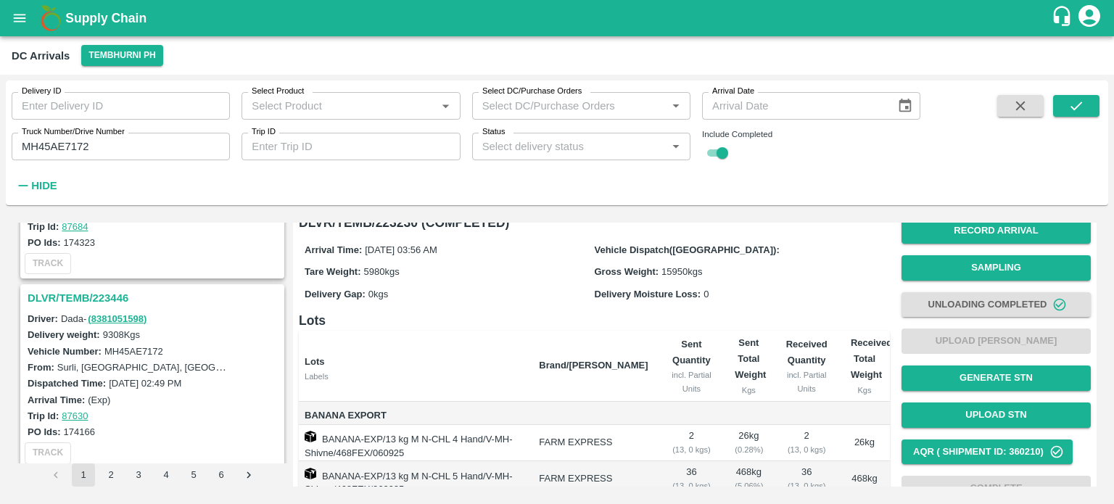
scroll to position [503, 0]
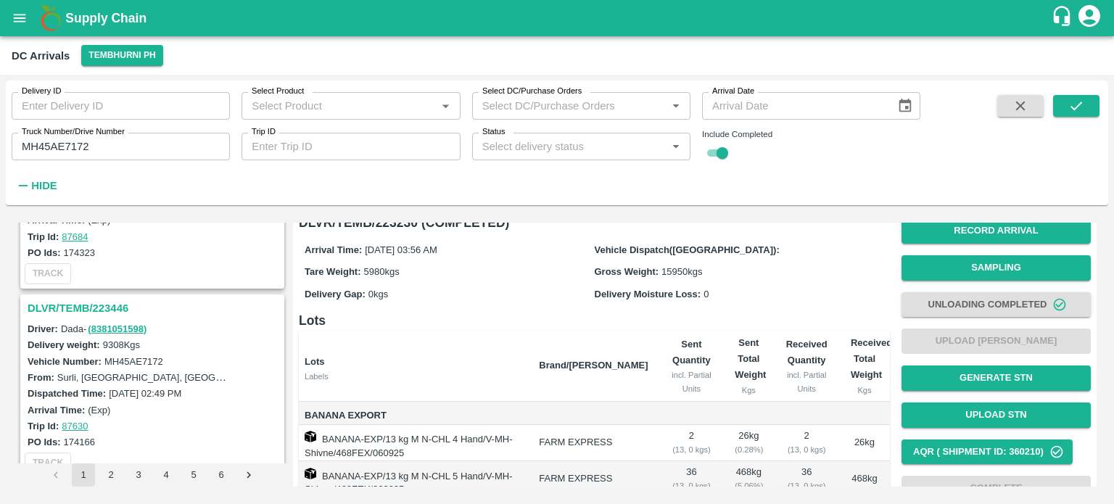
click at [107, 302] on h3 "DLVR/TEMB/223446" at bounding box center [155, 308] width 254 height 19
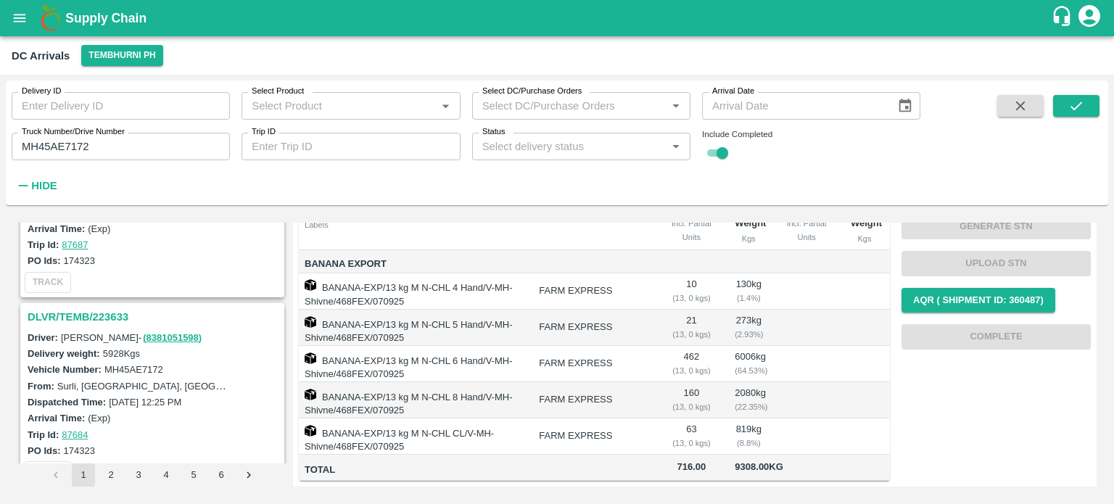
scroll to position [300, 0]
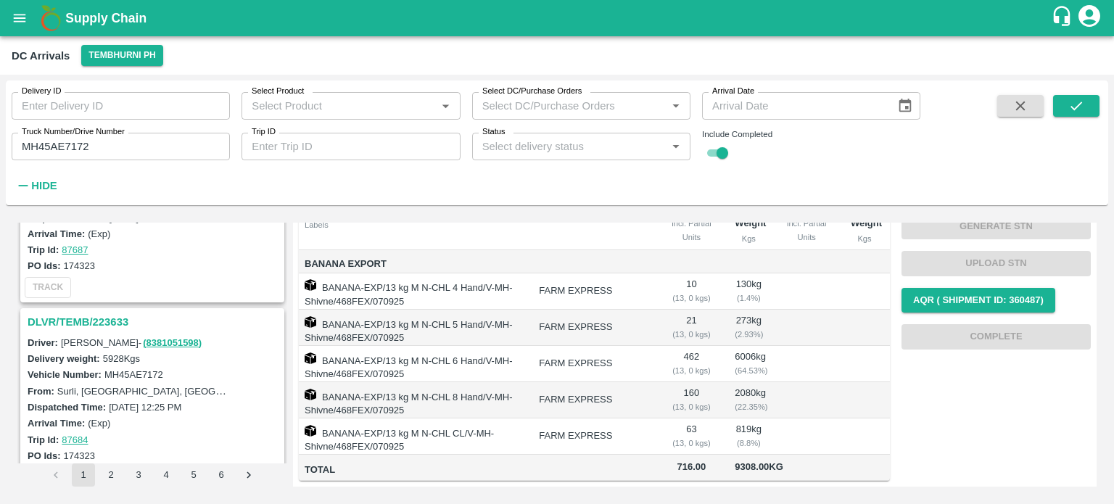
click at [104, 319] on h3 "DLVR/TEMB/223633" at bounding box center [155, 322] width 254 height 19
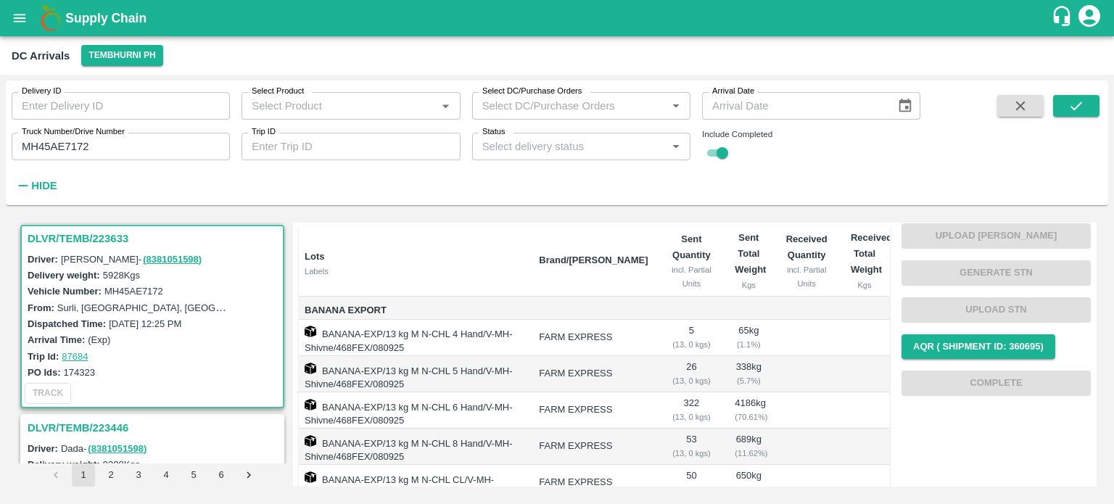
scroll to position [122, 0]
click at [84, 425] on h3 "DLVR/TEMB/223446" at bounding box center [155, 428] width 254 height 19
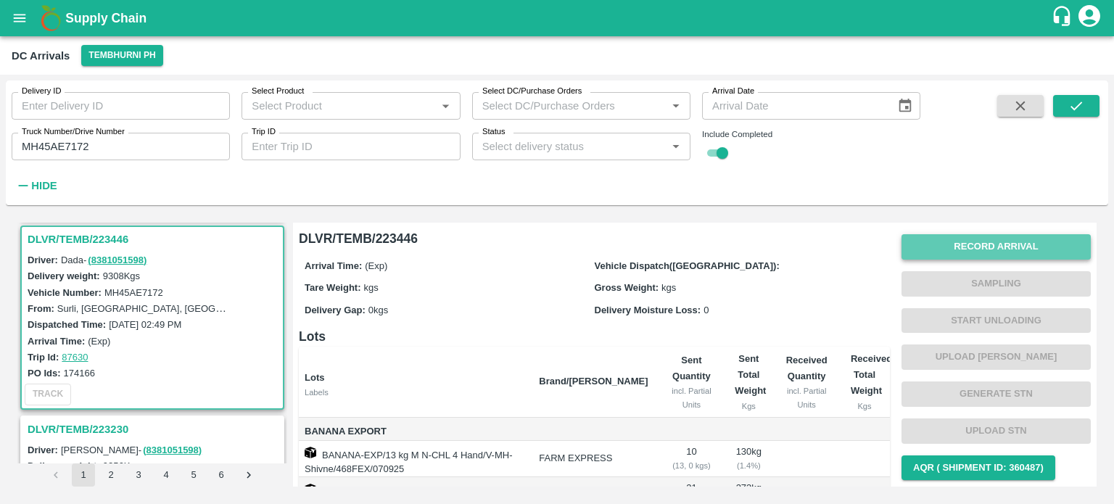
click at [972, 250] on button "Record Arrival" at bounding box center [996, 246] width 189 height 25
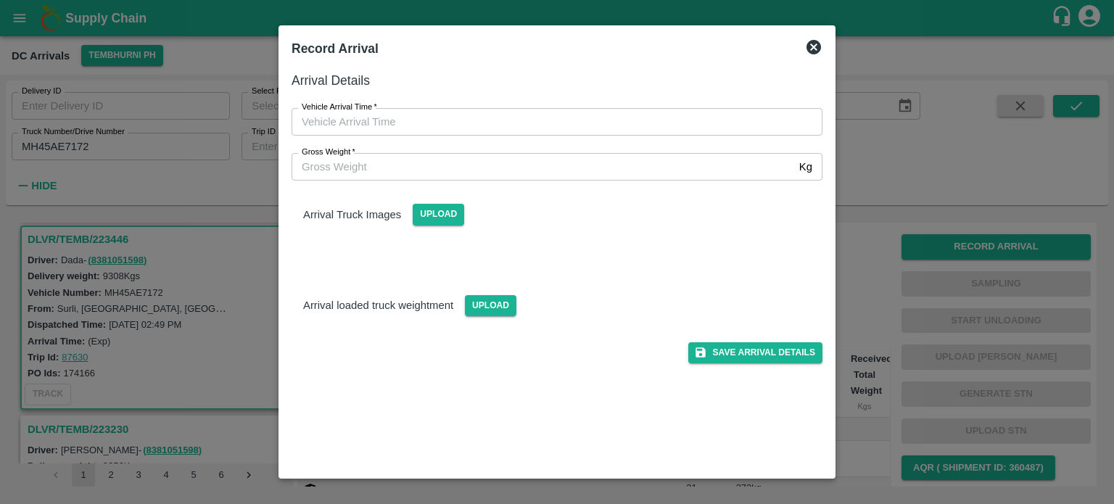
type input "DD/MM/YYYY hh:mm aa"
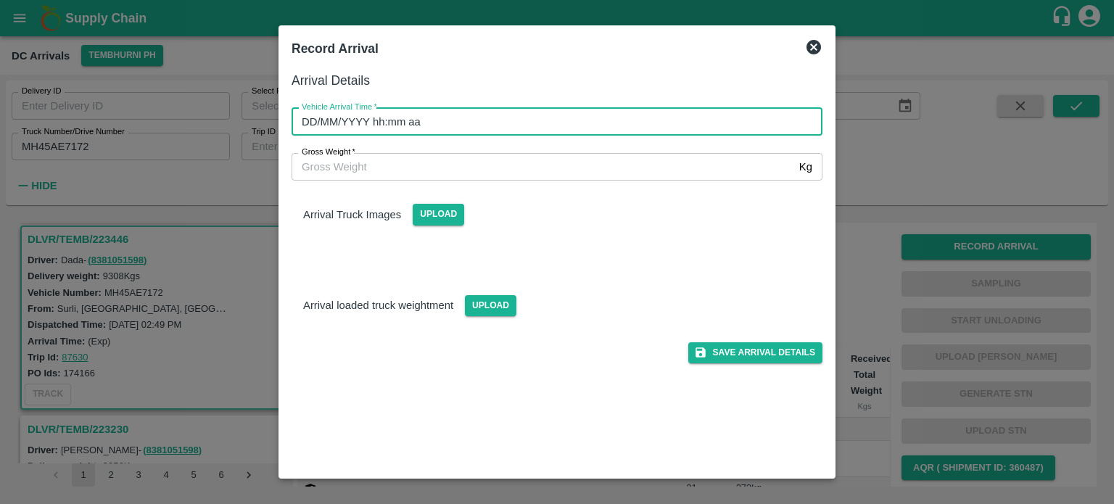
click at [602, 118] on input "DD/MM/YYYY hh:mm aa" at bounding box center [552, 122] width 521 height 28
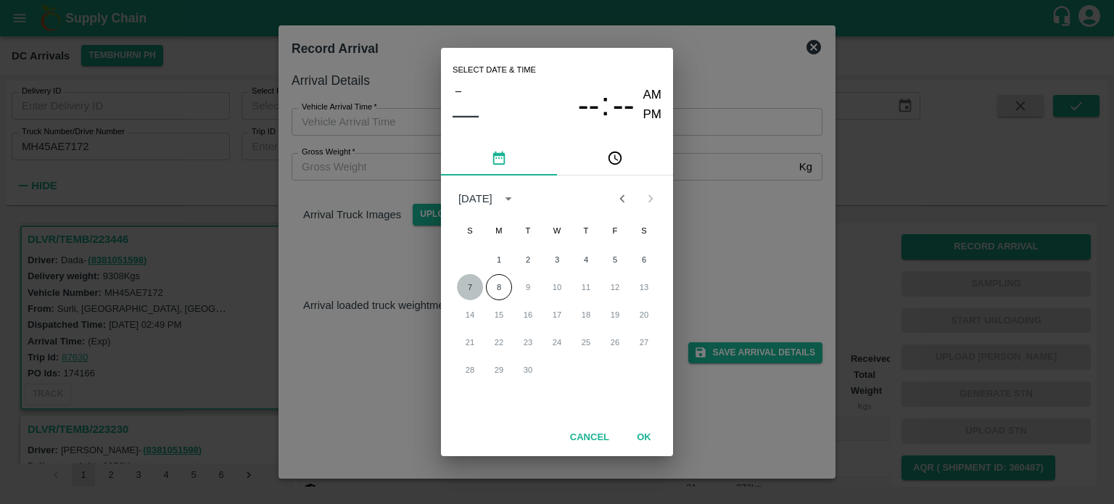
click at [471, 287] on button "7" at bounding box center [470, 287] width 26 height 26
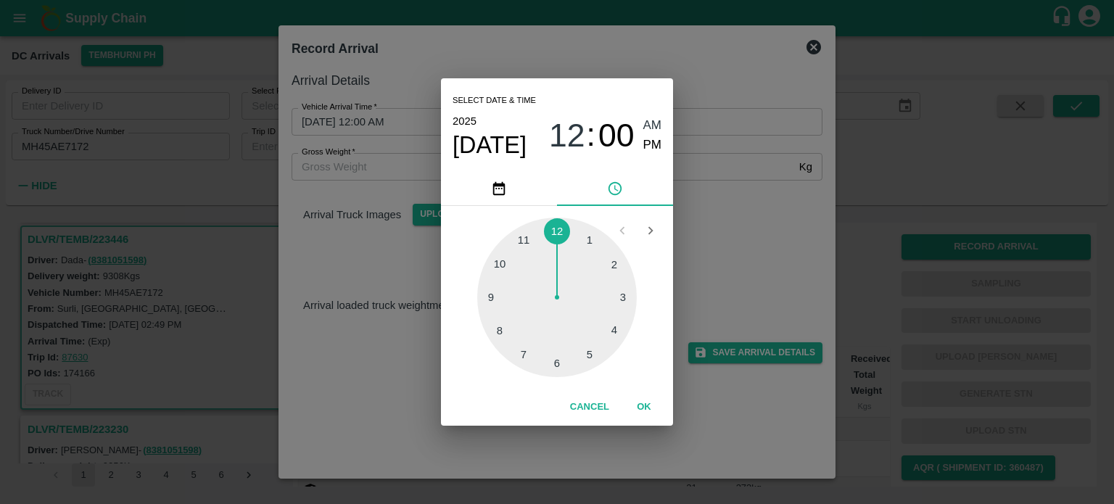
click at [589, 357] on div at bounding box center [557, 298] width 160 height 160
click at [497, 265] on div at bounding box center [557, 298] width 160 height 160
click at [650, 147] on span "PM" at bounding box center [653, 146] width 19 height 20
type input "[DATE] 05:50 PM"
click at [720, 229] on div "Select date & time [DATE] 05 : 50 AM PM 05 10 15 20 25 30 35 40 45 50 55 00 Can…" at bounding box center [557, 252] width 1114 height 504
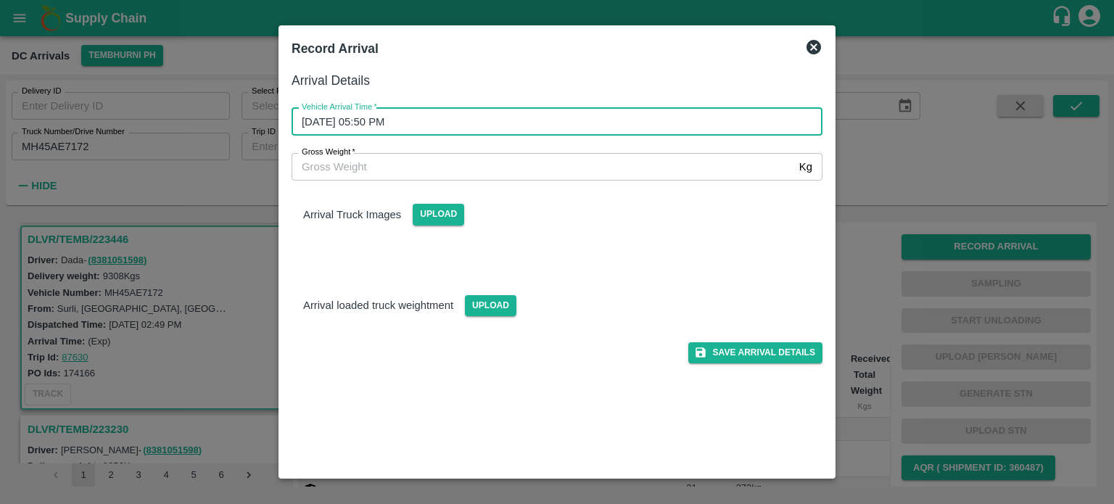
click at [351, 162] on input "Gross Weight   *" at bounding box center [543, 167] width 502 height 28
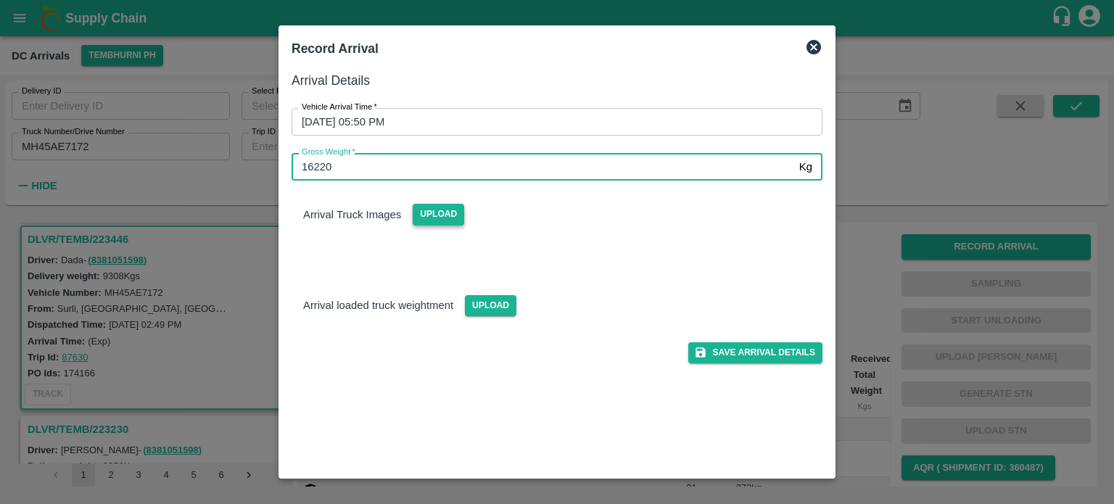
type input "16220"
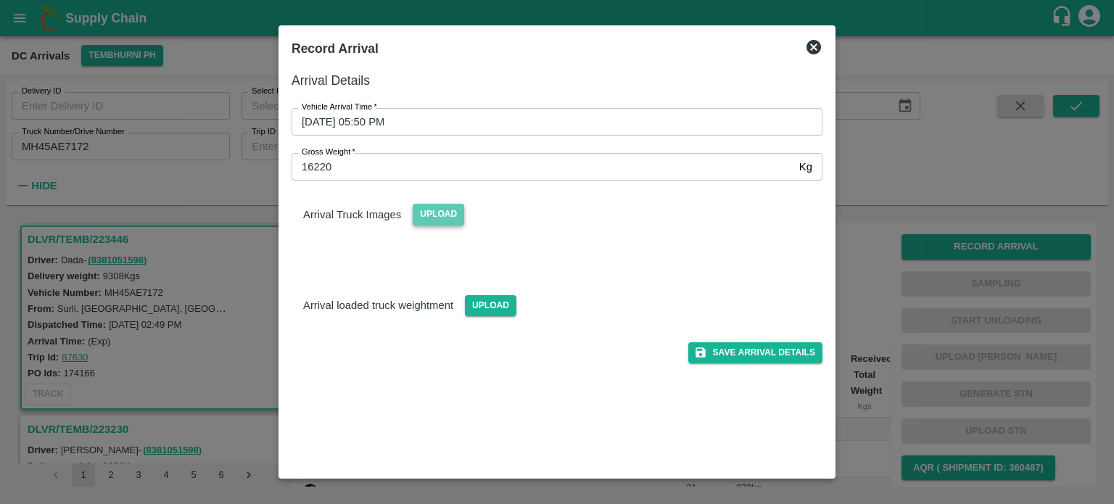
click at [434, 223] on span "Upload" at bounding box center [439, 214] width 52 height 21
click at [0, 0] on input "Upload" at bounding box center [0, 0] width 0 height 0
click at [488, 303] on span "Upload" at bounding box center [491, 305] width 52 height 21
click at [0, 0] on input "Upload" at bounding box center [0, 0] width 0 height 0
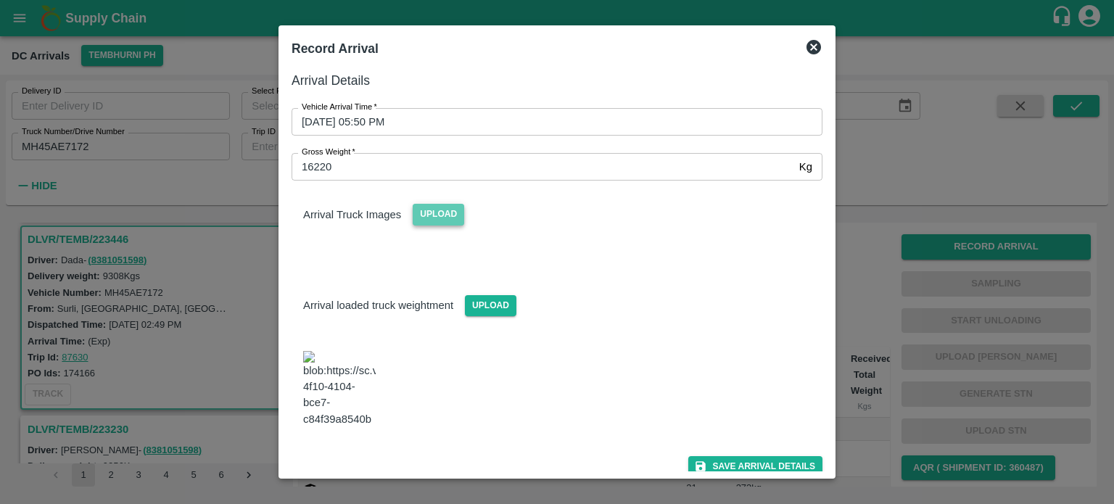
click at [421, 215] on span "Upload" at bounding box center [439, 214] width 52 height 21
click at [0, 0] on input "Upload" at bounding box center [0, 0] width 0 height 0
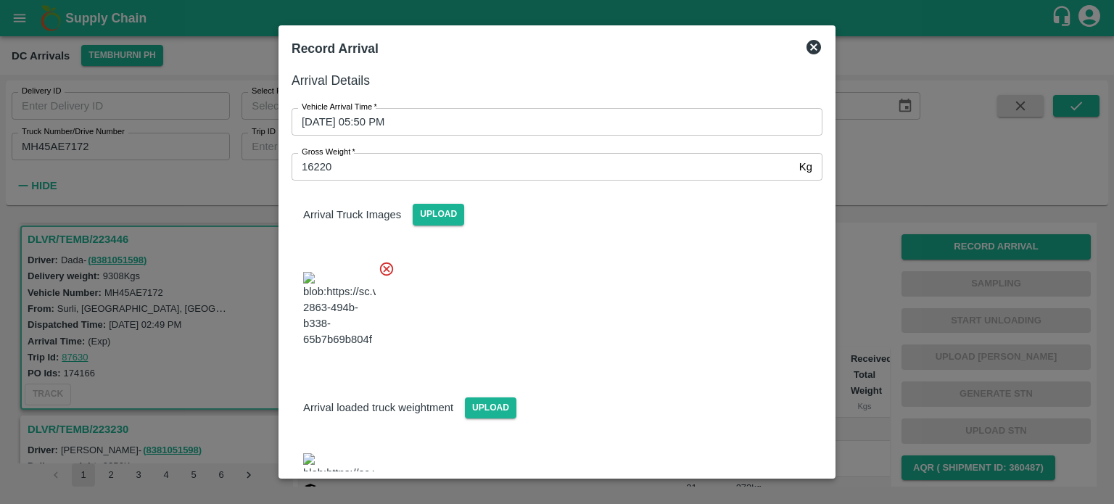
scroll to position [67, 0]
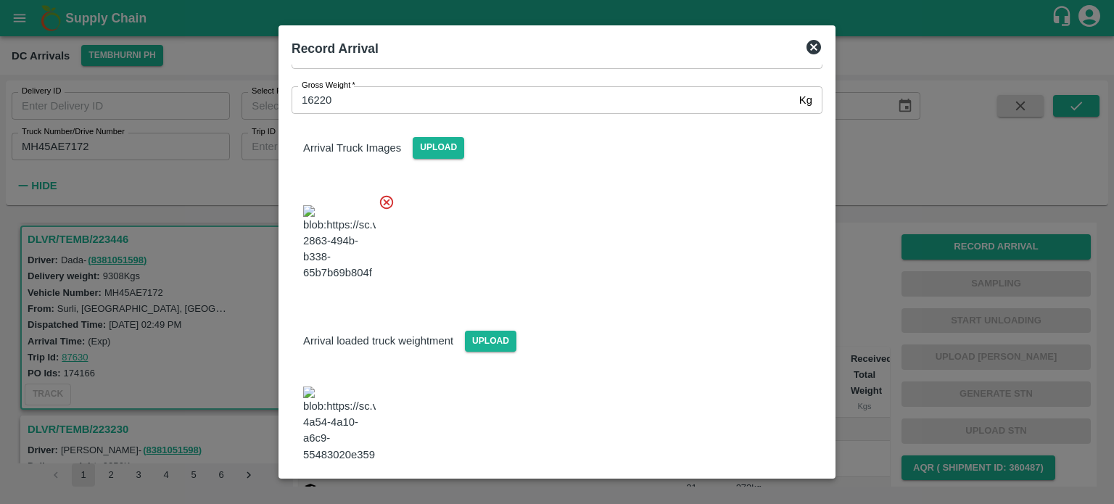
click at [742, 492] on button "Save Arrival Details" at bounding box center [756, 502] width 134 height 21
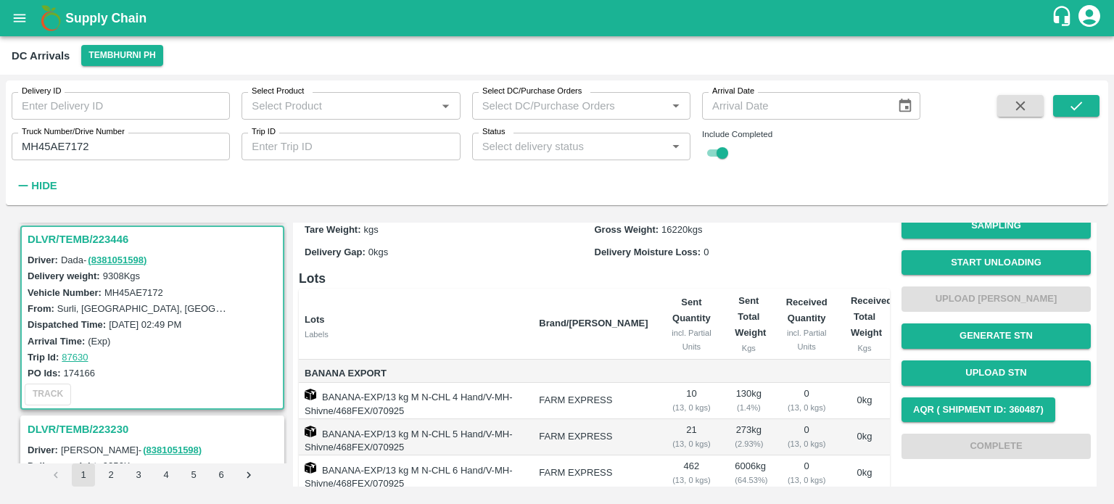
scroll to position [49, 0]
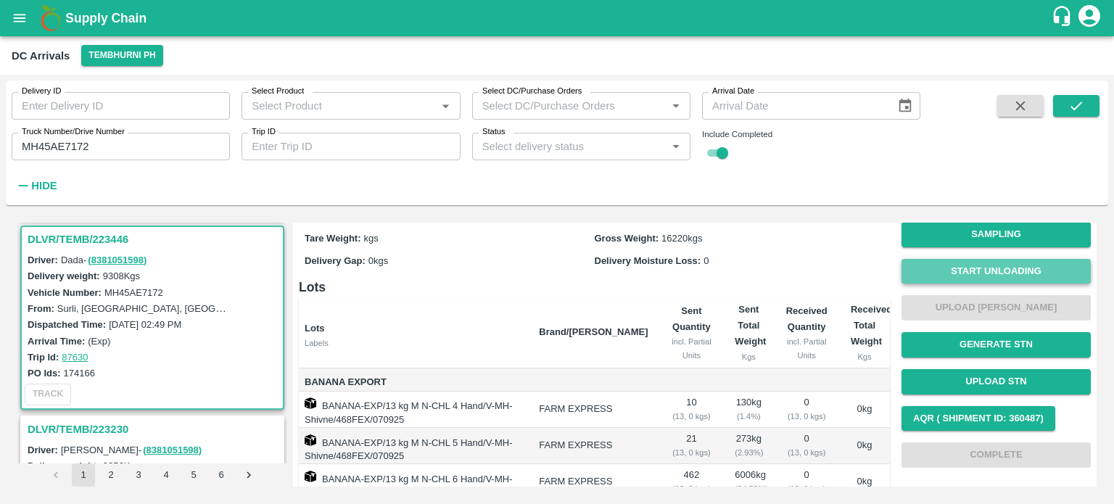
click at [988, 267] on button "Start Unloading" at bounding box center [996, 271] width 189 height 25
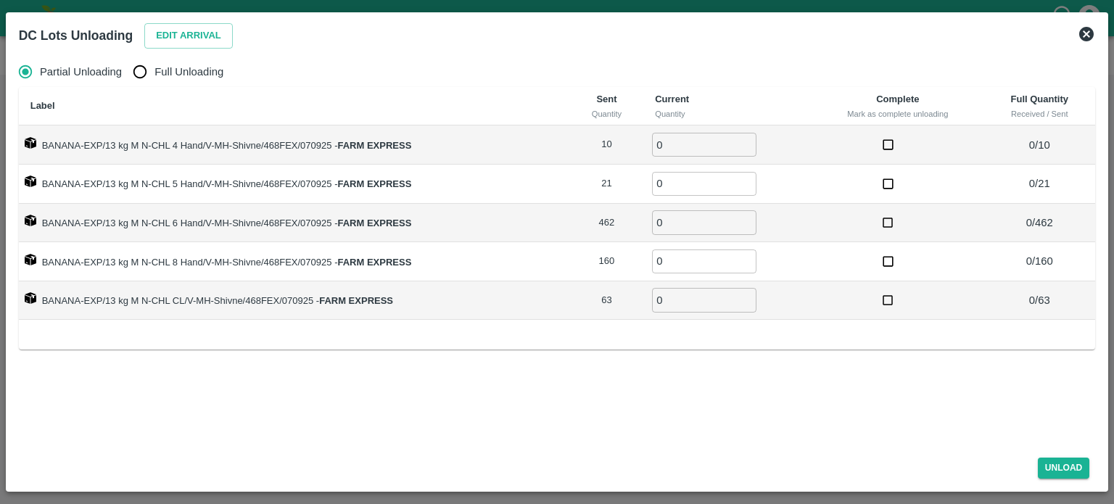
click at [183, 33] on button "Edit Arrival" at bounding box center [188, 35] width 89 height 25
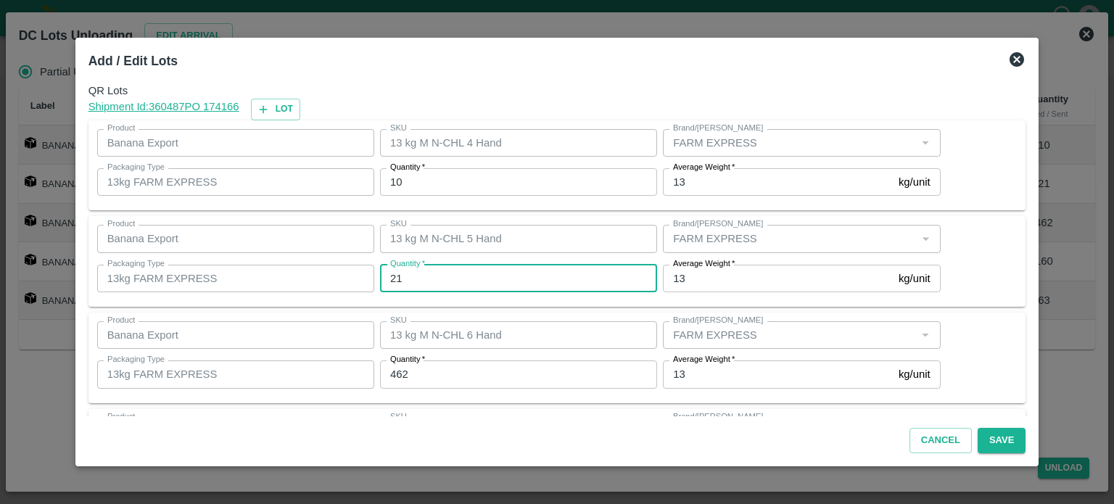
click at [412, 278] on input "21" at bounding box center [518, 279] width 277 height 28
type input "26"
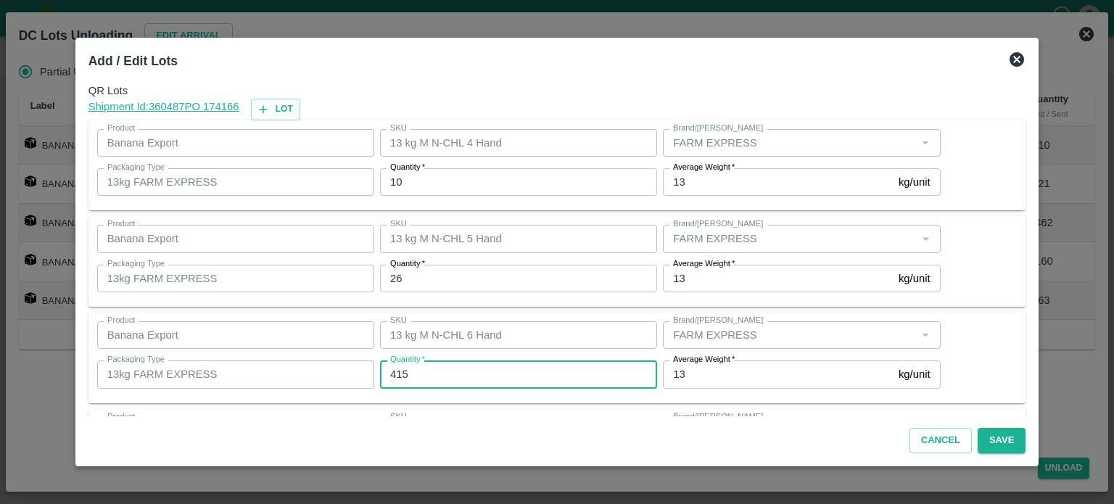
type input "415"
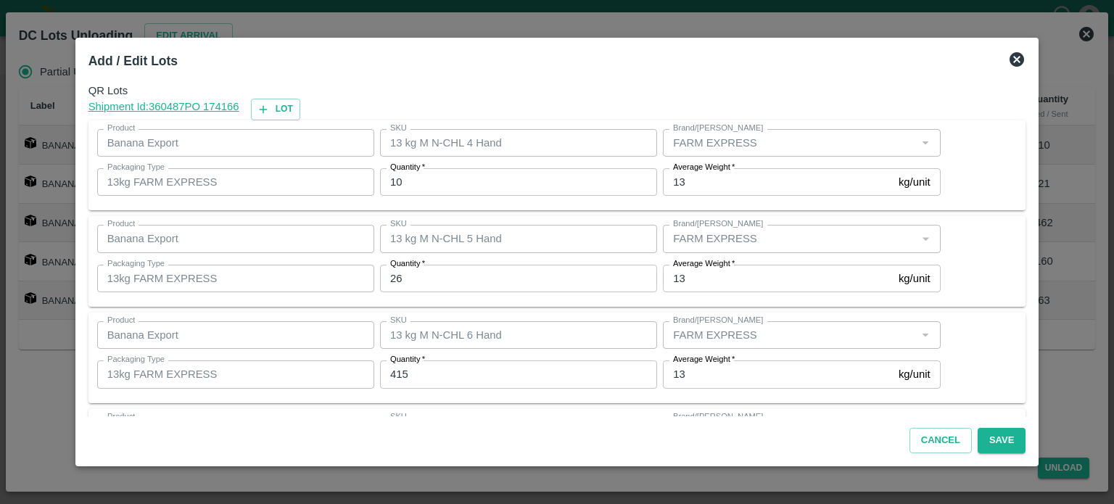
scroll to position [190, 0]
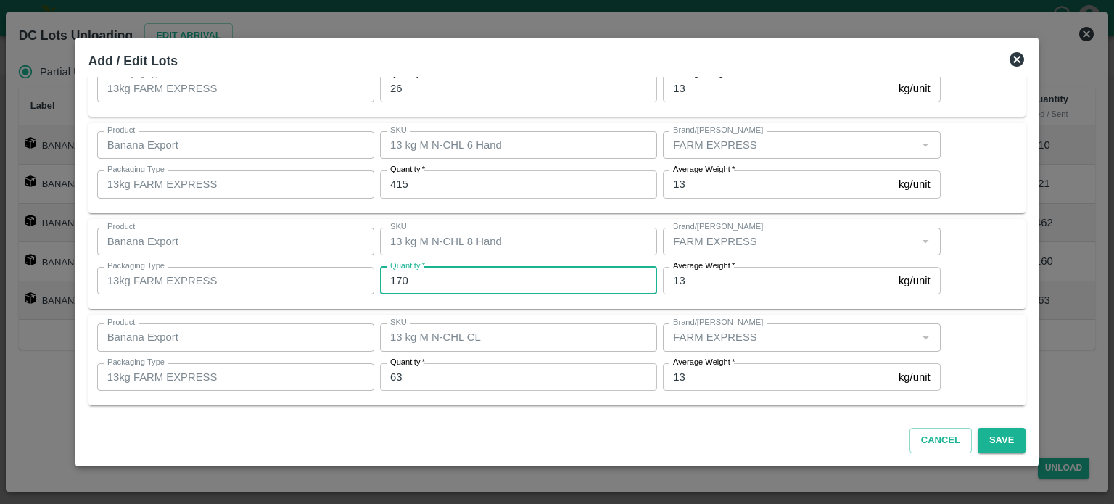
type input "170"
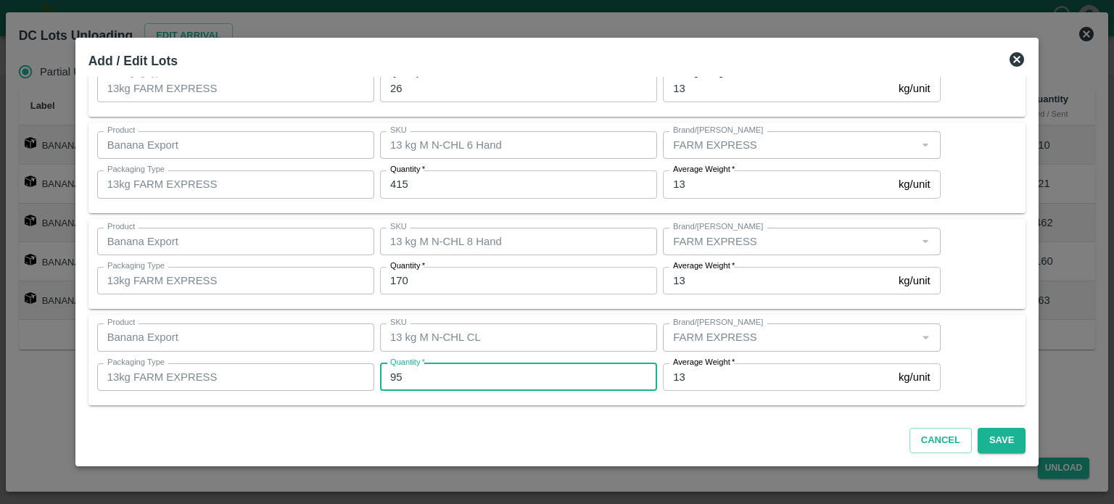
type input "95"
click at [983, 435] on button "Save" at bounding box center [1002, 440] width 48 height 25
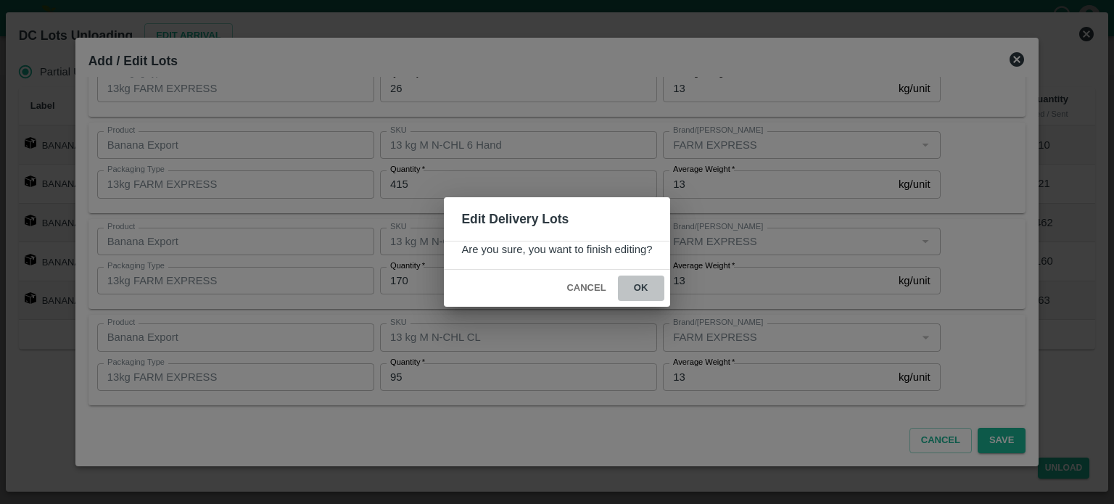
click at [636, 284] on button "ok" at bounding box center [641, 288] width 46 height 25
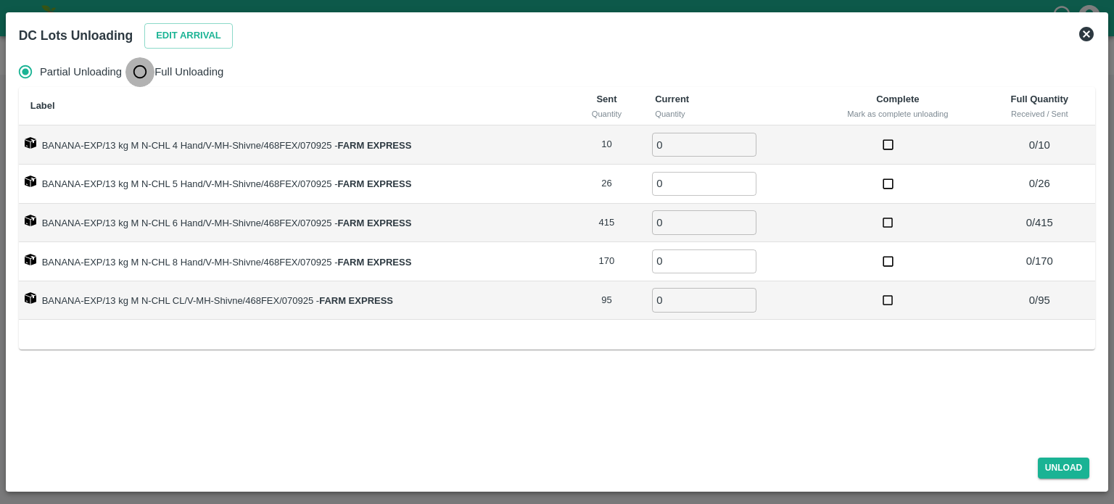
click at [139, 77] on input "Full Unloading" at bounding box center [140, 71] width 29 height 29
radio input "true"
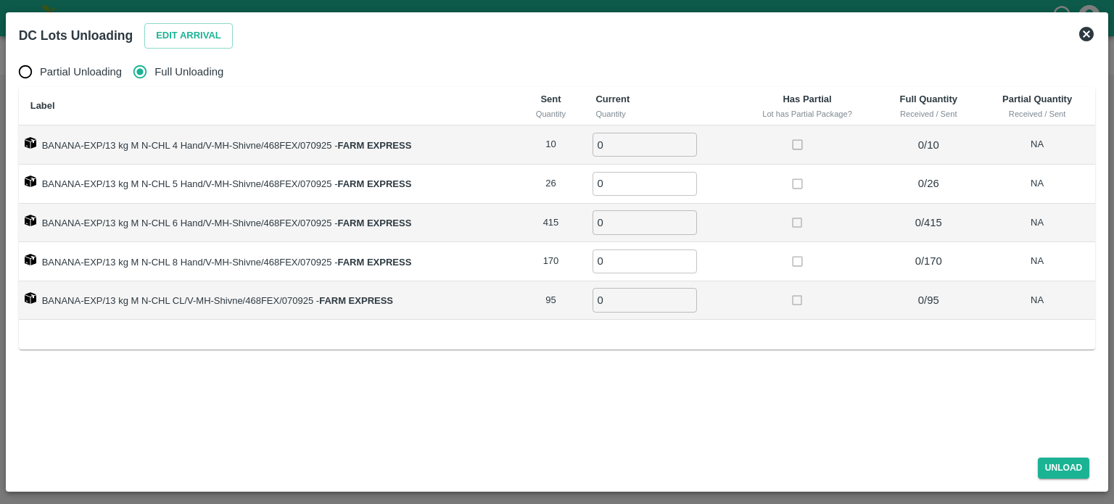
click at [615, 139] on input "0" at bounding box center [645, 145] width 104 height 24
type input "10"
type input "26"
type input "415"
type input "170"
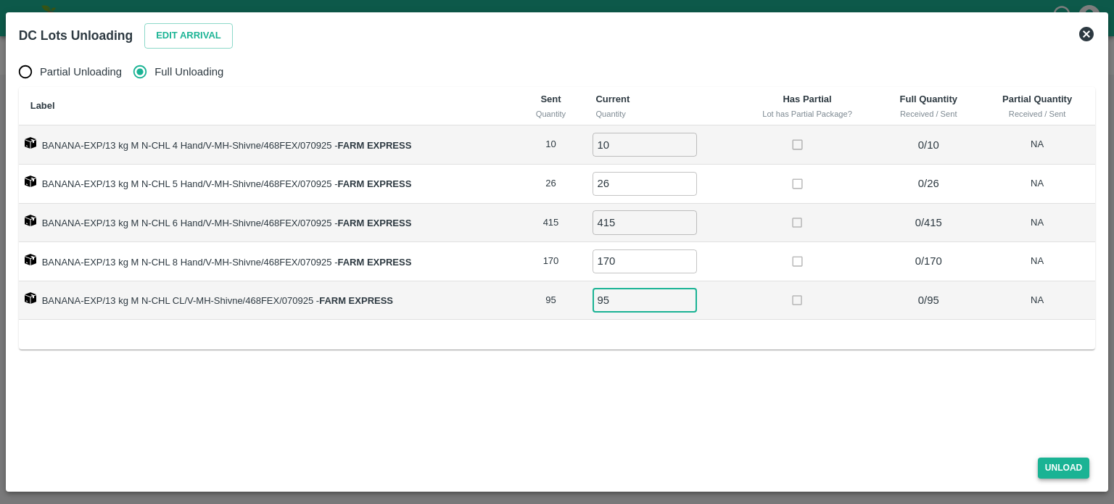
type input "95"
click at [1069, 476] on button "Unload" at bounding box center [1064, 468] width 52 height 21
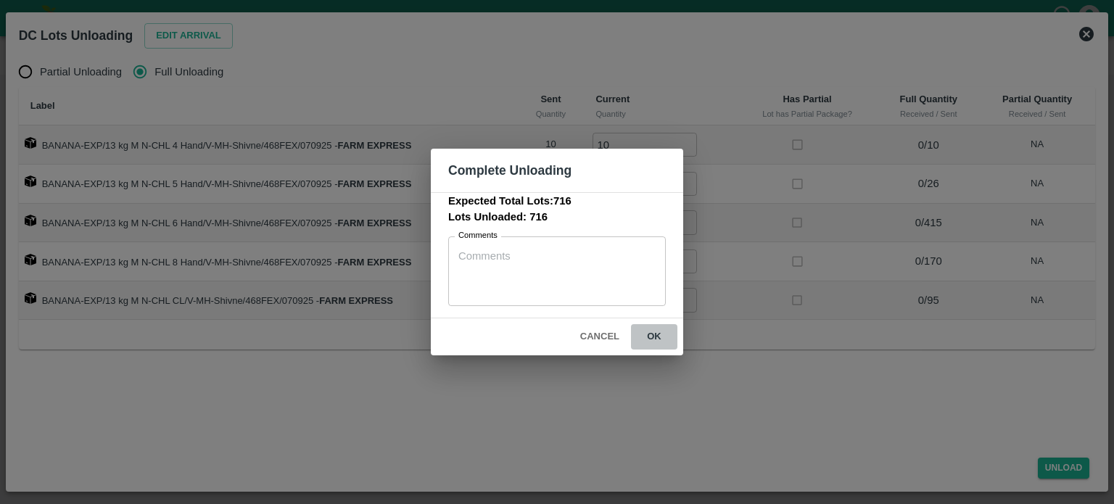
click at [652, 332] on button "ok" at bounding box center [654, 336] width 46 height 25
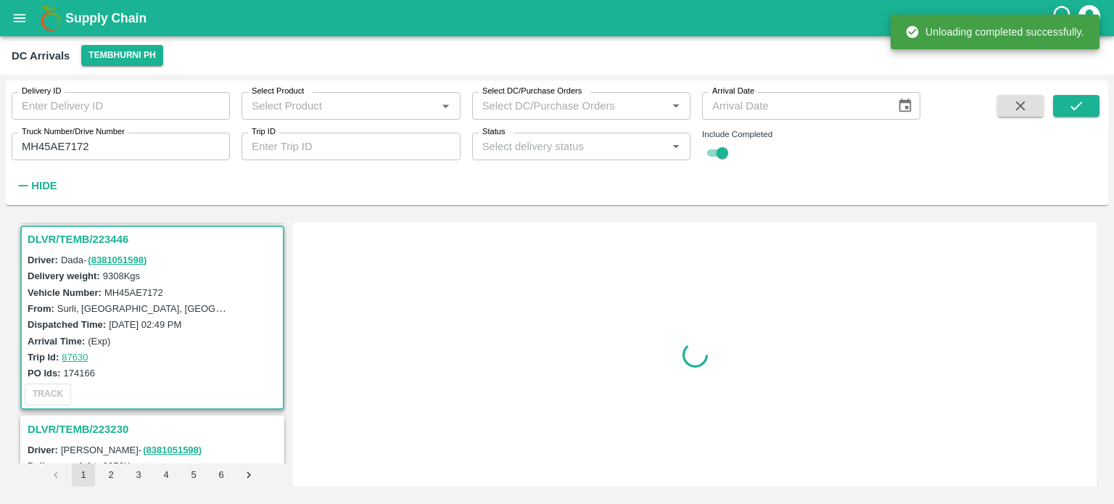
scroll to position [0, 0]
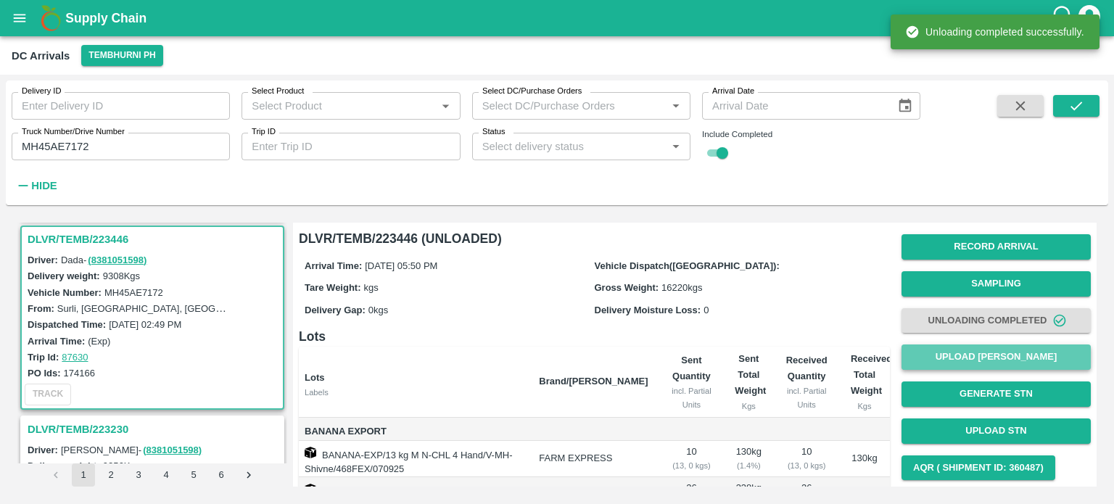
click at [985, 362] on button "Upload [PERSON_NAME]" at bounding box center [996, 357] width 189 height 25
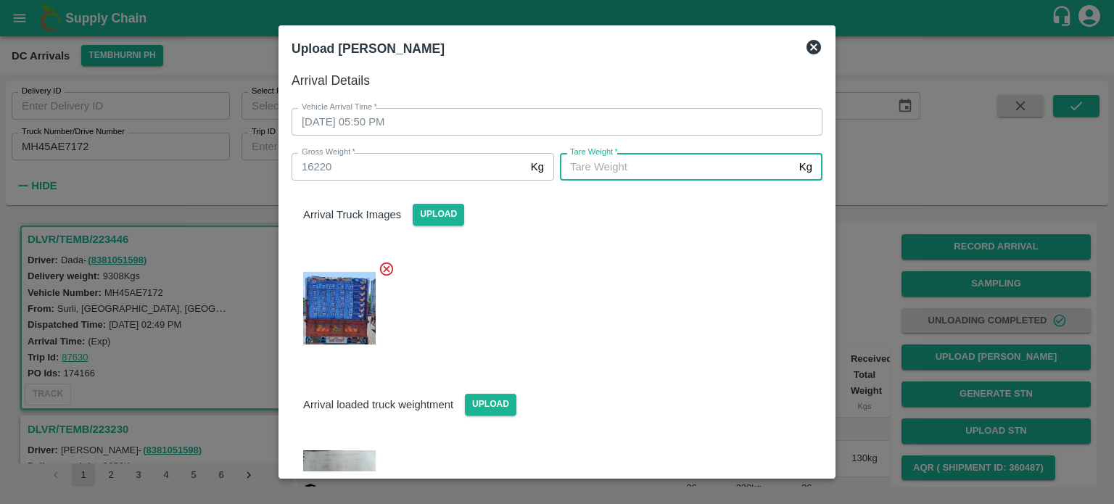
click at [698, 164] on input "[PERSON_NAME]   *" at bounding box center [677, 167] width 234 height 28
type input "5960"
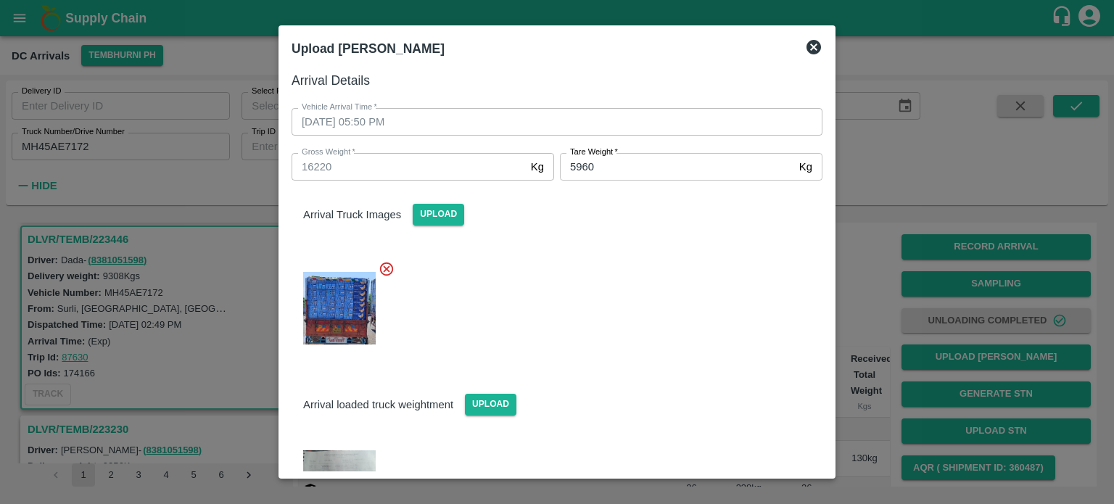
click at [688, 321] on div at bounding box center [551, 304] width 543 height 111
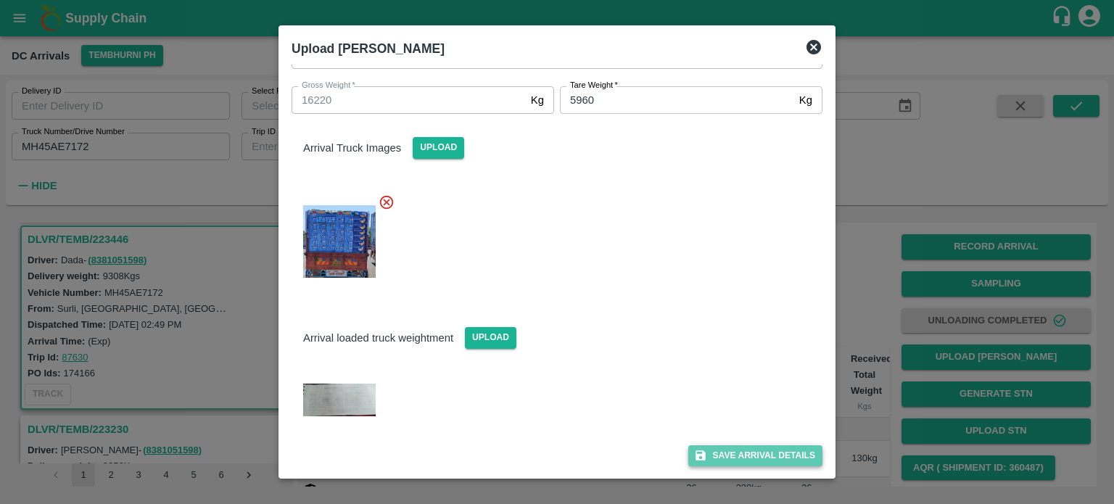
click at [744, 460] on button "Save Arrival Details" at bounding box center [756, 456] width 134 height 21
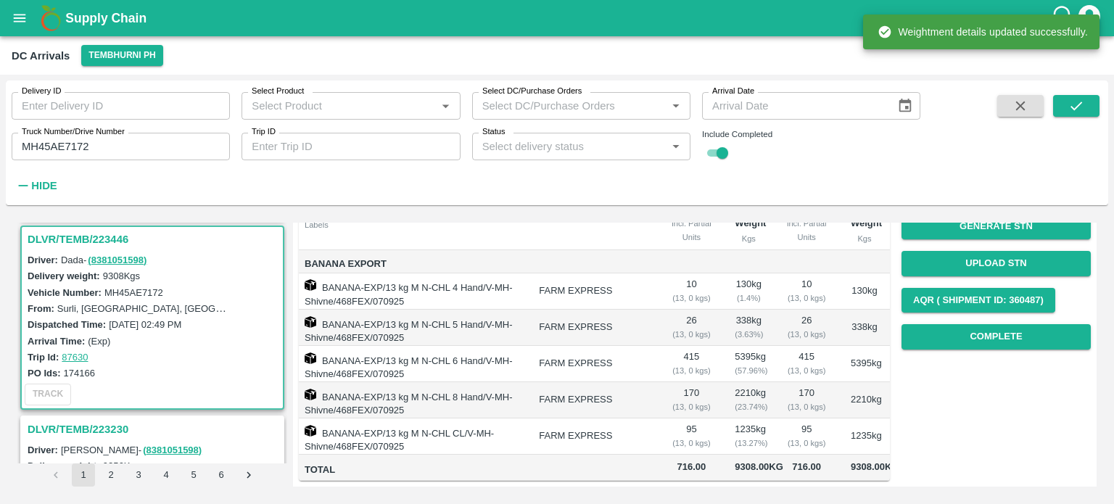
scroll to position [189, 0]
click at [1004, 324] on button "Complete" at bounding box center [996, 336] width 189 height 25
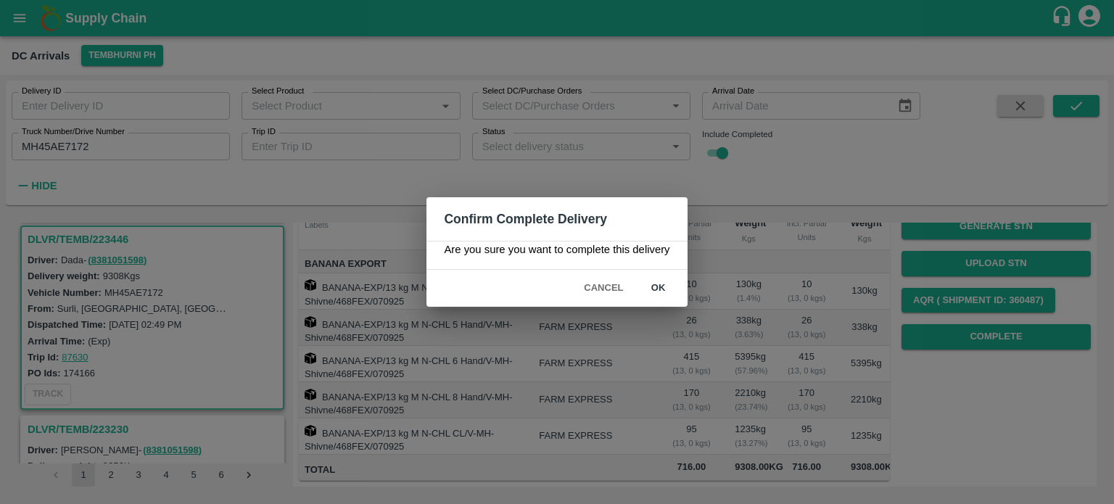
click at [665, 287] on button "ok" at bounding box center [659, 288] width 46 height 25
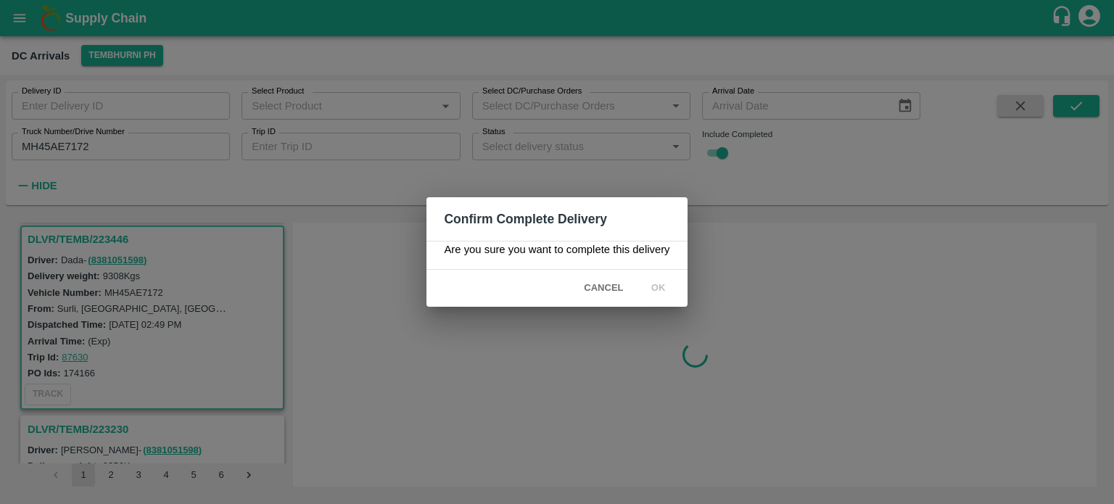
scroll to position [0, 0]
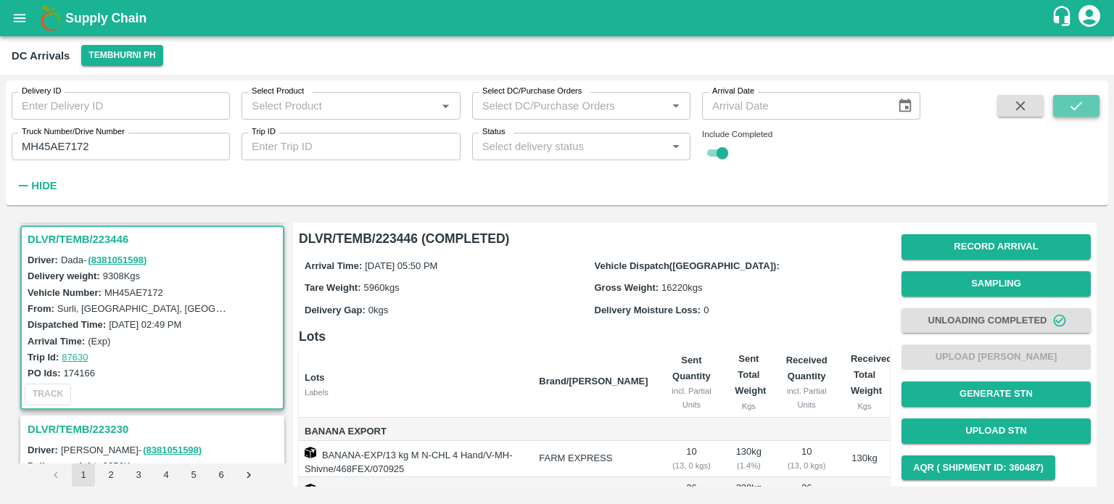
click at [1075, 110] on icon "submit" at bounding box center [1077, 106] width 12 height 9
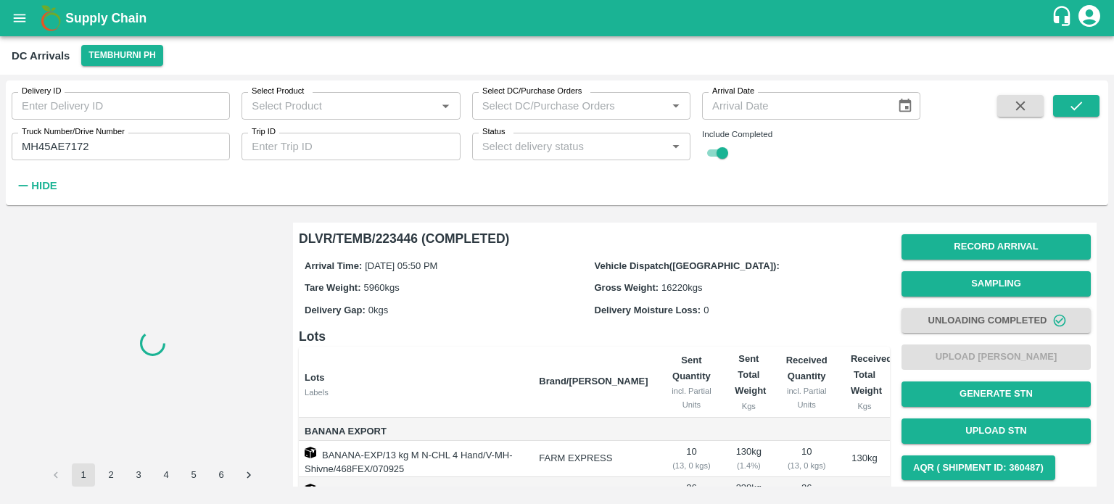
click at [1027, 104] on icon "button" at bounding box center [1021, 106] width 16 height 16
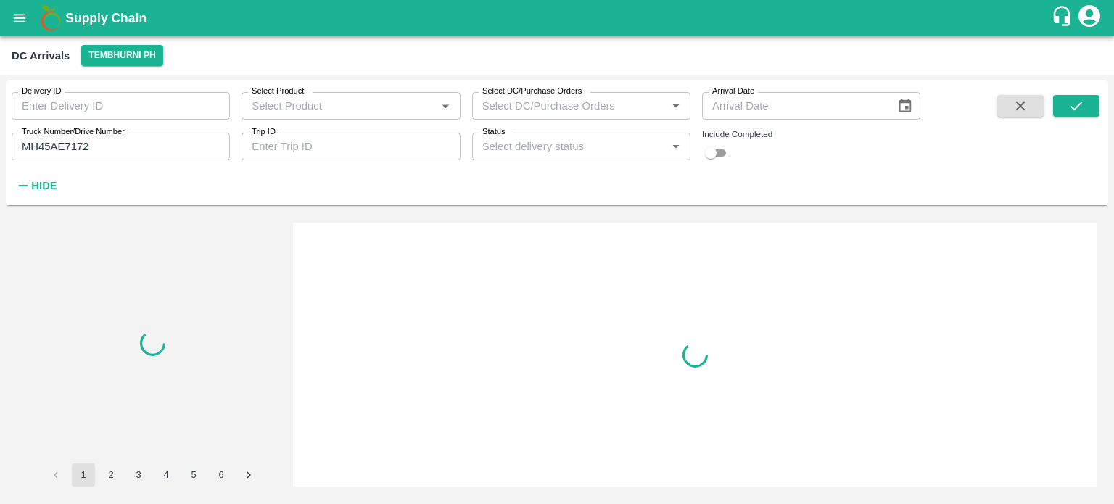
checkbox input "false"
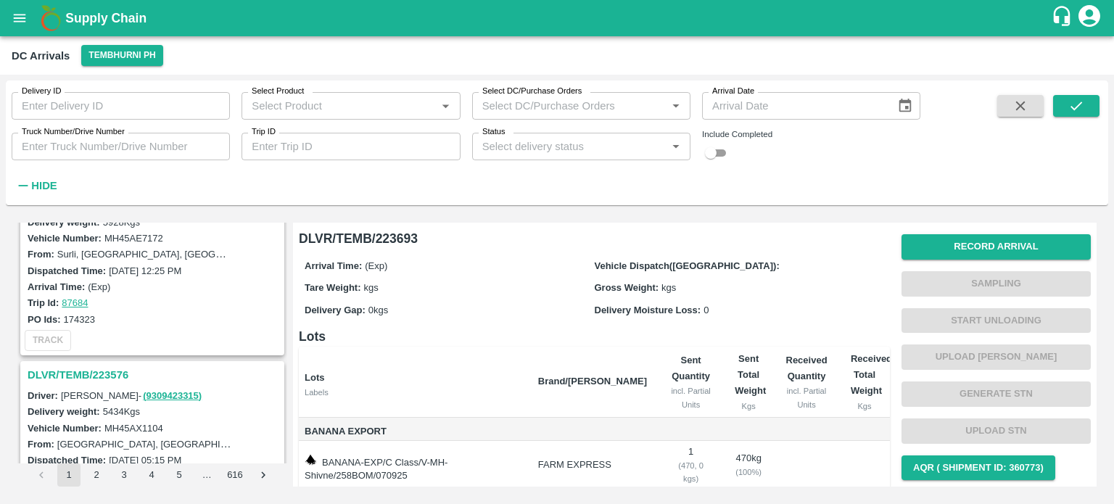
scroll to position [668, 0]
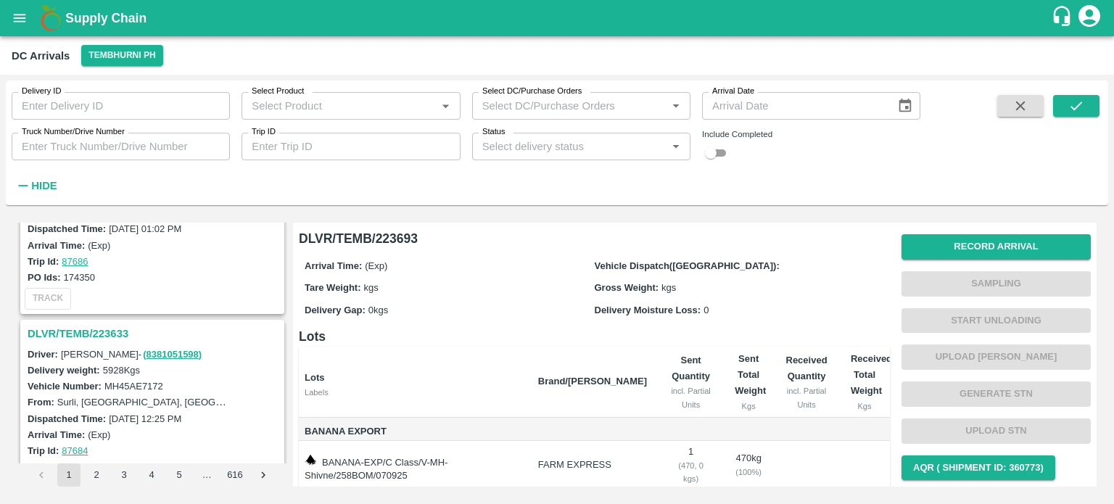
click at [95, 336] on h3 "DLVR/TEMB/223633" at bounding box center [155, 333] width 254 height 19
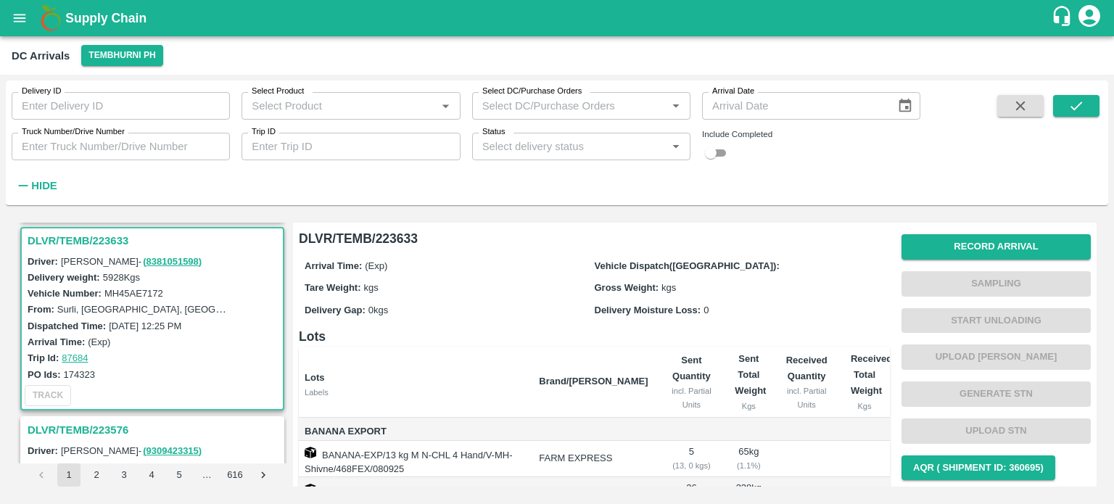
scroll to position [242, 0]
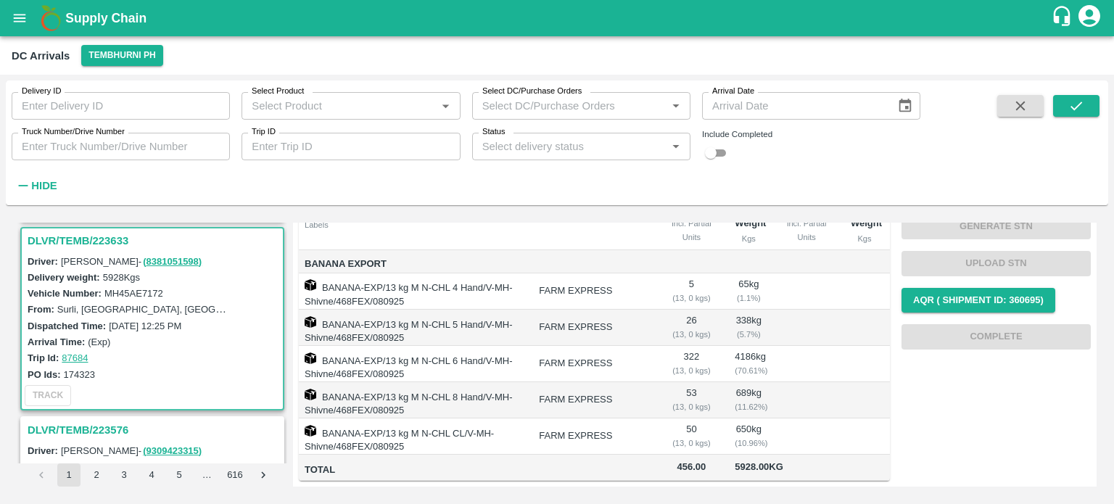
click at [138, 292] on label "MH45AE7172" at bounding box center [133, 293] width 59 height 11
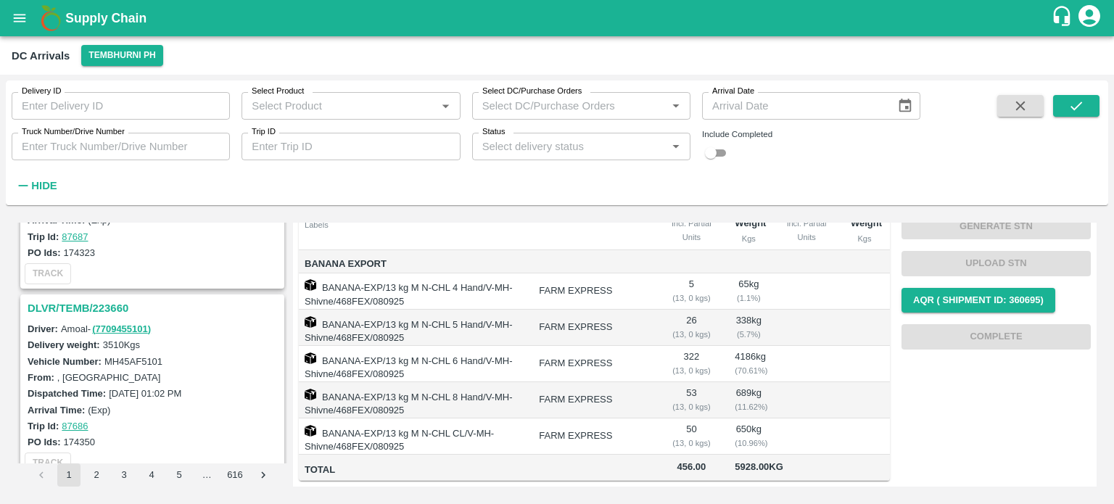
scroll to position [498, 0]
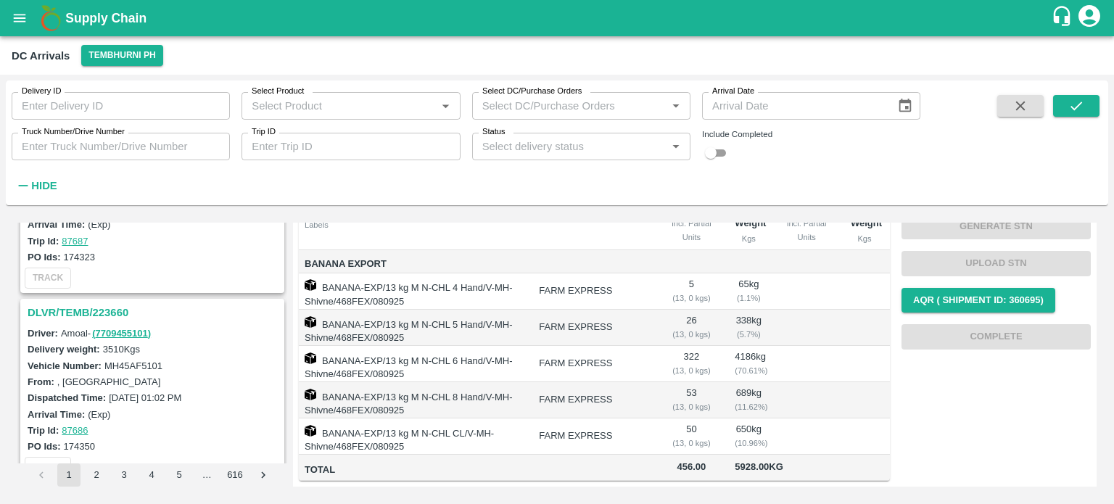
click at [75, 312] on h3 "DLVR/TEMB/223660" at bounding box center [155, 312] width 254 height 19
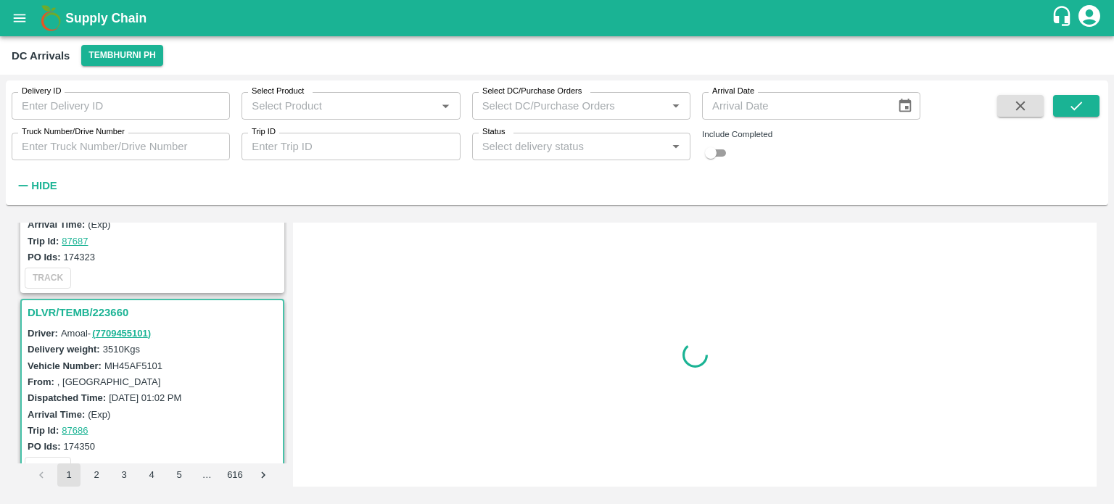
scroll to position [572, 0]
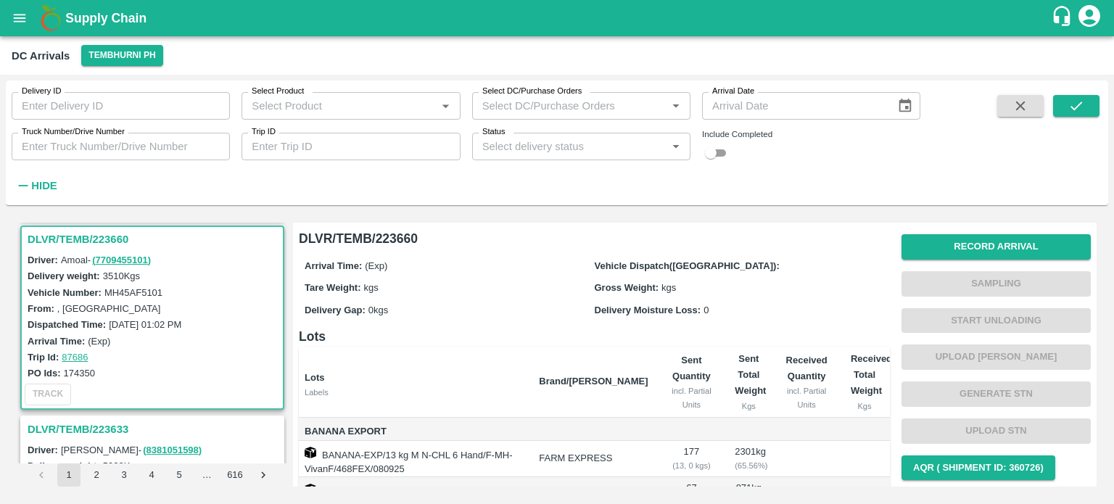
click at [127, 287] on label "MH45AF5101" at bounding box center [133, 292] width 58 height 11
copy label "MH45AF5101"
